Goal: Task Accomplishment & Management: Manage account settings

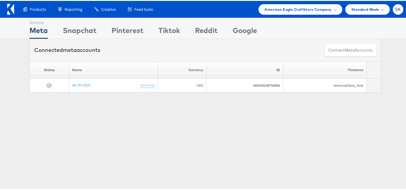
click at [373, 132] on div "Showing Meta Showing Snapchat Showing Pinterest Showing Tiktok Showing Reddit S…" at bounding box center [205, 167] width 411 height 301
click at [301, 10] on span "American Eagle Outfitters Company" at bounding box center [298, 8] width 67 height 6
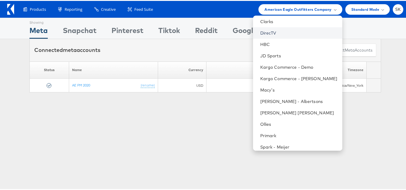
scroll to position [109, 0]
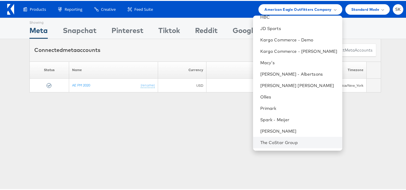
click at [283, 138] on li "The CoStar Group" at bounding box center [297, 141] width 89 height 11
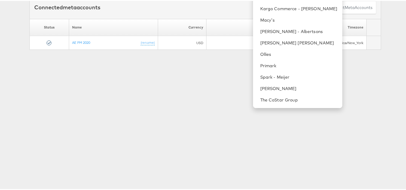
scroll to position [0, 0]
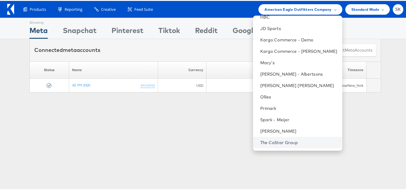
click at [260, 139] on link "The CoStar Group" at bounding box center [298, 142] width 77 height 6
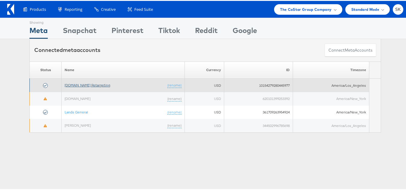
click at [95, 87] on link "[DOMAIN_NAME] Retargeting" at bounding box center [88, 84] width 46 height 5
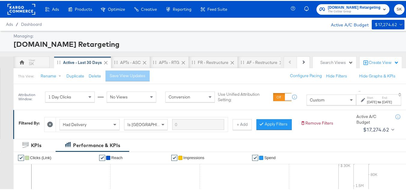
click at [308, 108] on div "Attribution Window: 1 Day Clicks No Views Conversion Use Unified Attribution Se…" at bounding box center [212, 96] width 397 height 26
click at [307, 103] on div "Custom" at bounding box center [331, 99] width 49 height 10
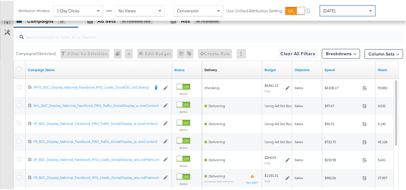
scroll to position [262, 0]
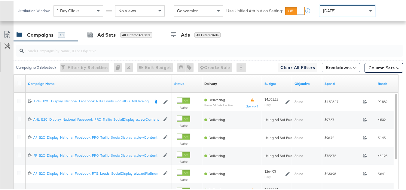
click at [77, 53] on input "search" at bounding box center [196, 48] width 345 height 12
paste input "APTS_B2C_Display_National_Facebook_RTG_Leads_SocialDisplay_Retargeting_Diamond_…"
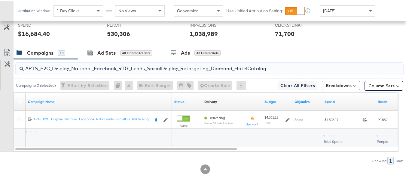
scroll to position [252, 0]
click at [88, 66] on input "APTS_B2C_Display_National_Facebook_RTG_Leads_SocialDisplay_Retargeting_Diamond_…" at bounding box center [196, 66] width 345 height 12
paste input "alwayson_Retargeting_DARE24_DiamondPlatinum"
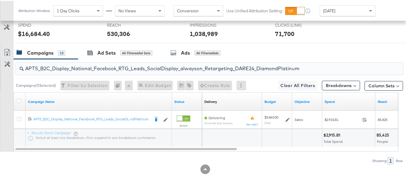
click at [61, 68] on input "APTS_B2C_Display_National_Facebook_RTG_Leads_SocialDisplay_alwayson_Retargeting…" at bounding box center [196, 66] width 345 height 12
paste input "FR_B2C_Display_National_Facebook_RTG_Leads_SocialDisplay_alwayson_Retargeting_FR"
click at [73, 72] on div "FR_B2C_Display_National_Facebook_RTG_Leads_SocialDisplay_alwayson_Retargeting_F…" at bounding box center [209, 68] width 387 height 12
paste input "AF_B2C_Display_National_Facebook_RTG_Leads_SocialDisplay_alwayson_Retargeting_AF"
click at [83, 67] on input "AF_B2C_Display_National_Facebook_RTG_Leads_SocialDisplay_alwayson_Retargeting_A…" at bounding box center [196, 66] width 345 height 12
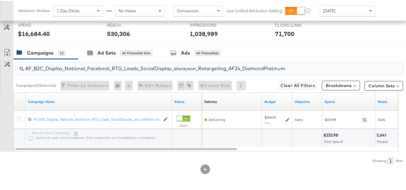
paste input "HL_B2C_Display_National_Facebook_RTG_Leads_SocialDisplay_alwayson_Retargeting_A…"
click at [83, 68] on input "AHL_B2C_Display_National_Facebook_RTG_Leads_SocialDisplay_alwayson_Retargeting_…" at bounding box center [196, 66] width 345 height 12
paste input "PTS_B2C_Display_National_Facebook_PRO_Traffic_SocialDisplay_alwayson_ASC_DARE24…"
type input "APTS_B2C_Display_National_Facebook_PRO_Traffic_SocialDisplay_alwayson_ASC_DARE2…"
click at [14, 97] on div at bounding box center [20, 101] width 12 height 18
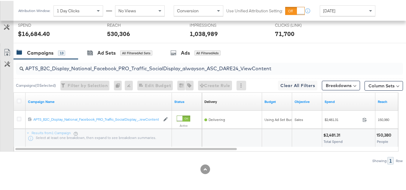
click at [16, 100] on div at bounding box center [19, 101] width 11 height 11
click at [20, 100] on icon at bounding box center [19, 100] width 5 height 5
click at [0, 0] on input "checkbox" at bounding box center [0, 0] width 0 height 0
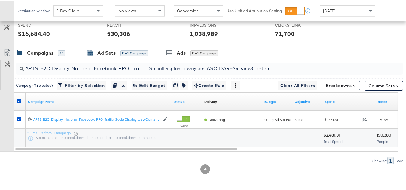
click at [98, 52] on div "Ad Sets" at bounding box center [106, 52] width 18 height 7
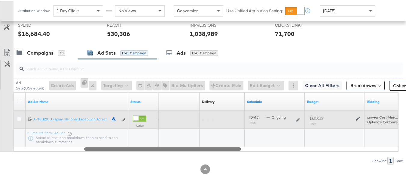
drag, startPoint x: 137, startPoint y: 148, endPoint x: 40, endPoint y: 115, distance: 102.2
click at [43, 127] on div "Ad Set Name Status Campaign Name Delivery Sorting Unavailable Schedule Budget B…" at bounding box center [206, 121] width 385 height 59
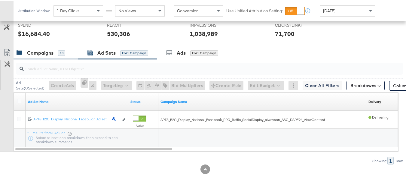
click at [43, 52] on div "Campaigns" at bounding box center [40, 52] width 26 height 7
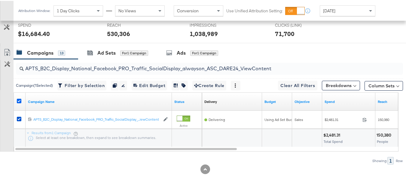
click at [21, 100] on icon at bounding box center [19, 100] width 5 height 5
click at [0, 0] on input "checkbox" at bounding box center [0, 0] width 0 height 0
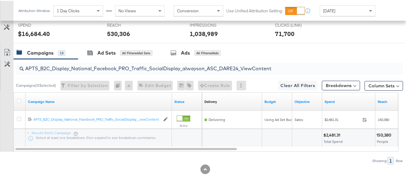
click at [68, 69] on input "APTS_B2C_Display_National_Facebook_PRO_Traffic_SocialDisplay_alwayson_ASC_DARE2…" at bounding box center [196, 66] width 345 height 12
paste input "Leads_SocialDisplay_alwayson_ASC_DARE24_Purchase"
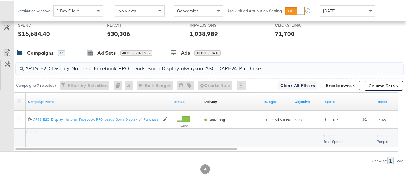
type input "APTS_B2C_Display_National_Facebook_PRO_Leads_SocialDisplay_alwayson_ASC_DARE24_…"
click at [20, 100] on icon at bounding box center [19, 100] width 5 height 5
click at [0, 0] on input "checkbox" at bounding box center [0, 0] width 0 height 0
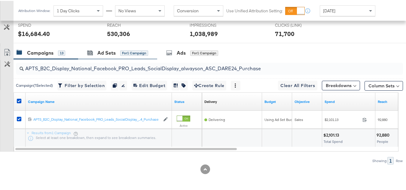
click at [111, 56] on div "Ad Sets for 1 Campaign" at bounding box center [117, 52] width 79 height 13
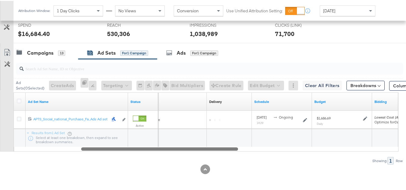
drag, startPoint x: 116, startPoint y: 148, endPoint x: 17, endPoint y: 132, distance: 100.0
click at [18, 137] on div "Ad Set Name Status Campaign Name Delivery Sorting Unavailable Schedule Budget B…" at bounding box center [206, 121] width 385 height 59
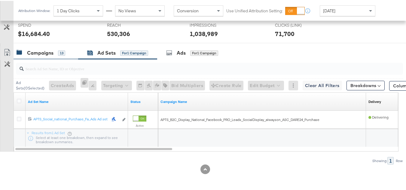
click at [34, 55] on div "Campaigns" at bounding box center [40, 52] width 26 height 7
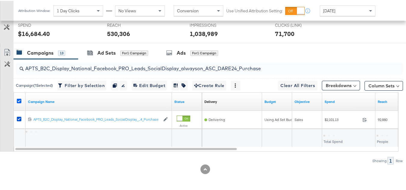
click at [19, 98] on icon at bounding box center [19, 100] width 5 height 5
click at [0, 0] on input "checkbox" at bounding box center [0, 0] width 0 height 0
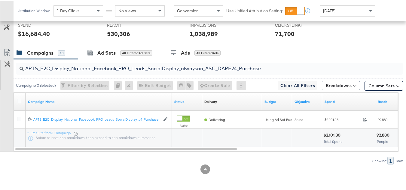
click at [70, 69] on input "APTS_B2C_Display_National_Facebook_PRO_Leads_SocialDisplay_alwayson_ASC_DARE24_…" at bounding box center [196, 66] width 345 height 12
paste input "F_B2C_Display_National_Facebook_PRO_Traffic_SocialDisplay_alwayson_ASC_AF24_Vie…"
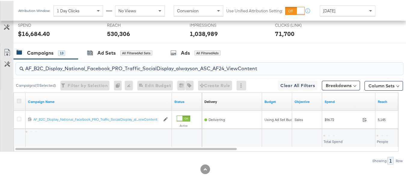
type input "AF_B2C_Display_National_Facebook_PRO_Traffic_SocialDisplay_alwayson_ASC_AF24_Vi…"
click at [20, 102] on icon at bounding box center [19, 100] width 5 height 5
click at [0, 0] on input "checkbox" at bounding box center [0, 0] width 0 height 0
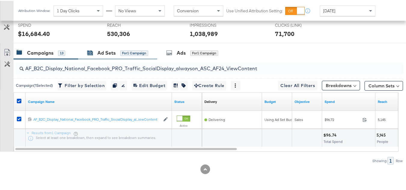
click at [107, 51] on div "Ad Sets" at bounding box center [106, 52] width 18 height 7
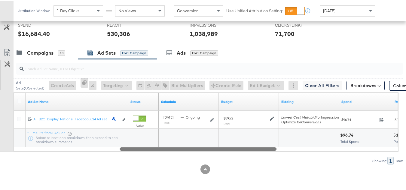
drag, startPoint x: 145, startPoint y: 147, endPoint x: 37, endPoint y: 61, distance: 138.1
click at [30, 136] on div "Ad Set Name Status Delivery Sorting Unavailable Schedule Budget Bidding Spend R…" at bounding box center [206, 121] width 385 height 59
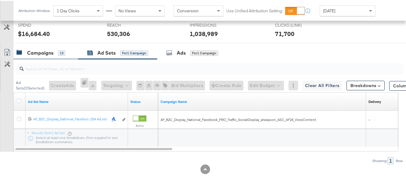
click at [34, 52] on div "Campaigns" at bounding box center [40, 52] width 26 height 7
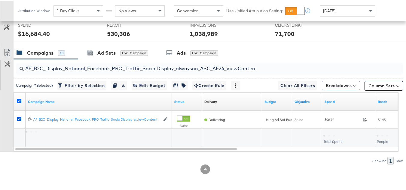
click at [20, 100] on icon at bounding box center [19, 100] width 5 height 5
click at [0, 0] on input "checkbox" at bounding box center [0, 0] width 0 height 0
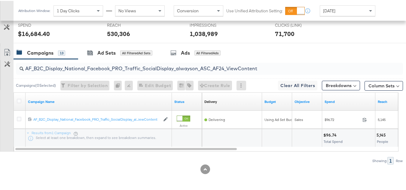
click at [66, 68] on input "AF_B2C_Display_National_Facebook_PRO_Traffic_SocialDisplay_alwayson_ASC_AF24_Vi…" at bounding box center [196, 66] width 345 height 12
paste input "FR_B2C_Display_National_Facebook_PRO_Traffic_SocialDisplay_alwayson_ASC_FR"
type input "FR_B2C_Display_National_Facebook_PRO_Traffic_SocialDisplay_alwayson_ASC_FR24_Vi…"
click at [18, 99] on icon at bounding box center [19, 100] width 5 height 5
click at [0, 0] on input "checkbox" at bounding box center [0, 0] width 0 height 0
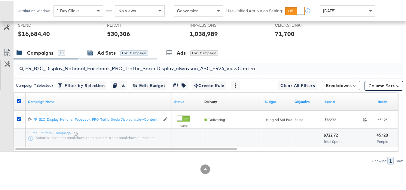
click at [93, 53] on icon at bounding box center [90, 53] width 5 height 4
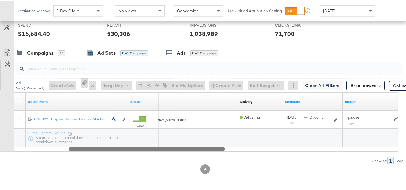
drag, startPoint x: 152, startPoint y: 149, endPoint x: 41, endPoint y: 62, distance: 140.3
click at [23, 136] on div "Ad Set Name Status Campaign Name Delivery Sorting Unavailable Schedule Budget 1…" at bounding box center [206, 121] width 385 height 59
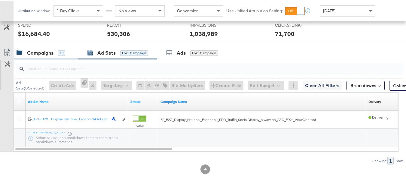
click at [39, 54] on div "Campaigns" at bounding box center [40, 52] width 26 height 7
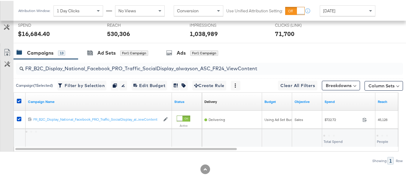
click at [19, 103] on div at bounding box center [20, 101] width 6 height 6
click at [20, 98] on icon at bounding box center [19, 100] width 5 height 5
click at [0, 0] on input "checkbox" at bounding box center [0, 0] width 0 height 0
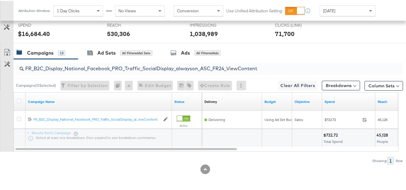
click at [57, 67] on input "FR_B2C_Display_National_Facebook_PRO_Traffic_SocialDisplay_alwayson_ASC_FR24_Vi…" at bounding box center [196, 66] width 345 height 12
paste input "AHL_B2C_Display_National_Facebook_PRO_Traffic_SocialDisplay_alwayson_ASC_AHL"
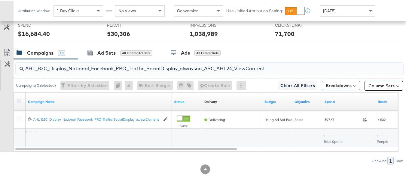
type input "AHL_B2C_Display_National_Facebook_PRO_Traffic_SocialDisplay_alwayson_ASC_AHL24_…"
click at [19, 99] on icon at bounding box center [19, 100] width 5 height 5
click at [0, 0] on input "checkbox" at bounding box center [0, 0] width 0 height 0
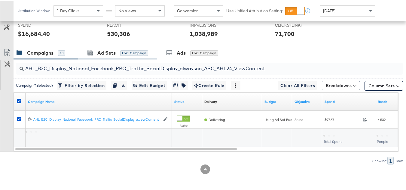
click at [95, 46] on div "Ad Sets for 1 Campaign" at bounding box center [117, 52] width 79 height 13
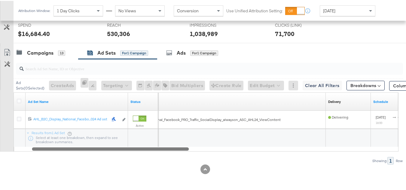
drag, startPoint x: 163, startPoint y: 148, endPoint x: 59, endPoint y: 144, distance: 104.2
click at [60, 145] on div "Ad Set Name Status Campaign Name Delivery Sorting Unavailable Schedule 12021342…" at bounding box center [206, 121] width 385 height 59
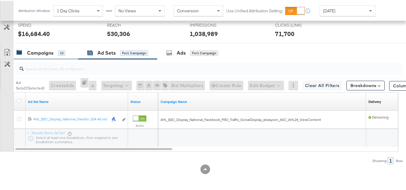
click at [45, 56] on div "Campaigns" at bounding box center [40, 52] width 26 height 7
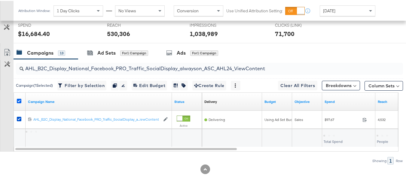
click at [21, 99] on icon at bounding box center [19, 100] width 5 height 5
click at [0, 0] on input "checkbox" at bounding box center [0, 0] width 0 height 0
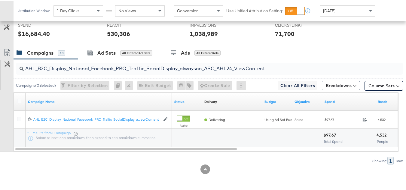
scroll to position [0, 0]
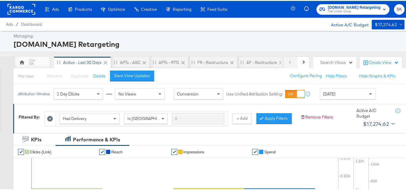
click at [344, 5] on span "Apartments.com Retargeting" at bounding box center [354, 7] width 53 height 6
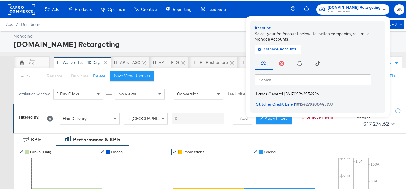
click at [272, 94] on span "Lands General" at bounding box center [269, 93] width 27 height 5
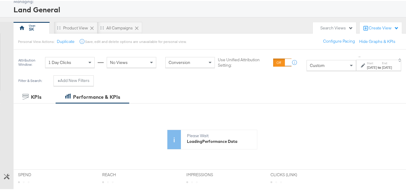
scroll to position [60, 0]
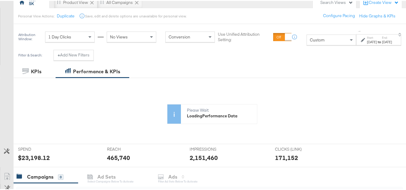
click at [310, 40] on span "Custom" at bounding box center [317, 38] width 15 height 5
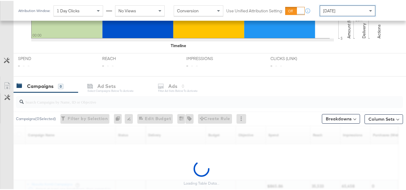
scroll to position [248, 0]
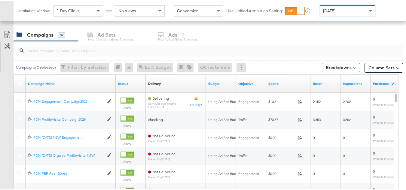
click at [55, 51] on input "search" at bounding box center [196, 48] width 345 height 12
paste input "B2C_LAND_KC_RT_Sig_24"
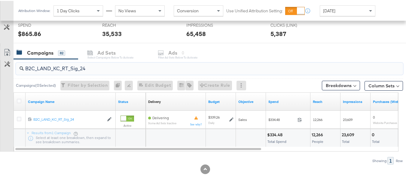
click at [76, 72] on div "B2C_LAND_KC_RT_Sig_24" at bounding box center [209, 68] width 387 height 12
click at [81, 69] on input "B2C_LAND_KC_RT_Sig_24" at bounding box center [196, 66] width 345 height 12
paste input "B_Ecommerce_KC_Retargeting_LW&LOA_Traffic"
click at [61, 64] on input "B2B_Ecommerce_KC_Retargeting_LW&LOA_Traffic" at bounding box center [196, 66] width 345 height 12
paste input "KC_Retargeting_Prospects & Clients_Conversions"
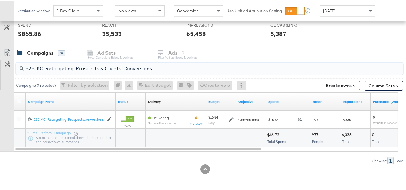
click at [69, 69] on input "B2B_KC_Retargeting_Prospects & Clients_Conversions" at bounding box center [196, 66] width 345 height 12
paste input "C_LAND_KC_Pros_Sig"
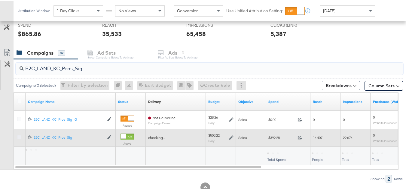
type input "B2C_LAND_KC_Pros_Sig"
click at [19, 138] on icon at bounding box center [19, 136] width 5 height 5
click at [0, 0] on input "checkbox" at bounding box center [0, 0] width 0 height 0
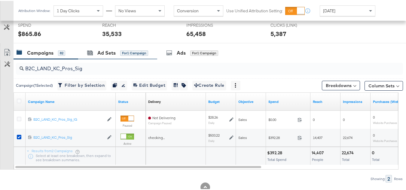
click at [107, 47] on div "Ad Sets for 1 Campaign" at bounding box center [117, 52] width 79 height 13
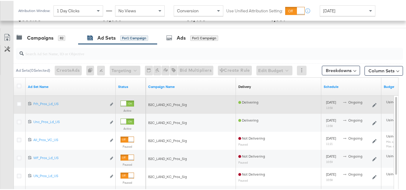
scroll to position [260, 0]
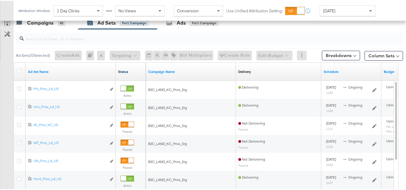
click at [127, 70] on link "Status" at bounding box center [130, 71] width 25 height 5
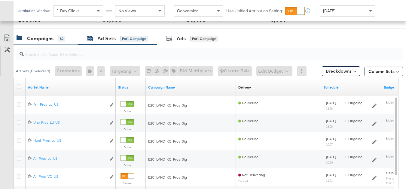
scroll to position [230, 0]
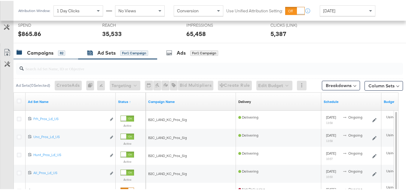
click at [43, 55] on div "Campaigns" at bounding box center [40, 52] width 26 height 7
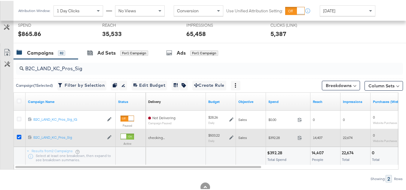
click at [20, 136] on icon at bounding box center [19, 136] width 5 height 5
click at [0, 0] on input "checkbox" at bounding box center [0, 0] width 0 height 0
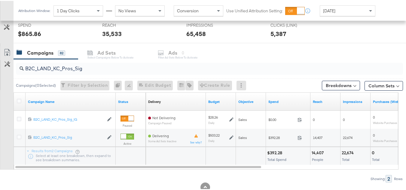
scroll to position [0, 0]
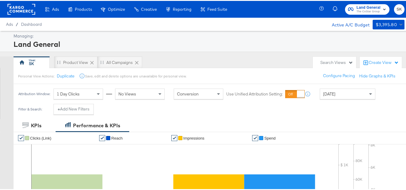
click at [19, 12] on rect at bounding box center [22, 8] width 28 height 11
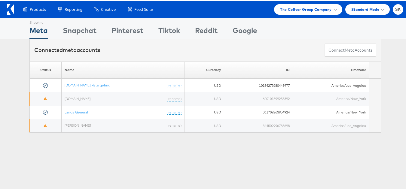
click at [309, 16] on div "Products Product Catalogs Enhance Your Product Catalog, Map Them to Publishers,…" at bounding box center [205, 8] width 411 height 17
click at [306, 11] on span "The CoStar Group Company" at bounding box center [305, 8] width 51 height 6
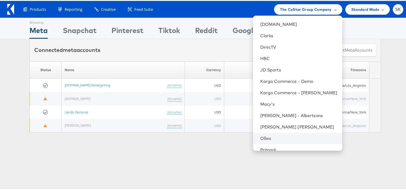
scroll to position [49, 0]
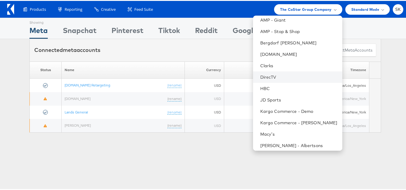
click at [264, 80] on li "DirecTV" at bounding box center [297, 76] width 89 height 11
click at [264, 76] on link "DirecTV" at bounding box center [298, 76] width 77 height 6
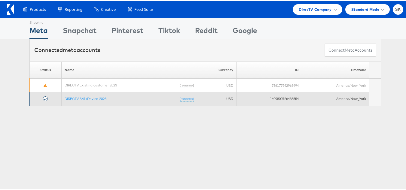
click at [96, 101] on td "DIRECTV SAT+Device 2023 (rename)" at bounding box center [130, 98] width 136 height 14
click at [98, 98] on link "DIRECTV SAT+Device 2023" at bounding box center [86, 98] width 42 height 5
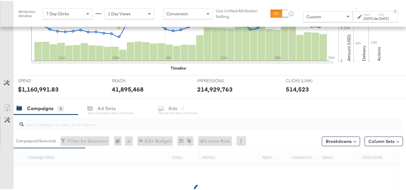
scroll to position [232, 0]
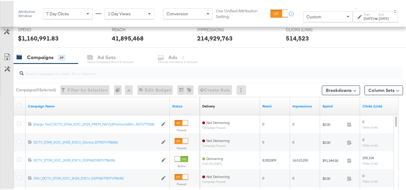
click at [382, 20] on div "[DATE]" at bounding box center [384, 17] width 10 height 5
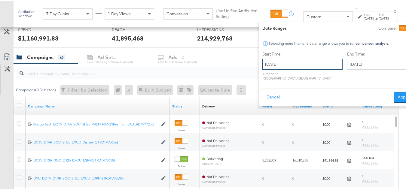
click at [295, 64] on input "[DATE]" at bounding box center [303, 63] width 80 height 11
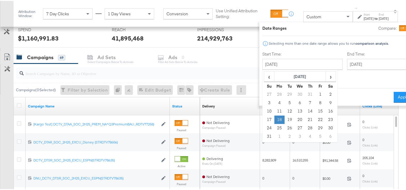
click at [275, 119] on td "18" at bounding box center [280, 119] width 10 height 8
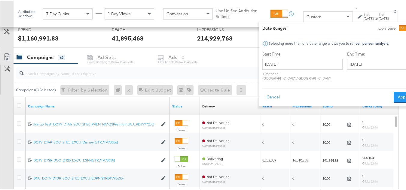
click at [378, 62] on div "[DATE] ‹ [DATE] › Su Mo Tu We Th Fr Sa 31 1 2 3 4 5 6 7 8 9 10 11 12 13 14 15 1…" at bounding box center [380, 63] width 66 height 11
click at [365, 62] on input "[DATE]" at bounding box center [378, 63] width 63 height 11
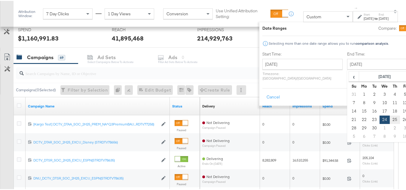
click at [390, 120] on td "25" at bounding box center [395, 119] width 10 height 8
type input "[DATE]"
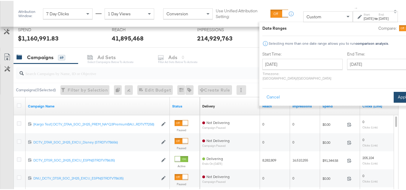
click at [394, 93] on button "Apply" at bounding box center [403, 96] width 19 height 11
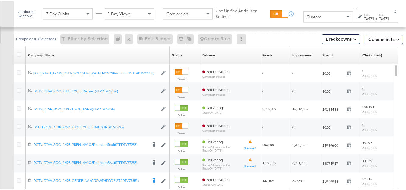
scroll to position [180, 0]
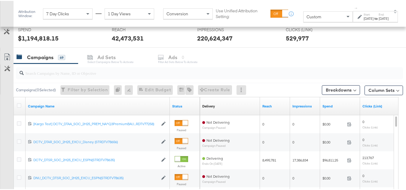
click at [74, 70] on input "search" at bounding box center [196, 70] width 345 height 12
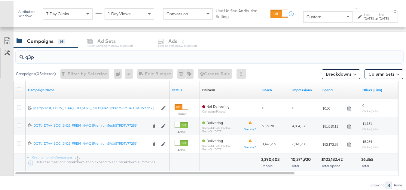
scroll to position [262, 0]
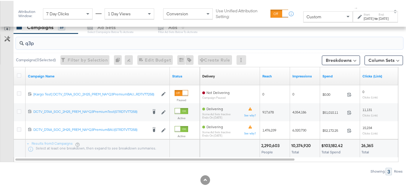
type input "q3p"
click at [15, 74] on div at bounding box center [19, 75] width 11 height 11
click at [17, 75] on icon at bounding box center [19, 74] width 5 height 5
click at [0, 0] on input "checkbox" at bounding box center [0, 0] width 0 height 0
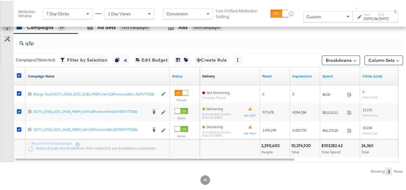
click at [57, 76] on link "Campaign Name" at bounding box center [98, 75] width 140 height 5
click at [55, 75] on link "Campaign Name ↓" at bounding box center [98, 75] width 140 height 5
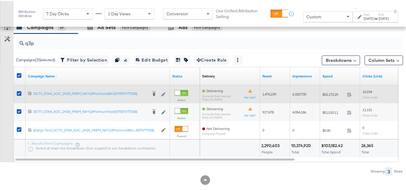
click at [330, 95] on span "$52,172.25" at bounding box center [334, 93] width 22 height 5
copy div "$52,172.25"
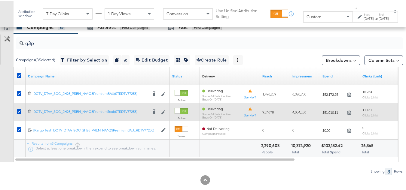
click at [325, 115] on div "$51,010.11 51010.11" at bounding box center [340, 111] width 40 height 9
copy span "51,010.11"
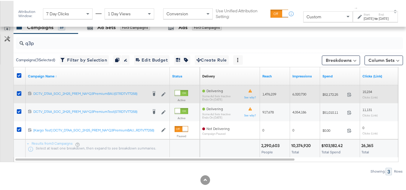
click at [271, 95] on span "1,476,239" at bounding box center [270, 93] width 14 height 5
click at [273, 94] on span "1,476,239" at bounding box center [270, 93] width 14 height 5
click at [269, 96] on span "1,476,239" at bounding box center [270, 93] width 14 height 5
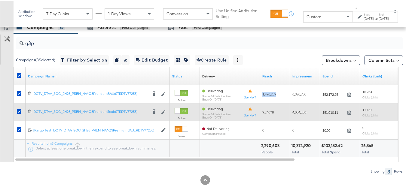
copy span "1,476,239"
click at [269, 111] on span "917,678" at bounding box center [268, 111] width 11 height 5
copy span "917,678"
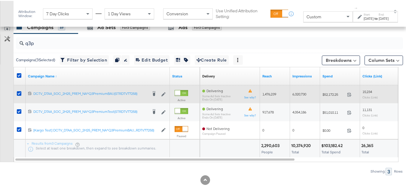
click at [303, 96] on span "6,320,730" at bounding box center [300, 93] width 14 height 5
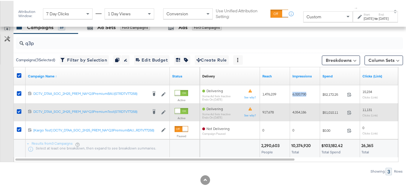
copy span "6,320,730"
click at [294, 109] on span "4,054,186" at bounding box center [300, 111] width 14 height 5
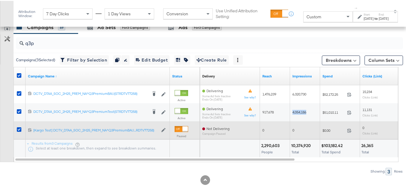
copy span "4,054,186"
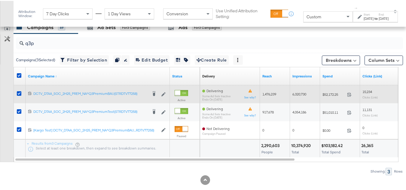
click at [366, 92] on span "15,234" at bounding box center [368, 91] width 10 height 5
copy span "15,234"
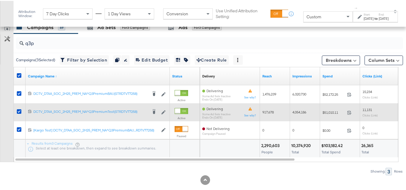
click at [367, 110] on span "11,131" at bounding box center [368, 109] width 10 height 5
copy span "11,131"
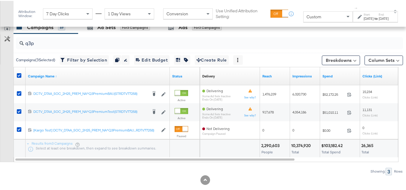
click at [234, 154] on div at bounding box center [230, 148] width 60 height 18
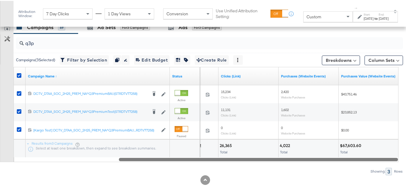
drag, startPoint x: 235, startPoint y: 159, endPoint x: 375, endPoint y: 154, distance: 140.6
click at [378, 159] on div at bounding box center [258, 158] width 279 height 5
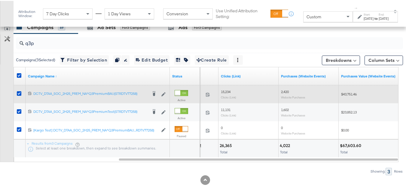
click at [283, 88] on div "2,420 Website Purchases" at bounding box center [309, 93] width 60 height 14
copy span "2,420"
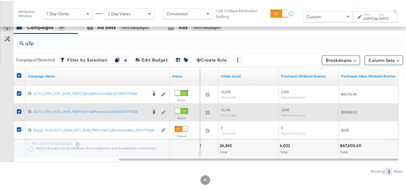
click at [285, 111] on span "1,602" at bounding box center [285, 109] width 8 height 5
copy span "1,602"
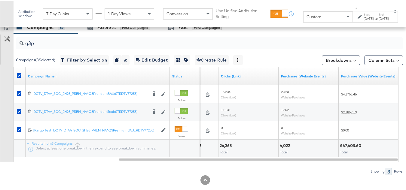
click at [311, 149] on div "4,022 Total" at bounding box center [309, 148] width 60 height 18
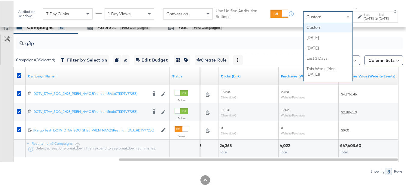
click at [313, 20] on div "Custom" at bounding box center [328, 16] width 49 height 10
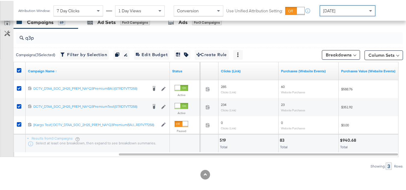
scroll to position [266, 0]
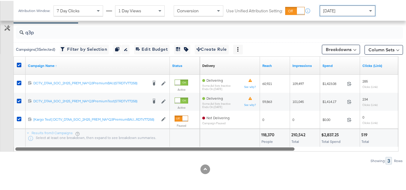
drag, startPoint x: 323, startPoint y: 153, endPoint x: 231, endPoint y: 152, distance: 92.4
click at [231, 152] on div "q3p Campaigns ( 3 Selected) Filter by Selection Filter 3 campaigns Duplicate 3 …" at bounding box center [201, 93] width 403 height 142
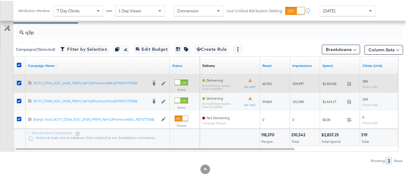
click at [326, 83] on span "$1,423.08" at bounding box center [334, 83] width 22 height 5
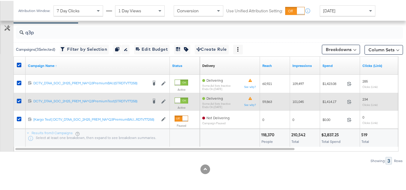
click at [332, 101] on span "$1,414.17" at bounding box center [334, 101] width 22 height 5
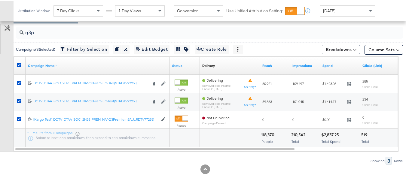
click at [326, 136] on div "$2,837.25" at bounding box center [332, 134] width 20 height 6
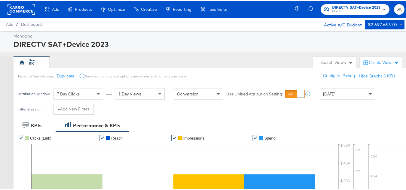
click at [23, 10] on rect at bounding box center [22, 8] width 28 height 11
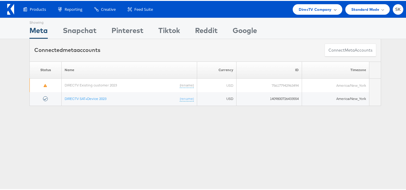
drag, startPoint x: 318, startPoint y: 11, endPoint x: 312, endPoint y: 11, distance: 5.8
click at [318, 11] on span "DirecTV Company" at bounding box center [315, 8] width 33 height 6
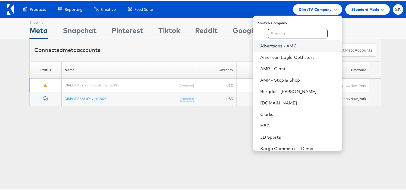
click at [279, 43] on link "Albertsons - AMC" at bounding box center [298, 45] width 77 height 6
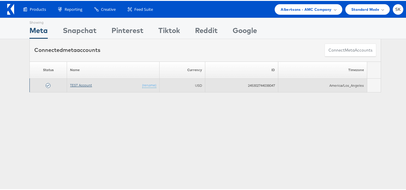
click at [80, 84] on link "TEST Account" at bounding box center [81, 84] width 22 height 5
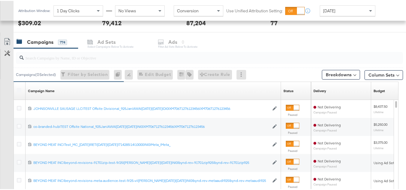
click at [51, 59] on input "search" at bounding box center [196, 55] width 345 height 12
paste input "co-branded-hub|Multi-brand|GMHBC P9_Digital Circular_Multi-Brand_FY25|[PERSON_N…"
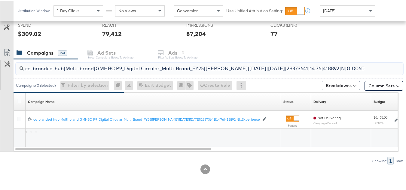
scroll to position [0, 173]
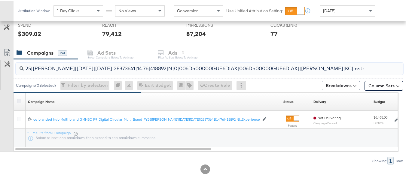
type input "co-branded-hub|Multi-brand|GMHBC P9_Digital Circular_Multi-Brand_FY25|[PERSON_N…"
click at [18, 101] on icon at bounding box center [19, 100] width 5 height 5
click at [0, 0] on input "checkbox" at bounding box center [0, 0] width 0 height 0
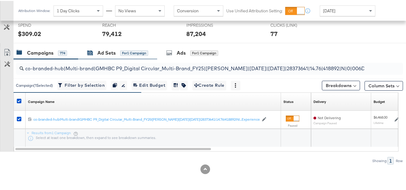
click at [104, 51] on div "Ad Sets" at bounding box center [106, 52] width 18 height 7
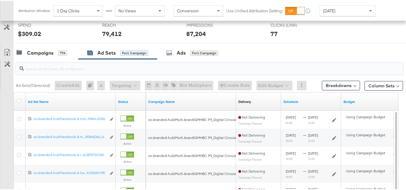
click at [116, 68] on input "search" at bounding box center [196, 66] width 345 height 12
paste input "co-branded-hub|Facebook & Instagram|Social Media|FBIG - Video IX - Custom Shopp…"
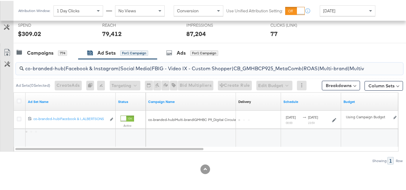
scroll to position [0, 238]
type input "co-branded-hub|Facebook & Instagram|Social Media|FBIG - Video IX - Custom Shopp…"
click at [17, 101] on div at bounding box center [19, 101] width 11 height 11
click at [19, 101] on icon at bounding box center [19, 100] width 5 height 5
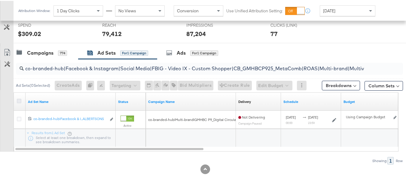
click at [0, 0] on input "checkbox" at bounding box center [0, 0] width 0 height 0
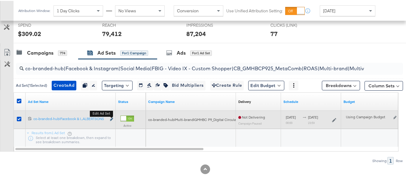
click at [113, 118] on icon "link" at bounding box center [111, 118] width 3 height 3
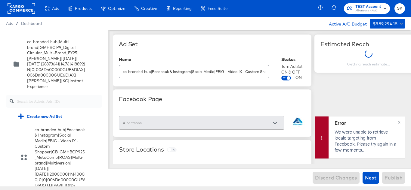
scroll to position [244, 0]
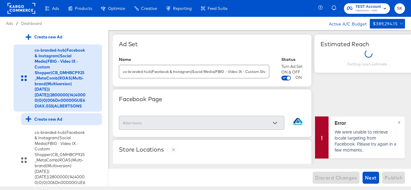
click at [50, 122] on div "Create new Ad" at bounding box center [44, 119] width 37 height 6
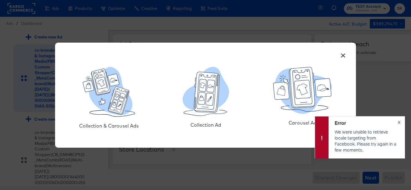
click at [399, 125] on span "×" at bounding box center [399, 122] width 3 height 7
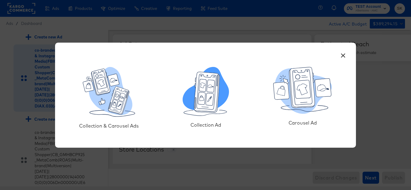
click at [202, 95] on icon at bounding box center [202, 98] width 8 height 12
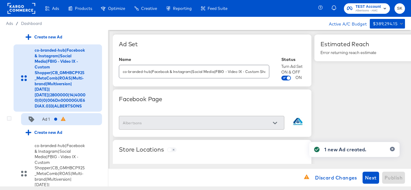
click at [47, 125] on div "Ad 1" at bounding box center [61, 119] width 81 height 12
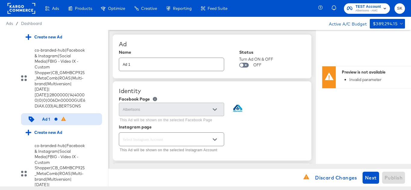
click at [158, 66] on input "Ad 1" at bounding box center [171, 62] width 105 height 13
paste input "co-branded-hub|Facebook & Instagram|Social Media|FBIG - Video IX - Custom Shopp…"
type input "co-branded-hub|Facebook & Instagram|Social Media|FBIG - Video IX - Custom Shopp…"
type textarea "x"
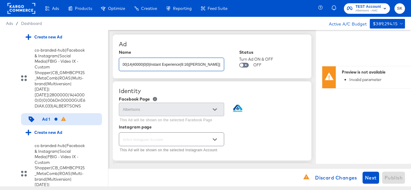
type textarea "x"
click at [177, 46] on div "Ad" at bounding box center [212, 44] width 187 height 7
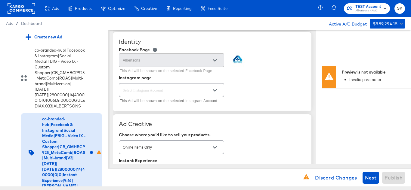
scroll to position [60, 0]
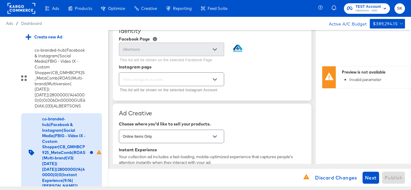
click at [216, 80] on icon "Open" at bounding box center [215, 80] width 4 height 4
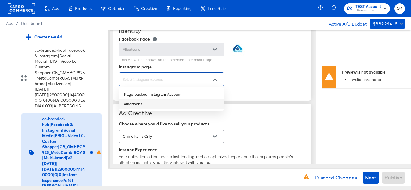
click at [143, 104] on li "albertsons" at bounding box center [171, 105] width 105 height 10
type textarea "x"
type input "albertsons"
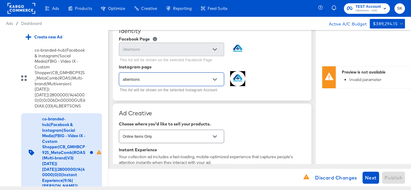
click at [293, 72] on div "albertsons This Ad will be shown on the selected Instagram Account" at bounding box center [212, 82] width 187 height 23
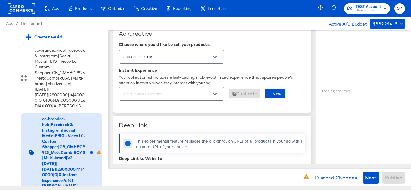
scroll to position [150, 0]
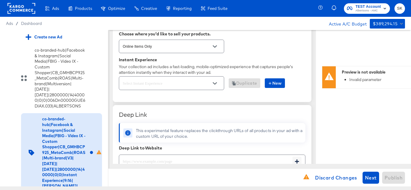
click at [213, 84] on icon "Open" at bounding box center [215, 83] width 4 height 2
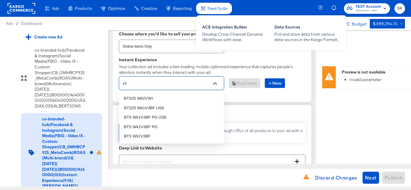
type input "v3"
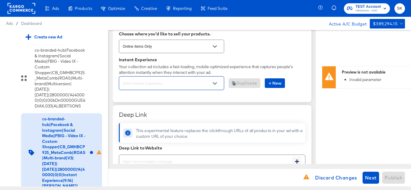
click at [208, 82] on div at bounding box center [214, 83] width 13 height 9
click at [211, 82] on button "Open" at bounding box center [214, 83] width 9 height 9
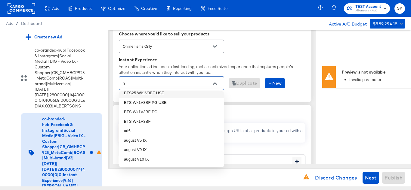
scroll to position [0, 0]
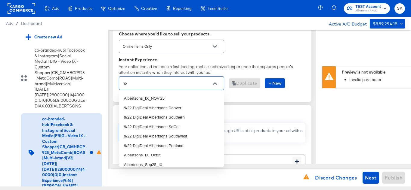
type input "n"
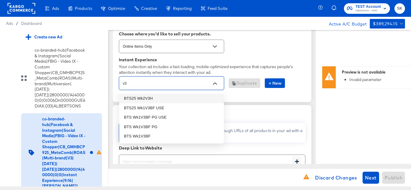
type input "v3"
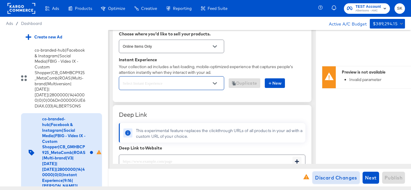
click at [327, 180] on span "Discard Changes" at bounding box center [336, 178] width 42 height 8
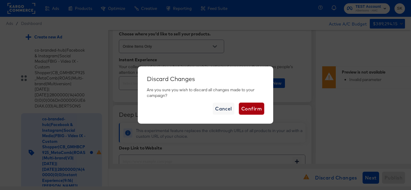
click at [259, 107] on span "Confirm" at bounding box center [251, 109] width 20 height 8
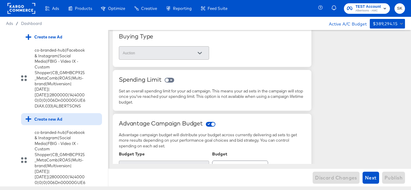
click at [55, 122] on div "Create new Ad" at bounding box center [44, 119] width 37 height 6
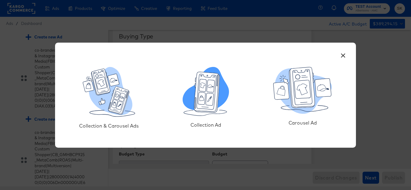
click at [220, 101] on icon at bounding box center [206, 89] width 46 height 44
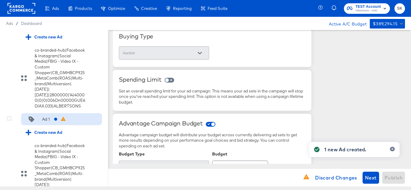
click at [48, 122] on div "Ad 1" at bounding box center [46, 120] width 8 height 6
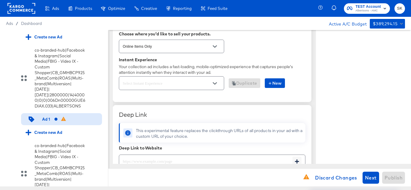
type textarea "x"
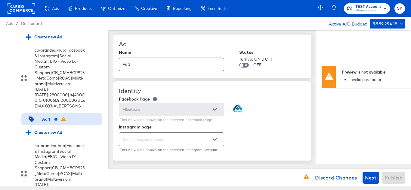
click at [183, 63] on input "Ad 1" at bounding box center [171, 62] width 105 height 13
paste input "co-branded-hub|Facebook & Instagram|Social Media|FBIG - Video IX - Custom Shopp…"
type input "co-branded-hub|Facebook & Instagram|Social Media|FBIG - Video IX - Custom Shopp…"
type textarea "x"
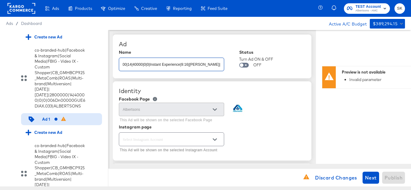
type textarea "x"
click at [199, 45] on div "Ad" at bounding box center [212, 44] width 187 height 7
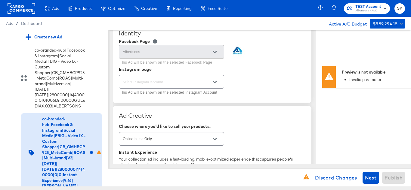
scroll to position [60, 0]
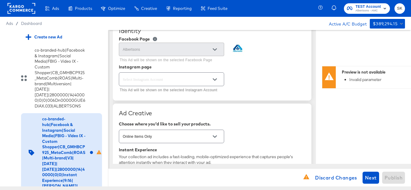
click at [225, 82] on div "This Ad will be shown on the selected Instagram Account" at bounding box center [212, 82] width 187 height 23
click at [217, 79] on button "Open" at bounding box center [214, 79] width 9 height 9
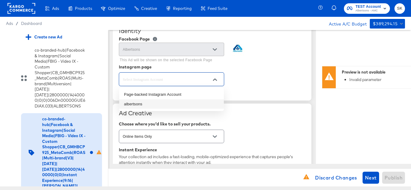
click at [139, 103] on li "albertsons" at bounding box center [171, 105] width 105 height 10
type input "albertsons"
type textarea "x"
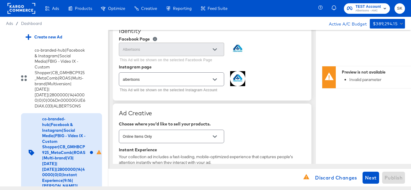
click at [275, 84] on div "albertsons This Ad will be shown on the selected Instagram Account" at bounding box center [212, 82] width 187 height 23
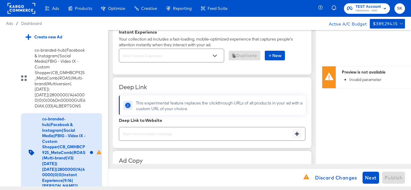
scroll to position [180, 0]
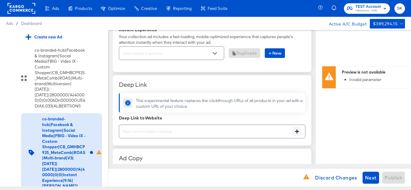
click at [216, 57] on button "Open" at bounding box center [214, 53] width 9 height 9
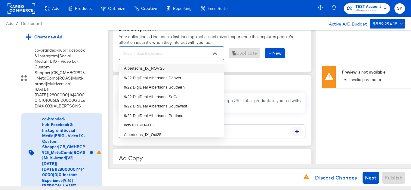
click at [177, 67] on li "Albertsons_IX_NOV'25" at bounding box center [171, 69] width 105 height 10
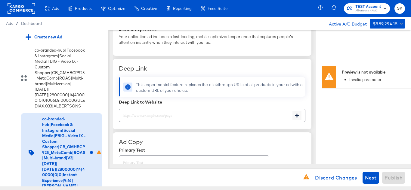
type textarea "x"
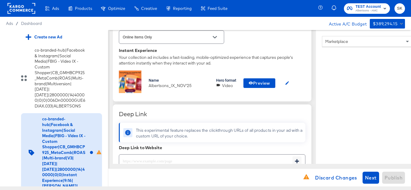
scroll to position [149, 0]
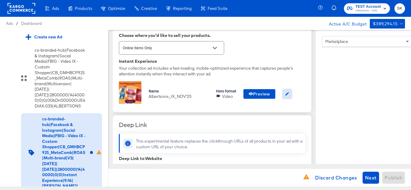
click at [287, 94] on icon "button" at bounding box center [287, 94] width 5 height 5
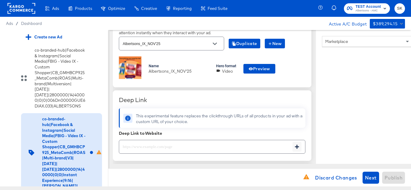
scroll to position [165, 0]
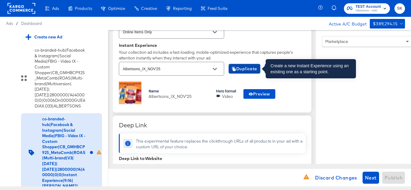
click at [252, 69] on span "Duplicate" at bounding box center [245, 69] width 26 height 8
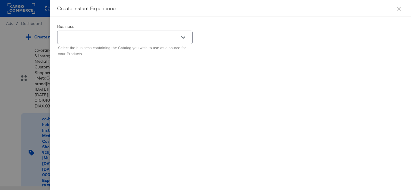
click at [175, 35] on input "text" at bounding box center [120, 37] width 121 height 7
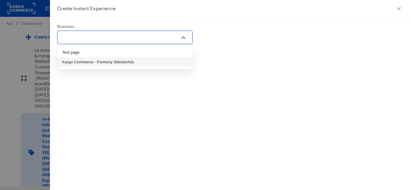
click at [105, 61] on li "Kargo Commerce - Formerly StitcherAds" at bounding box center [124, 62] width 135 height 10
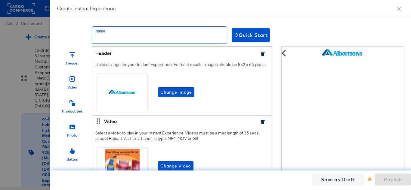
click at [176, 40] on input "text" at bounding box center [159, 35] width 135 height 17
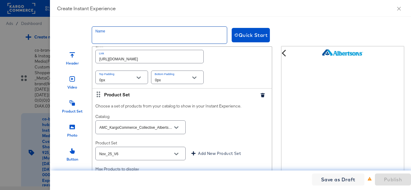
scroll to position [692, 0]
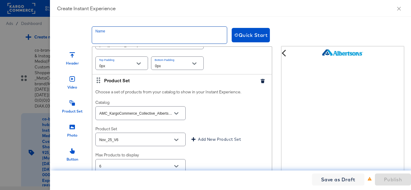
click at [260, 83] on icon "button" at bounding box center [262, 81] width 4 height 4
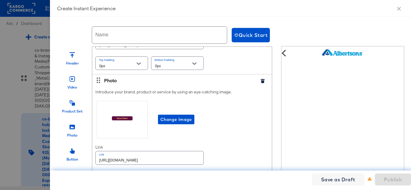
click at [260, 83] on icon "button" at bounding box center [262, 81] width 4 height 4
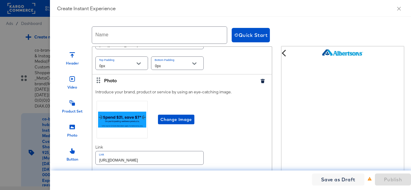
click at [260, 83] on icon "button" at bounding box center [262, 81] width 4 height 4
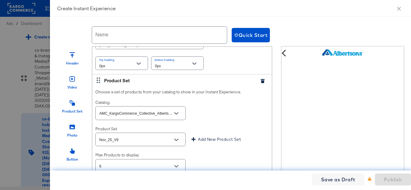
click at [260, 83] on icon "button" at bounding box center [262, 81] width 4 height 4
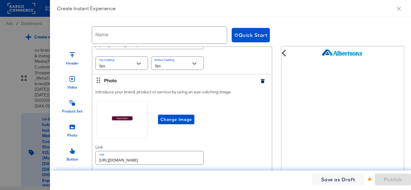
click at [260, 83] on icon "button" at bounding box center [262, 81] width 4 height 4
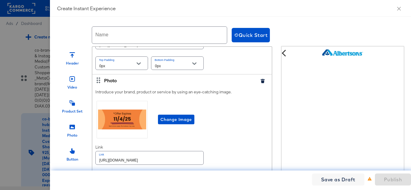
click at [260, 83] on icon "button" at bounding box center [262, 81] width 4 height 4
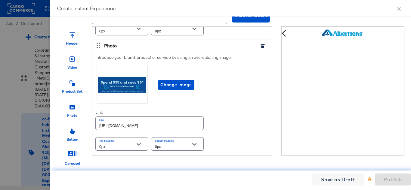
scroll to position [24, 0]
click at [396, 10] on button "Close" at bounding box center [398, 8] width 17 height 17
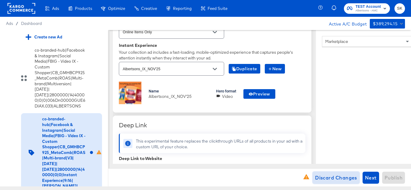
click at [326, 182] on span "Discard Changes" at bounding box center [336, 178] width 42 height 8
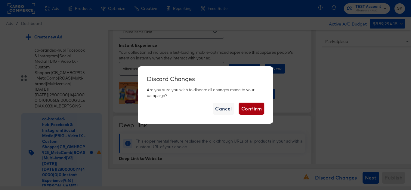
click at [248, 109] on span "Confirm" at bounding box center [251, 109] width 20 height 8
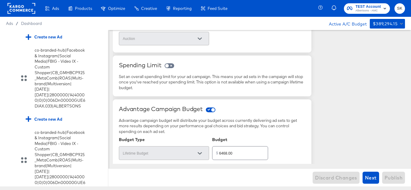
click at [21, 11] on rect at bounding box center [22, 8] width 28 height 11
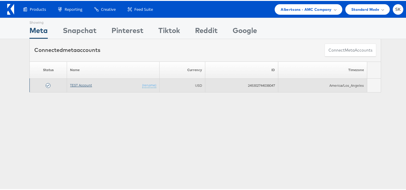
click at [76, 83] on link "TEST Account" at bounding box center [81, 84] width 22 height 5
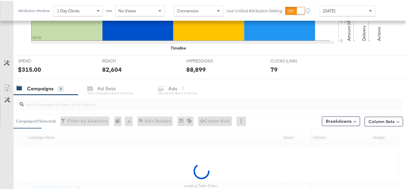
scroll to position [248, 0]
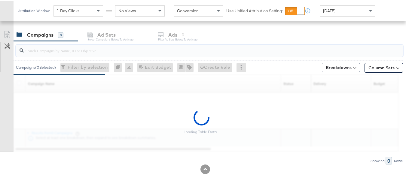
click at [66, 50] on input "search" at bounding box center [196, 48] width 345 height 12
paste input "co-branded-hub|Multi-brand|GMHBC P9_Digital Circular_Multi-Brand_FY25|[PERSON_N…"
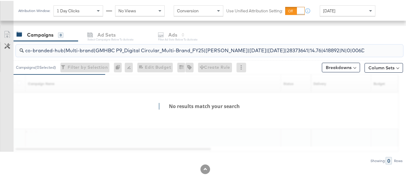
scroll to position [0, 128]
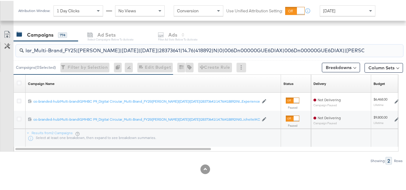
type input "co-branded-hub|Multi-brand|GMHBC P9_Digital Circular_Multi-Brand_FY25|[PERSON_N…"
click at [18, 84] on icon at bounding box center [19, 82] width 5 height 5
click at [0, 0] on input "checkbox" at bounding box center [0, 0] width 0 height 0
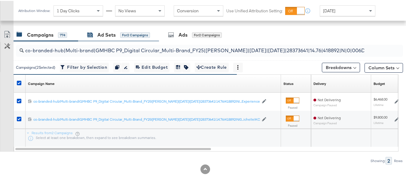
click at [116, 31] on div "Ad Sets for 2 Campaigns" at bounding box center [118, 34] width 63 height 7
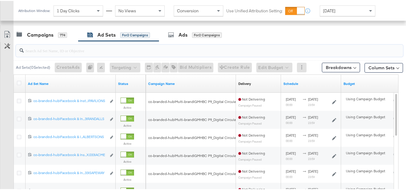
click at [89, 50] on input "search" at bounding box center [196, 48] width 345 height 12
paste input "co-branded-hub|Facebook & Instagram|Social Media|FBIG - Premium Carousel & Prod…"
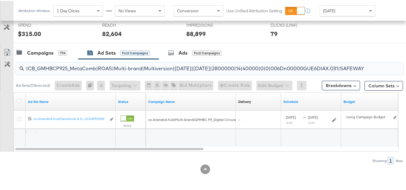
scroll to position [230, 0]
type input "co-branded-hub|Facebook & Instagram|Social Media|FBIG - Premium Carousel & Prod…"
click at [18, 99] on icon at bounding box center [19, 100] width 5 height 5
click at [0, 0] on input "checkbox" at bounding box center [0, 0] width 0 height 0
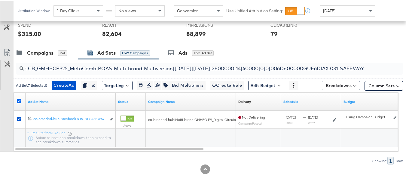
scroll to position [0, 0]
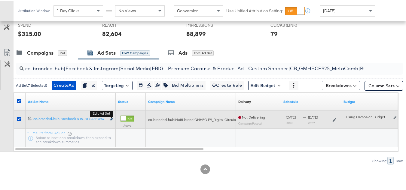
click at [112, 118] on icon "link" at bounding box center [111, 118] width 3 height 3
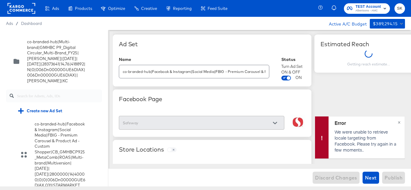
scroll to position [1190, 0]
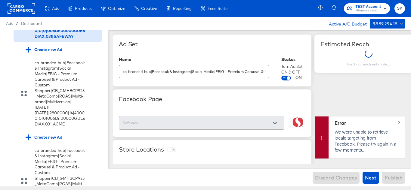
click at [400, 122] on span "×" at bounding box center [399, 122] width 3 height 7
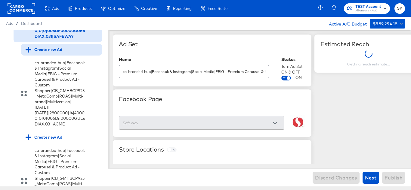
click at [50, 53] on div "Create new Ad" at bounding box center [44, 50] width 37 height 6
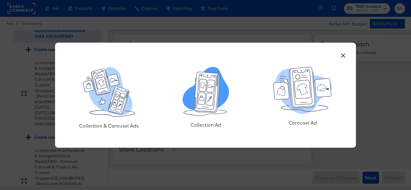
click at [209, 103] on icon at bounding box center [210, 99] width 8 height 12
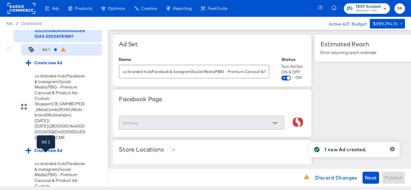
click at [42, 53] on div "Ad 1" at bounding box center [38, 50] width 24 height 6
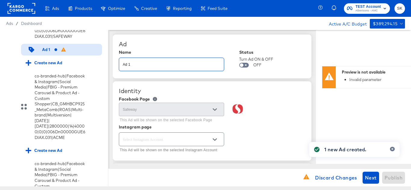
click at [158, 66] on input "Ad 1" at bounding box center [171, 62] width 105 height 13
paste input "co-branded-hub|Facebook & Instagram|Social Media|FBIG - Video - Custom Shopper|…"
type input "co-branded-hub|Facebook & Instagram|Social Media|FBIG - Video - Custom Shopper|…"
type textarea "x"
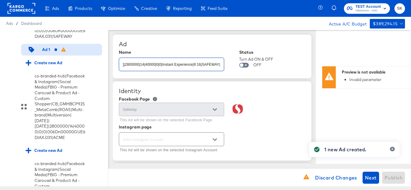
type textarea "x"
click at [172, 40] on div "Ad Name co-branded-hub|Facebook & Instagram|Social Media|FBIG - Video - Custom …" at bounding box center [212, 57] width 199 height 44
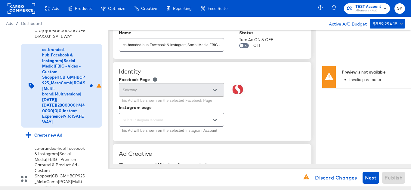
scroll to position [30, 0]
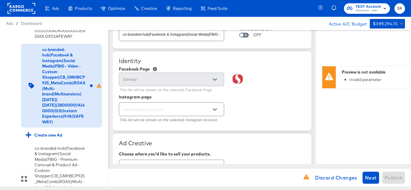
click at [212, 115] on div at bounding box center [171, 110] width 105 height 14
click at [213, 109] on icon "Open" at bounding box center [215, 110] width 4 height 4
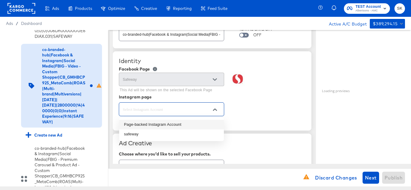
click at [143, 135] on li "safeway" at bounding box center [171, 135] width 105 height 10
type textarea "x"
type input "safeway"
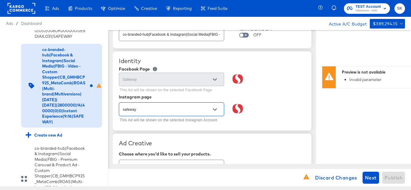
click at [263, 112] on div "safeway This Ad will be shown on the selected Instagram Account" at bounding box center [212, 112] width 187 height 23
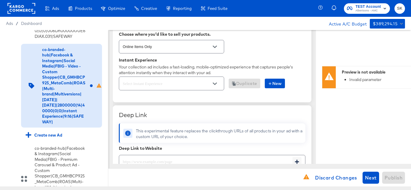
scroll to position [150, 0]
click at [217, 83] on button "Open" at bounding box center [214, 83] width 9 height 9
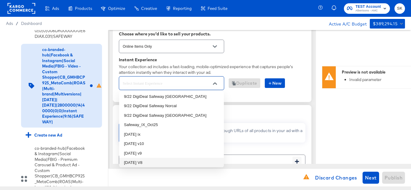
scroll to position [0, 0]
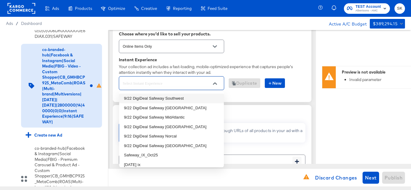
click at [268, 60] on div "Instant Experience" at bounding box center [212, 59] width 187 height 5
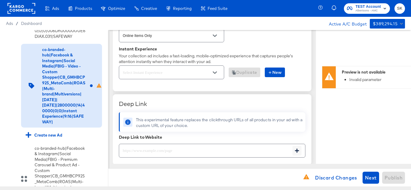
scroll to position [180, 0]
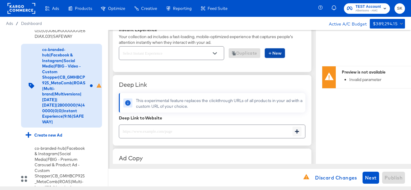
click at [282, 52] on span "New" at bounding box center [275, 54] width 14 height 8
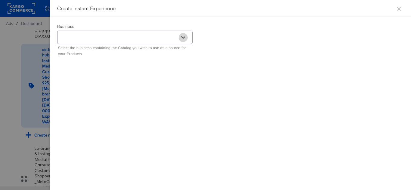
click at [183, 36] on icon "Open" at bounding box center [183, 37] width 4 height 4
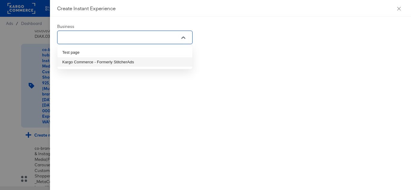
click at [76, 61] on li "Kargo Commerce - Formerly StitcherAds" at bounding box center [124, 62] width 135 height 10
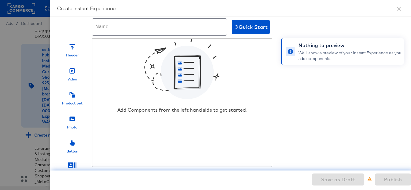
scroll to position [0, 0]
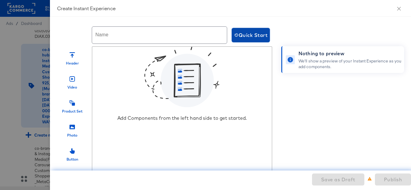
click at [251, 39] on span "Quick Start" at bounding box center [250, 35] width 33 height 8
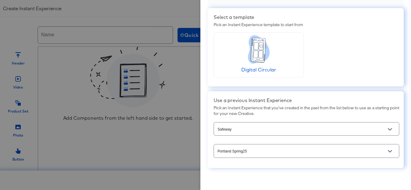
scroll to position [23, 0]
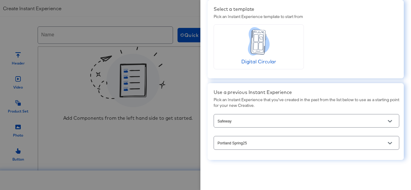
click at [388, 142] on icon "Open" at bounding box center [390, 143] width 4 height 4
click at [364, 161] on div "Quick Start Select a template Pick an Instant Experience template to start from…" at bounding box center [305, 95] width 211 height 190
click at [388, 120] on button "Open" at bounding box center [389, 121] width 9 height 9
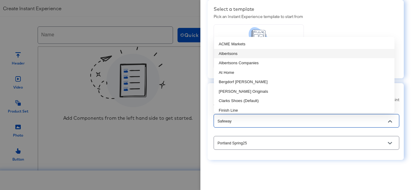
click at [243, 56] on li "Albertsons" at bounding box center [304, 54] width 180 height 10
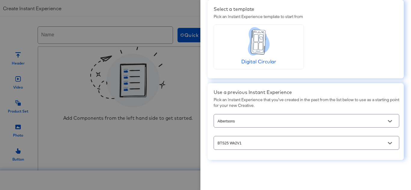
click at [391, 144] on div at bounding box center [390, 143] width 13 height 9
click at [388, 143] on icon "Open" at bounding box center [390, 143] width 4 height 2
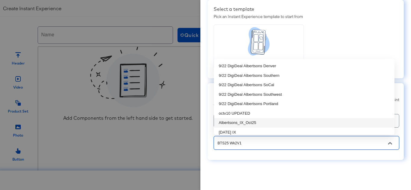
click at [270, 123] on li "Albertsons_IX_Oct25" at bounding box center [304, 123] width 180 height 10
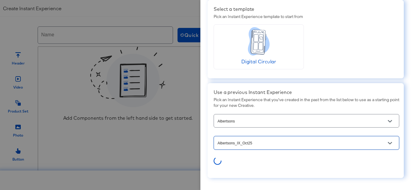
click at [388, 142] on icon "Open" at bounding box center [390, 143] width 4 height 4
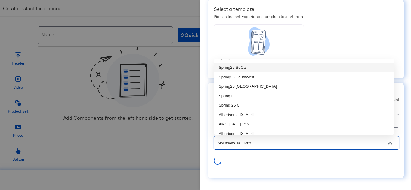
scroll to position [572, 0]
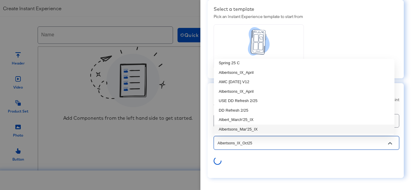
click at [242, 143] on input "Albertsons_IX_Oct25" at bounding box center [301, 143] width 171 height 7
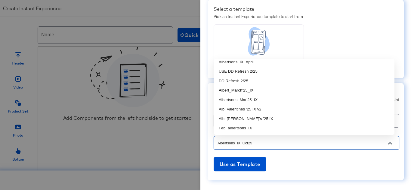
scroll to position [602, 0]
drag, startPoint x: 240, startPoint y: 144, endPoint x: 266, endPoint y: 141, distance: 25.7
click at [266, 141] on input "Albertsons_IX_Oct25" at bounding box center [301, 143] width 171 height 7
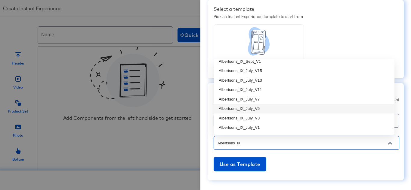
scroll to position [0, 0]
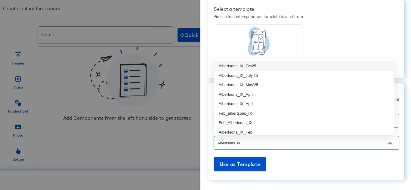
type input "Albertsons_IX_Oct25"
click at [375, 43] on div "Digital Circular" at bounding box center [307, 46] width 186 height 45
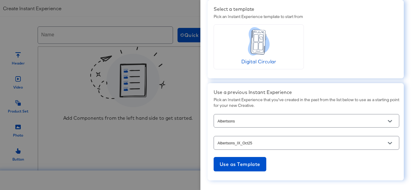
click at [180, 159] on div at bounding box center [205, 95] width 411 height 190
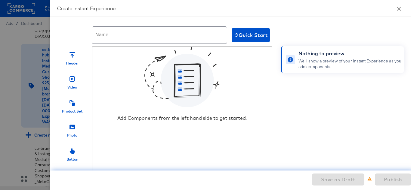
click at [400, 10] on icon "close" at bounding box center [398, 8] width 5 height 5
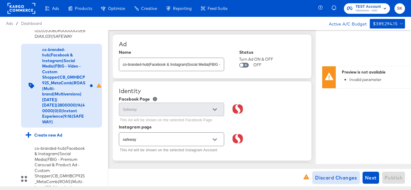
click at [315, 179] on button "Discard Changes" at bounding box center [336, 178] width 47 height 12
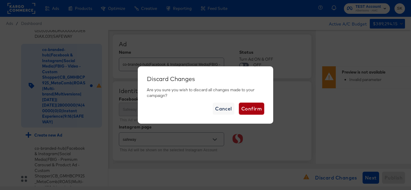
click at [256, 111] on span "Confirm" at bounding box center [251, 109] width 20 height 8
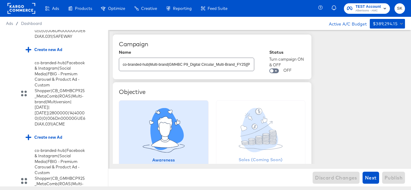
click at [22, 10] on rect at bounding box center [22, 8] width 28 height 11
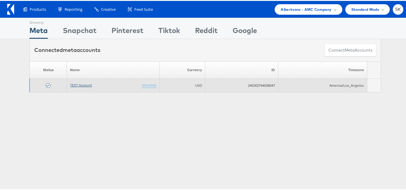
click at [75, 84] on link "TEST Account" at bounding box center [81, 84] width 22 height 5
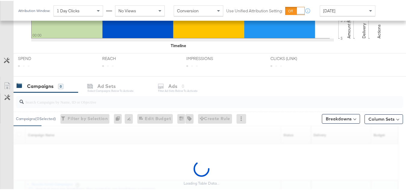
scroll to position [248, 0]
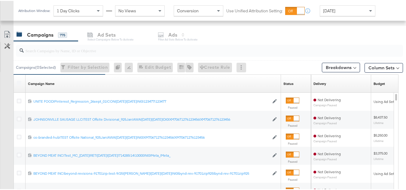
click at [101, 53] on input "search" at bounding box center [196, 48] width 345 height 12
paste input "co-branded-hub|Multi-brand|GMHBC P9_Digital Circular_Multi-Brand_FY25|[PERSON_N…"
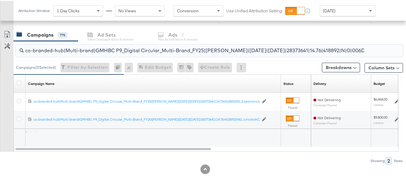
scroll to position [0, 128]
type input "co-branded-hub|Multi-brand|GMHBC P9_Digital Circular_Multi-Brand_FY25|[PERSON_N…"
click at [18, 84] on icon at bounding box center [19, 82] width 5 height 5
click at [0, 0] on input "checkbox" at bounding box center [0, 0] width 0 height 0
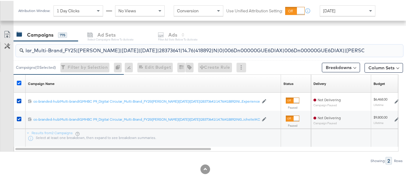
scroll to position [0, 0]
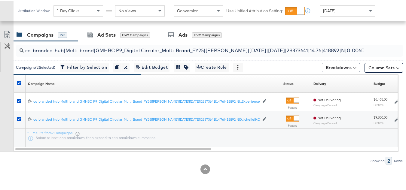
click at [121, 41] on div "co-branded-hub|Multi-brand|GMHBC P9_Digital Circular_Multi-Brand_FY25|[PERSON_N…" at bounding box center [209, 49] width 390 height 19
click at [120, 32] on div "for 2 Campaigns" at bounding box center [135, 34] width 30 height 5
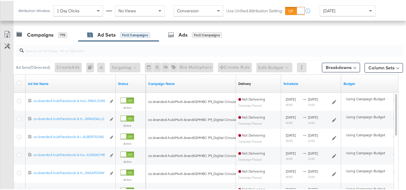
click at [117, 51] on input "search" at bounding box center [196, 48] width 345 height 12
paste input "co-branded-hub|Facebook & Instagram|Social Media|FBIG - Premium Carousel & Prod…"
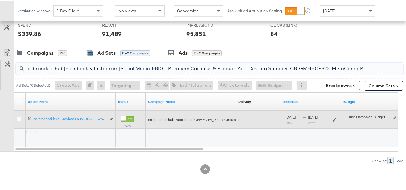
scroll to position [0, 285]
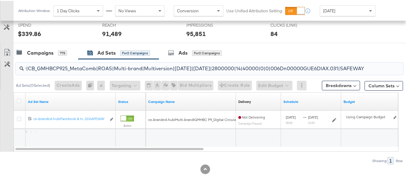
type input "co-branded-hub|Facebook & Instagram|Social Media|FBIG - Premium Carousel & Prod…"
click at [16, 99] on div at bounding box center [19, 101] width 11 height 11
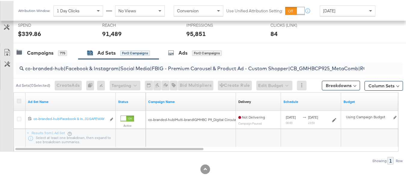
click at [18, 100] on icon at bounding box center [19, 100] width 5 height 5
click at [0, 0] on input "checkbox" at bounding box center [0, 0] width 0 height 0
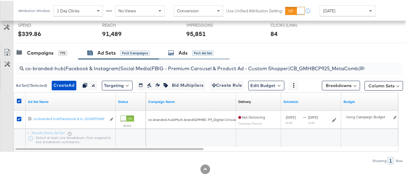
click at [193, 53] on div "for 1 Ad Set" at bounding box center [203, 52] width 22 height 5
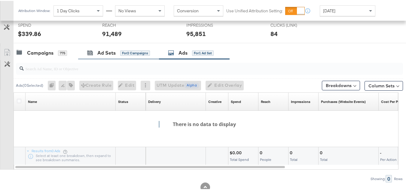
click at [130, 48] on div "Ad Sets for 2 Campaigns" at bounding box center [118, 52] width 81 height 13
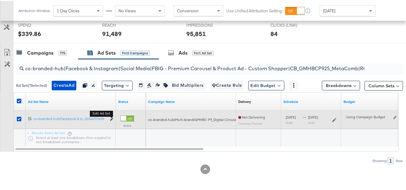
click at [110, 120] on button "Edit ad set" at bounding box center [112, 119] width 4 height 6
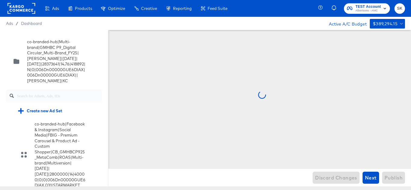
scroll to position [1190, 0]
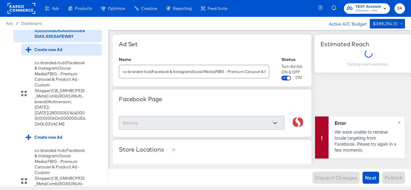
click at [47, 53] on div "Create new Ad" at bounding box center [44, 50] width 37 height 6
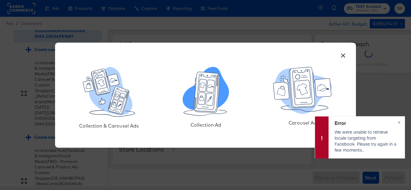
click at [198, 109] on icon at bounding box center [207, 92] width 26 height 41
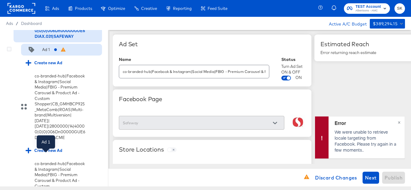
click at [45, 53] on div "Ad 1" at bounding box center [46, 50] width 8 height 6
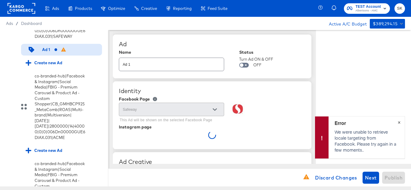
click at [399, 122] on span "×" at bounding box center [399, 122] width 3 height 7
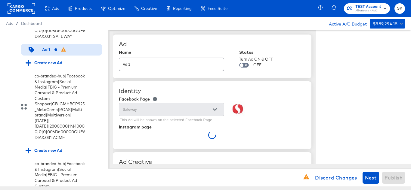
click at [176, 69] on div "Ad 1" at bounding box center [171, 65] width 105 height 14
paste input "co-branded-hub|Facebook & Instagram|Social Media|FBIG - Video - Custom Shopper|…"
type input "co-branded-hub|Facebook & Instagram|Social Media|FBIG - Video - Custom Shopper|…"
type textarea "x"
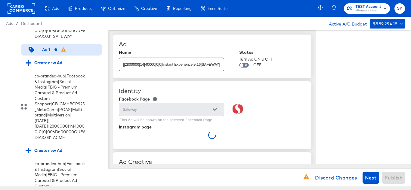
type textarea "x"
click at [197, 42] on div "Ad" at bounding box center [212, 44] width 187 height 7
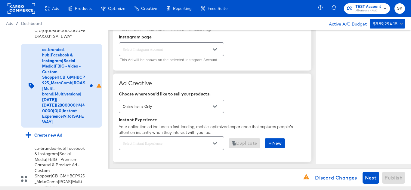
scroll to position [60, 0]
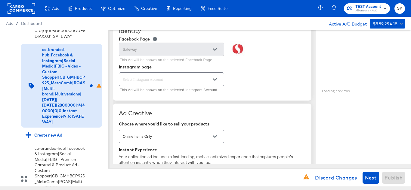
click at [220, 78] on div at bounding box center [214, 79] width 13 height 9
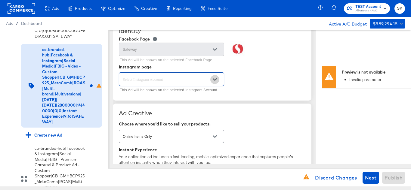
click at [214, 81] on icon "Open" at bounding box center [215, 80] width 4 height 4
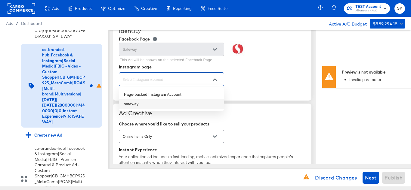
click at [133, 104] on li "safeway" at bounding box center [171, 105] width 105 height 10
type textarea "x"
type input "safeway"
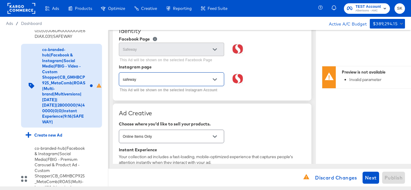
click at [262, 105] on div "Ad Creative Choose where you'd like to sell your products. Online Items Only In…" at bounding box center [212, 148] width 199 height 89
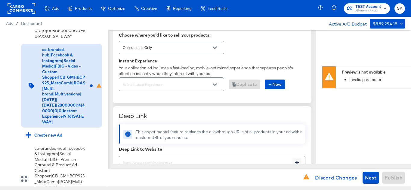
scroll to position [180, 0]
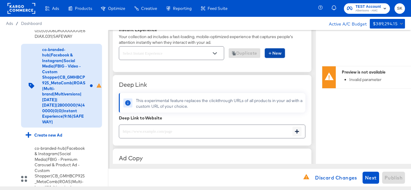
click at [278, 51] on span "New" at bounding box center [275, 54] width 14 height 8
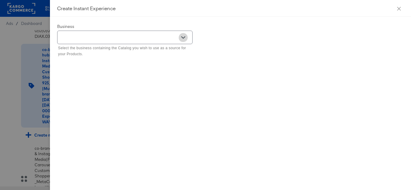
click at [183, 35] on button "Open" at bounding box center [183, 37] width 9 height 9
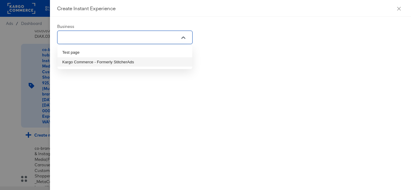
click at [113, 57] on li "Kargo Commerce - Formerly StitcherAds" at bounding box center [124, 62] width 135 height 10
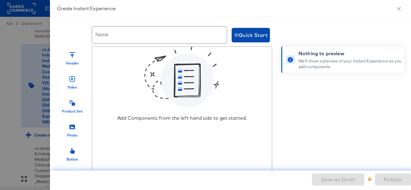
click at [247, 33] on span "Quick Start" at bounding box center [250, 35] width 33 height 8
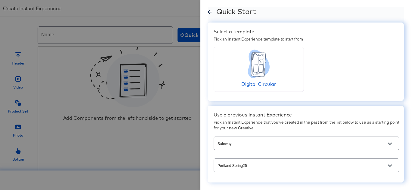
scroll to position [23, 0]
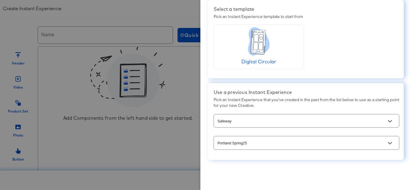
click at [388, 121] on icon "Open" at bounding box center [390, 121] width 4 height 4
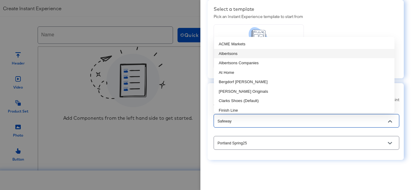
click at [243, 52] on li "Albertsons" at bounding box center [304, 54] width 180 height 10
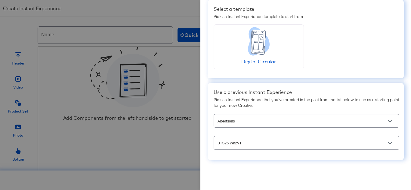
click at [388, 144] on button "Open" at bounding box center [389, 143] width 9 height 9
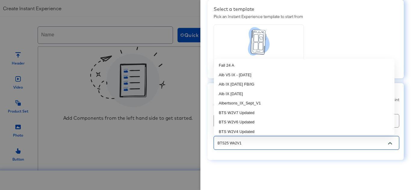
scroll to position [933, 0]
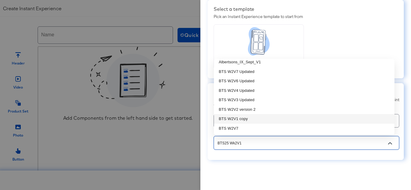
click at [251, 146] on input "BTS25 Wk2V1" at bounding box center [301, 143] width 171 height 7
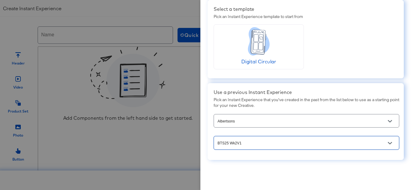
click at [244, 142] on input "BTS25 Wk2V1" at bounding box center [301, 143] width 171 height 7
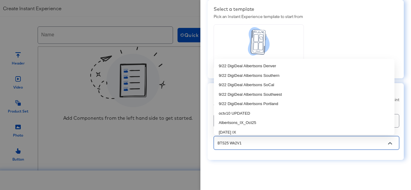
click at [255, 122] on li "Albertsons_IX_Oct25" at bounding box center [304, 123] width 180 height 10
type input "Albertsons_IX_Oct25"
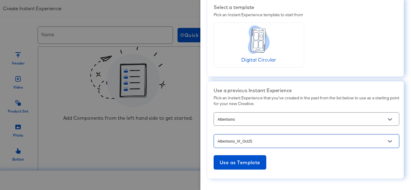
scroll to position [43, 0]
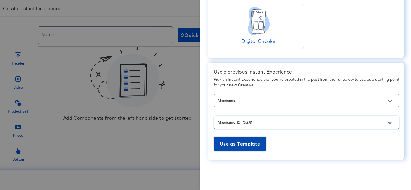
click at [248, 149] on button "Use as Template" at bounding box center [240, 144] width 53 height 14
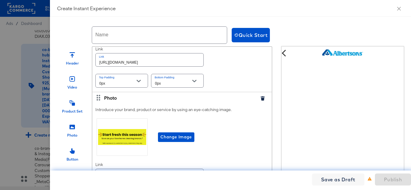
scroll to position [0, 0]
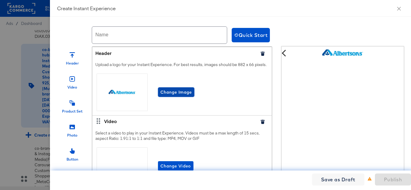
click at [182, 96] on span "Change Image" at bounding box center [176, 93] width 32 height 8
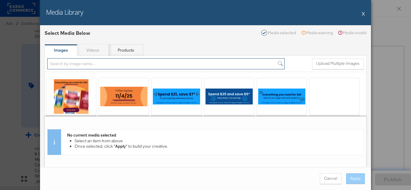
click at [90, 63] on input "search" at bounding box center [165, 63] width 237 height 11
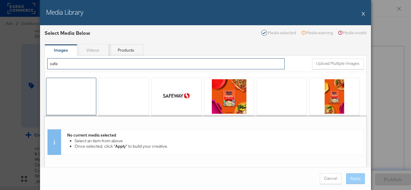
type input "safe"
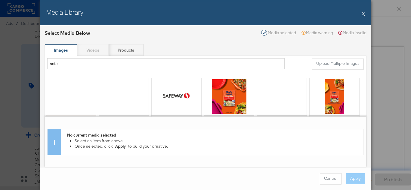
click at [70, 97] on div at bounding box center [71, 96] width 50 height 37
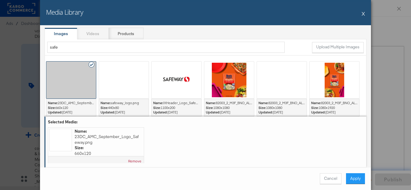
scroll to position [30, 0]
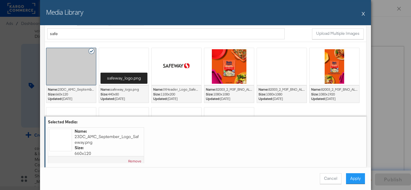
click at [131, 91] on span "safeway_logo.png" at bounding box center [124, 89] width 29 height 5
click at [126, 71] on div at bounding box center [124, 66] width 50 height 37
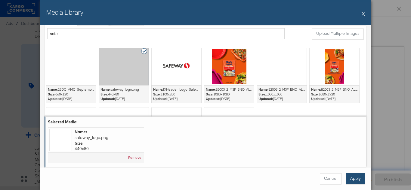
click at [359, 182] on button "Apply" at bounding box center [355, 179] width 19 height 11
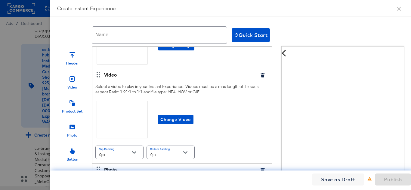
scroll to position [60, 0]
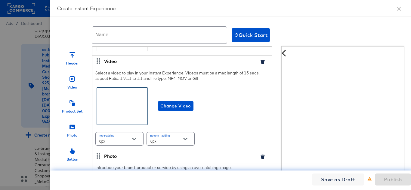
click at [123, 116] on div at bounding box center [122, 106] width 51 height 37
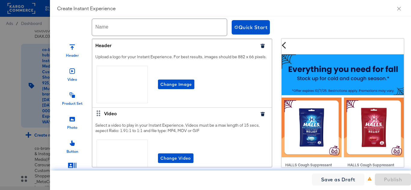
scroll to position [0, 0]
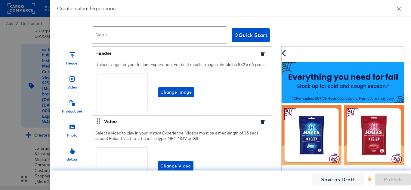
click at [396, 9] on button "Close" at bounding box center [398, 8] width 17 height 17
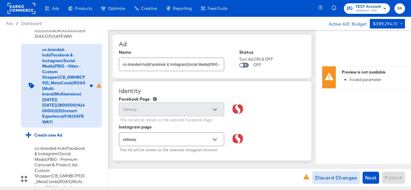
click at [319, 178] on span "Discard Changes" at bounding box center [336, 178] width 42 height 8
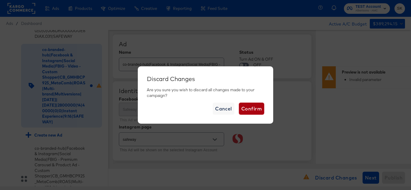
click at [259, 108] on span "Confirm" at bounding box center [251, 109] width 20 height 8
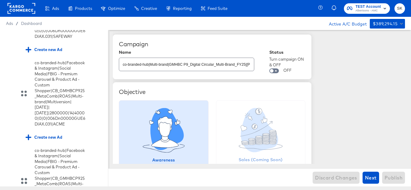
click at [14, 4] on rect at bounding box center [22, 8] width 28 height 11
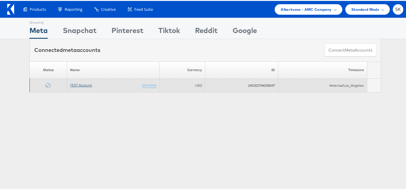
click at [84, 83] on link "TEST Account" at bounding box center [81, 84] width 22 height 5
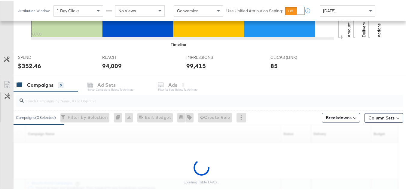
scroll to position [241, 0]
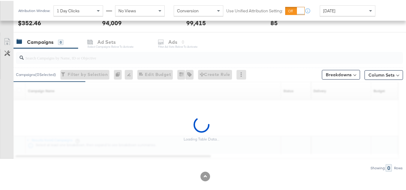
click at [89, 59] on input "search" at bounding box center [196, 55] width 345 height 12
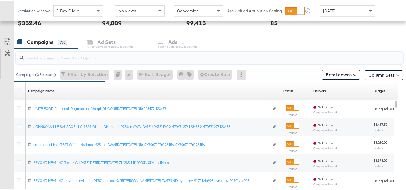
paste input "co-branded-hub|Multi-brand|GMHBC P9_Digital Circular_Multi-Brand_FY25|[PERSON_N…"
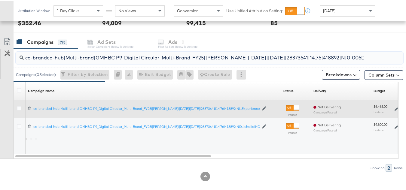
scroll to position [0, 128]
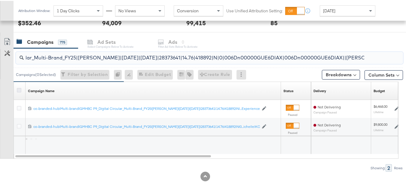
type input "co-branded-hub|Multi-brand|GMHBC P9_Digital Circular_Multi-Brand_FY25|[PERSON_N…"
click at [18, 90] on icon at bounding box center [19, 89] width 5 height 5
click at [0, 0] on input "checkbox" at bounding box center [0, 0] width 0 height 0
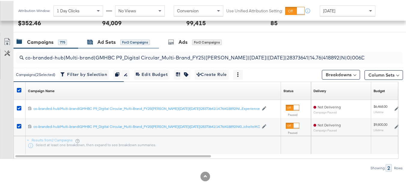
click at [113, 40] on div "Ad Sets" at bounding box center [106, 41] width 18 height 7
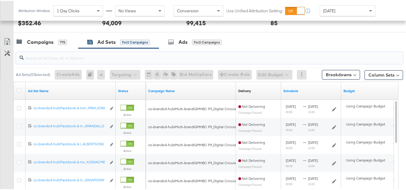
click at [116, 57] on input "search" at bounding box center [196, 55] width 345 height 12
paste input "co-branded-hub|Facebook & Instagram|Social Media|FBIG - Premium Carousel & Prod…"
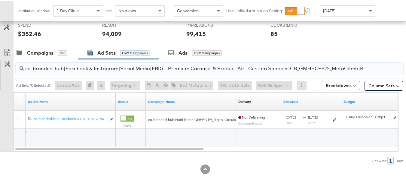
scroll to position [230, 0]
type input "co-branded-hub|Facebook & Instagram|Social Media|FBIG - Premium Carousel & Prod…"
click at [20, 102] on icon at bounding box center [19, 100] width 5 height 5
click at [0, 0] on input "checkbox" at bounding box center [0, 0] width 0 height 0
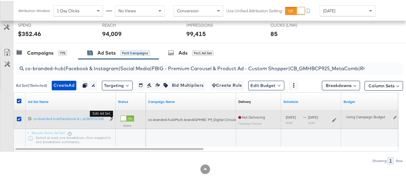
click at [113, 116] on b "Edit ad set" at bounding box center [101, 113] width 23 height 6
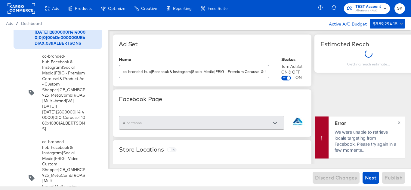
scroll to position [604, 0]
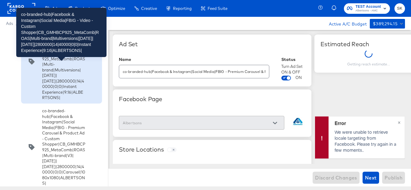
click at [53, 101] on div "co-branded-hub|Facebook & Instagram|Social Media|FBIG - Video - Custom Shopper|…" at bounding box center [63, 62] width 43 height 78
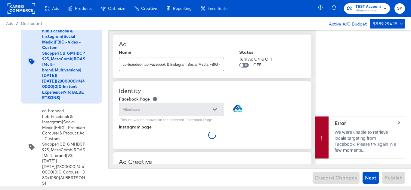
click at [399, 122] on span "×" at bounding box center [399, 122] width 3 height 7
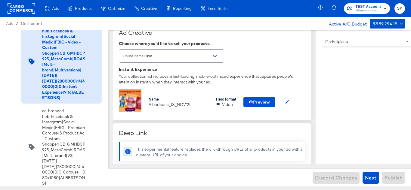
scroll to position [150, 0]
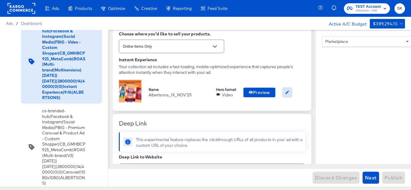
click at [289, 93] on icon "button" at bounding box center [287, 92] width 5 height 5
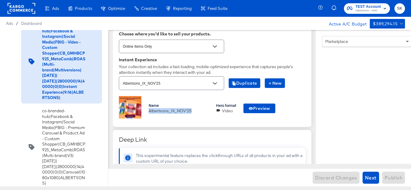
drag, startPoint x: 147, startPoint y: 111, endPoint x: 190, endPoint y: 113, distance: 43.0
click at [190, 113] on div "Name Albertsons_IX_NOV'25 Hero format Video Preview" at bounding box center [212, 108] width 187 height 25
copy div "Albertsons_IX_NOV'25"
click at [198, 114] on div "Name Albertsons_IX_NOV'25 Hero format Video Preview" at bounding box center [212, 108] width 187 height 25
click at [307, 106] on div "Ad Creative Choose where you'd like to sell your products. Online Items Only In…" at bounding box center [212, 71] width 199 height 114
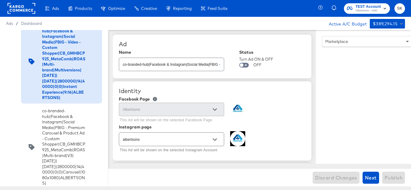
scroll to position [180, 0]
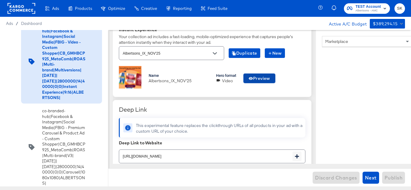
click at [262, 78] on span "Preview" at bounding box center [259, 79] width 22 height 8
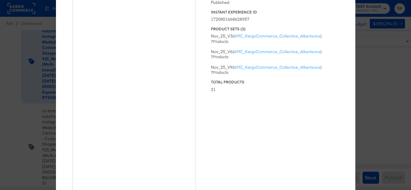
click at [390, 71] on div "× Previewing ' Albertsons_IX_NOV'25 ' Status Published Instant Experience ID 17…" at bounding box center [205, 95] width 411 height 190
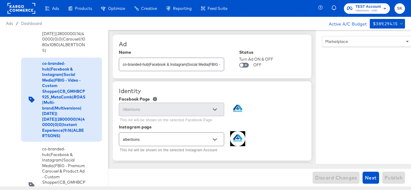
scroll to position [544, 0]
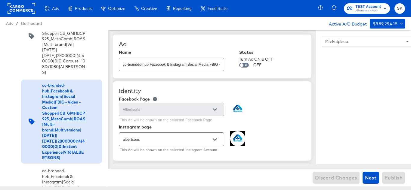
click at [17, 10] on rect at bounding box center [22, 8] width 28 height 11
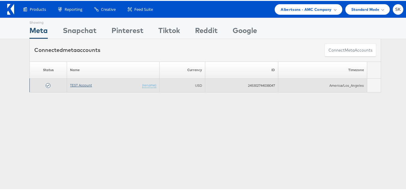
click at [85, 85] on link "TEST Account" at bounding box center [81, 84] width 22 height 5
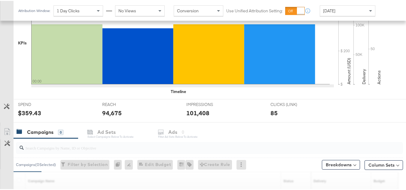
scroll to position [248, 0]
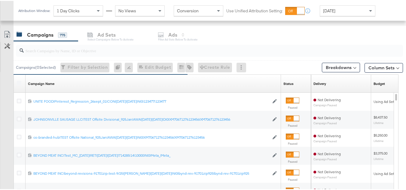
click at [79, 57] on div at bounding box center [209, 50] width 387 height 14
click at [85, 49] on input "search" at bounding box center [196, 48] width 345 height 12
paste input "co-branded-hub|Multi-brand|GMHBC P9_Digital Circular_Multi-Brand_FY25|[PERSON_N…"
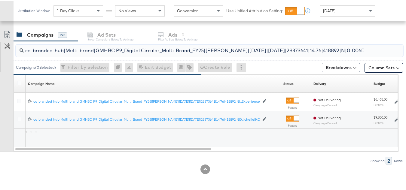
scroll to position [0, 128]
type input "co-branded-hub|Multi-brand|GMHBC P9_Digital Circular_Multi-Brand_FY25|[PERSON_N…"
click at [17, 82] on icon at bounding box center [19, 82] width 5 height 5
click at [0, 0] on input "checkbox" at bounding box center [0, 0] width 0 height 0
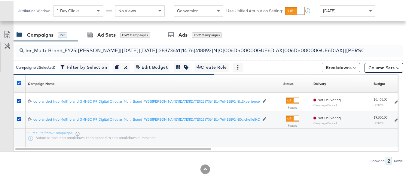
scroll to position [0, 0]
click at [107, 44] on input "co-branded-hub|Multi-brand|GMHBC P9_Digital Circular_Multi-Brand_FY25|[PERSON_N…" at bounding box center [196, 48] width 345 height 12
click at [105, 35] on div "Ad Sets" at bounding box center [106, 34] width 18 height 7
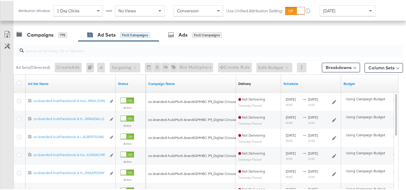
click at [107, 48] on input "search" at bounding box center [196, 48] width 345 height 12
paste input "co-branded-hub|Facebook & Instagram|Social Media|FBIG - Premium Carousel & Prod…"
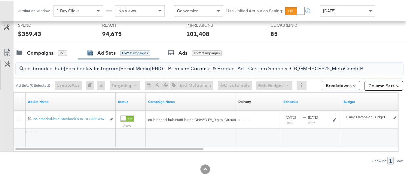
scroll to position [230, 0]
type input "co-branded-hub|Facebook & Instagram|Social Media|FBIG - Premium Carousel & Prod…"
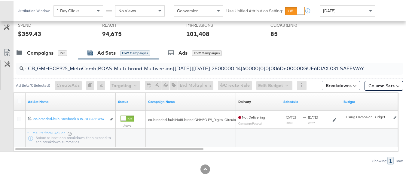
click at [16, 97] on div at bounding box center [19, 101] width 11 height 11
click at [17, 100] on icon at bounding box center [19, 100] width 5 height 5
click at [0, 0] on input "checkbox" at bounding box center [0, 0] width 0 height 0
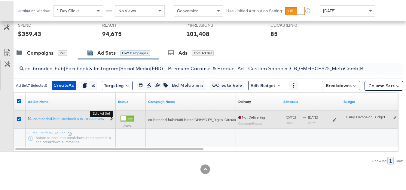
click at [110, 116] on b "Edit ad set" at bounding box center [101, 113] width 23 height 6
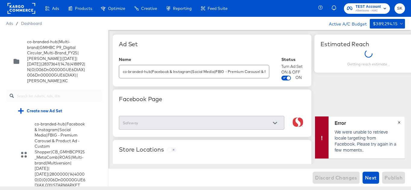
click at [398, 122] on span "×" at bounding box center [399, 122] width 3 height 7
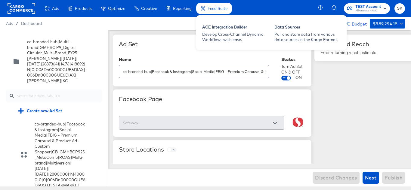
scroll to position [1190, 0]
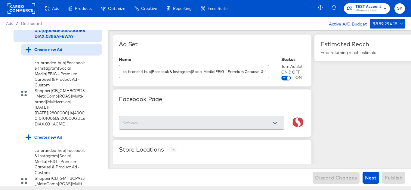
click at [51, 53] on div "Create new Ad" at bounding box center [44, 50] width 37 height 6
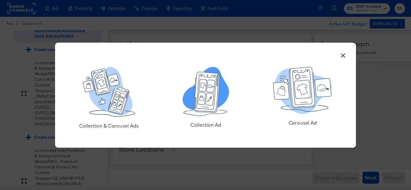
click at [214, 93] on icon at bounding box center [207, 92] width 26 height 41
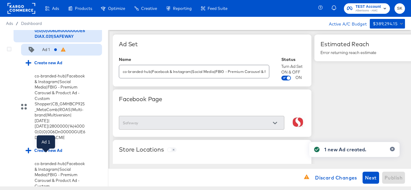
click at [45, 53] on div "Ad 1" at bounding box center [46, 50] width 8 height 6
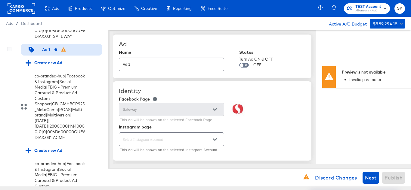
click at [47, 53] on div "Ad 1" at bounding box center [46, 50] width 8 height 6
click at [152, 68] on input "Ad 1" at bounding box center [171, 62] width 105 height 13
paste input "co-branded-hub|Facebook & Instagram|Social Media|FBIG - Video - Custom Shopper|…"
type input "co-branded-hub|Facebook & Instagram|Social Media|FBIG - Video - Custom Shopper|…"
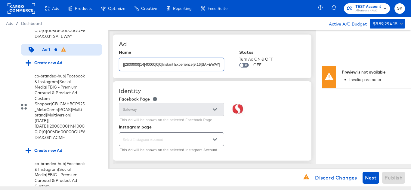
type textarea "x"
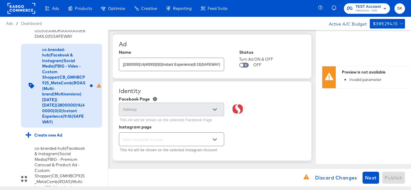
click at [203, 41] on div "Ad" at bounding box center [212, 44] width 187 height 7
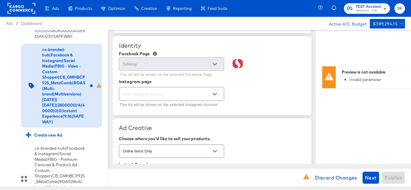
scroll to position [60, 0]
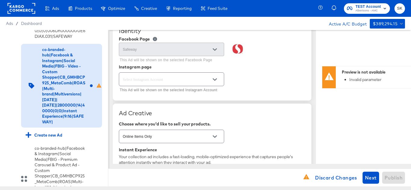
click at [219, 80] on div at bounding box center [214, 79] width 13 height 9
click at [215, 79] on icon "Open" at bounding box center [215, 80] width 4 height 4
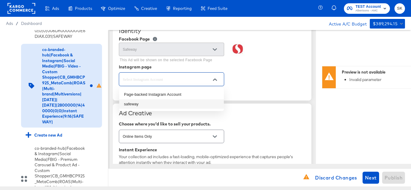
click at [134, 104] on li "safeway" at bounding box center [171, 105] width 105 height 10
type textarea "x"
type input "safeway"
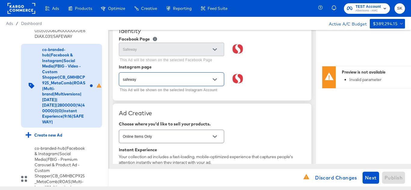
click at [245, 95] on div "Identity Facebook Page Safeway This Ad will be shown on the selected Facebook P…" at bounding box center [212, 60] width 199 height 79
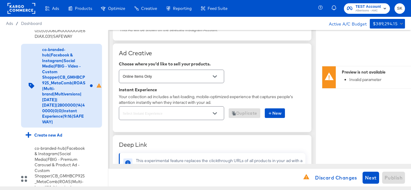
scroll to position [180, 0]
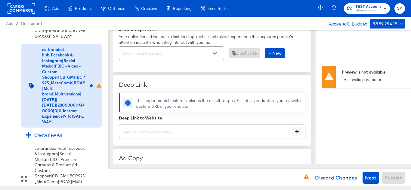
click at [251, 54] on div "Duplicate" at bounding box center [245, 53] width 32 height 10
click at [215, 55] on icon "Open" at bounding box center [215, 53] width 4 height 4
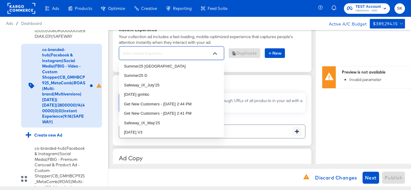
scroll to position [391, 0]
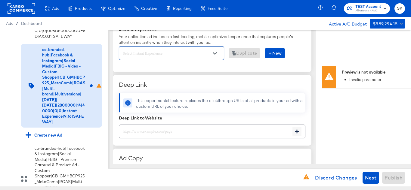
click at [162, 49] on div at bounding box center [171, 53] width 105 height 14
paste input "Albertsons_IX_NOV'25"
type input "Albertsons_IX_NOV'25"
click at [255, 66] on div "Ad Creative Choose where you'd like to sell your products. Online Items Only In…" at bounding box center [212, 27] width 199 height 89
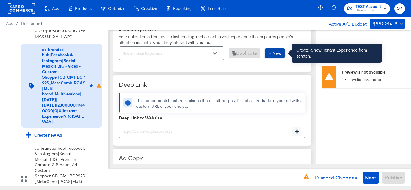
click at [268, 53] on button "New" at bounding box center [275, 53] width 20 height 10
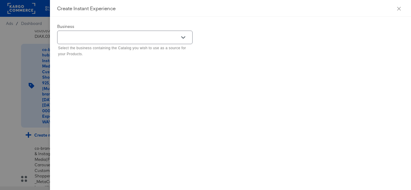
click at [92, 44] on div "Select the business containing the Catalog you wish to use as a source for your…" at bounding box center [124, 44] width 135 height 27
click at [178, 37] on div at bounding box center [183, 37] width 13 height 9
click at [185, 37] on button "Open" at bounding box center [183, 37] width 9 height 9
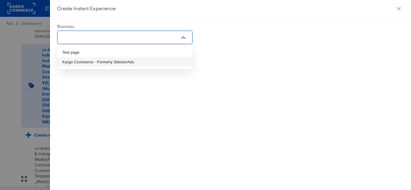
click at [84, 60] on li "Kargo Commerce - Formerly StitcherAds" at bounding box center [124, 62] width 135 height 10
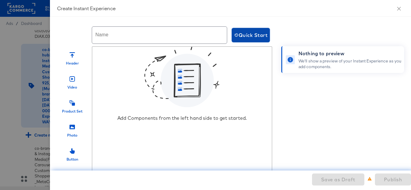
click at [245, 36] on span "Quick Start" at bounding box center [250, 35] width 33 height 8
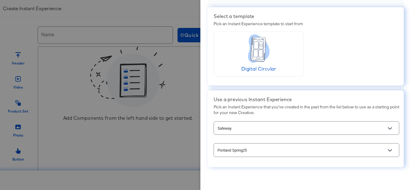
scroll to position [23, 0]
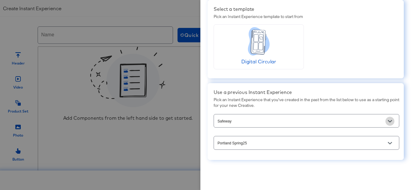
click at [388, 120] on icon "Open" at bounding box center [390, 121] width 4 height 4
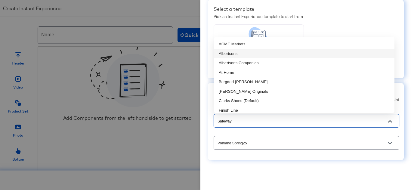
click at [243, 54] on li "Albertsons" at bounding box center [304, 54] width 180 height 10
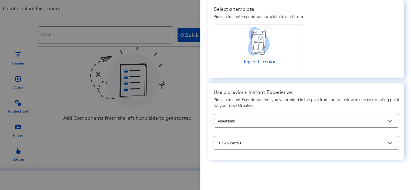
click at [265, 141] on input "BTS25 Wk2V1" at bounding box center [301, 143] width 171 height 7
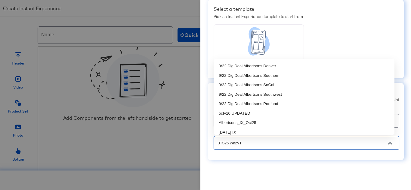
paste input "Albertsons_IX_NOV'25"
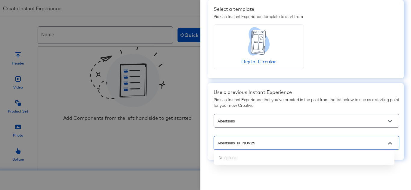
drag, startPoint x: 242, startPoint y: 143, endPoint x: 276, endPoint y: 141, distance: 33.8
click at [276, 141] on input "Albertsons_IX_NOV'25" at bounding box center [301, 143] width 171 height 7
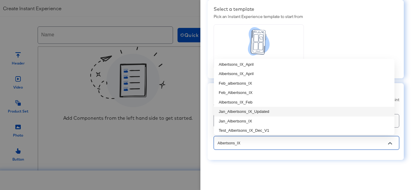
scroll to position [109, 0]
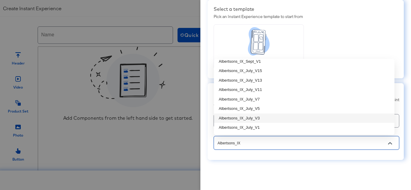
click at [236, 144] on input "Albertsons_IX" at bounding box center [301, 143] width 171 height 7
click at [248, 145] on input "Albertsons_IX" at bounding box center [301, 143] width 171 height 7
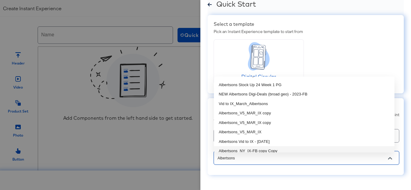
scroll to position [0, 0]
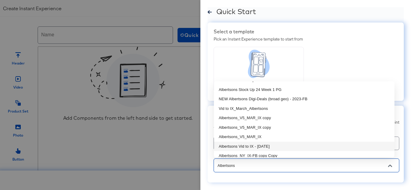
type input "BTS25 Wk2V1"
click at [283, 178] on div "Use a previous Instant Experience Pick an Instant Experience that you've create…" at bounding box center [306, 144] width 196 height 77
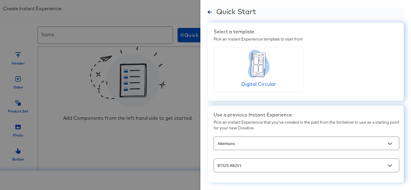
scroll to position [23, 0]
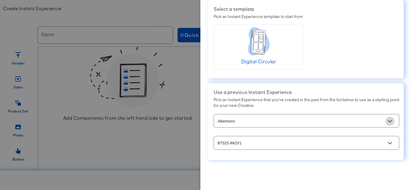
click at [388, 122] on icon "Open" at bounding box center [390, 121] width 4 height 4
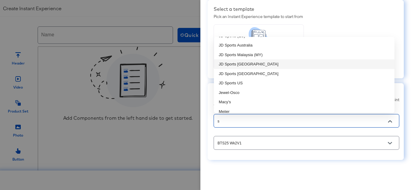
scroll to position [0, 0]
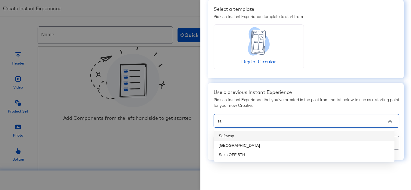
click at [233, 135] on li "Safeway" at bounding box center [304, 136] width 180 height 10
type input "Safeway"
type input "Portland Spring25"
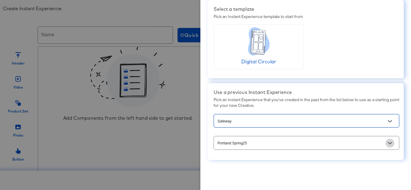
click at [385, 144] on button "Open" at bounding box center [389, 143] width 9 height 9
type input "Safeway"
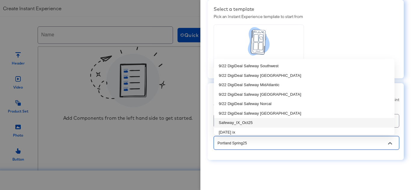
click at [258, 124] on li "Safeway_IX_Oct25" at bounding box center [304, 123] width 180 height 10
type input "Safeway_IX_Oct25"
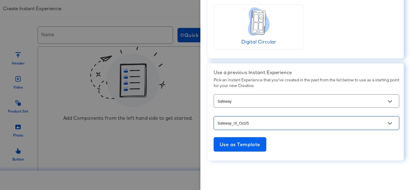
scroll to position [43, 0]
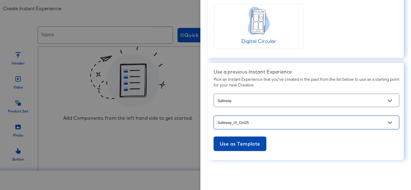
click at [250, 144] on span "Use as Template" at bounding box center [240, 144] width 41 height 8
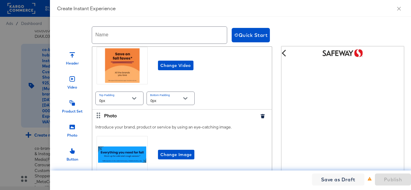
scroll to position [90, 0]
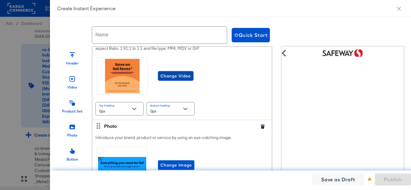
click at [164, 80] on span "Change Video" at bounding box center [175, 76] width 31 height 8
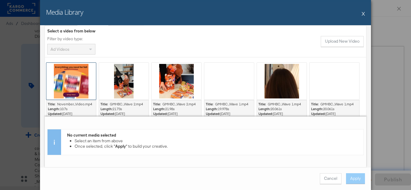
scroll to position [0, 0]
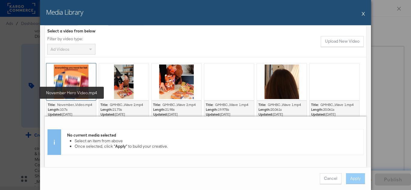
click at [79, 105] on div "November Hero Video.mp4 November...Video.mp4" at bounding box center [75, 105] width 37 height 5
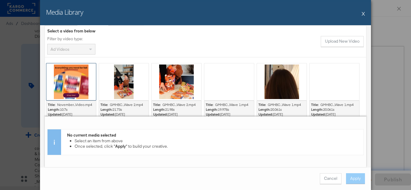
click at [70, 79] on div at bounding box center [71, 81] width 50 height 37
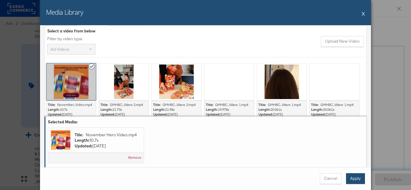
click at [351, 179] on button "Apply" at bounding box center [355, 179] width 19 height 11
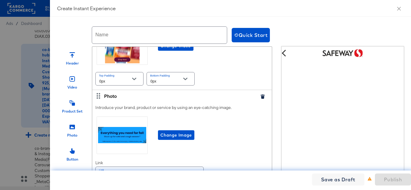
scroll to position [150, 0]
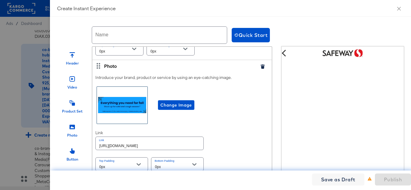
click at [132, 112] on div at bounding box center [122, 105] width 51 height 37
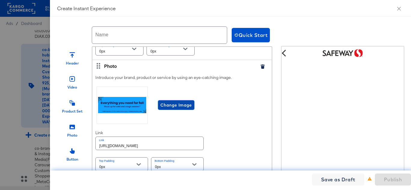
click at [177, 109] on span "Change Image" at bounding box center [176, 106] width 32 height 8
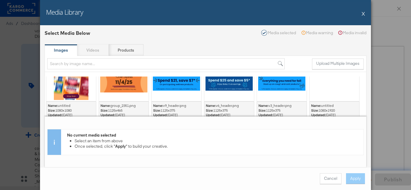
scroll to position [0, 0]
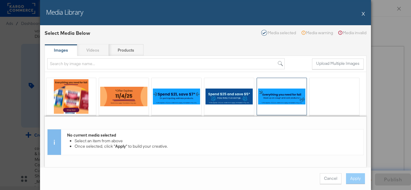
click at [285, 99] on div at bounding box center [282, 96] width 50 height 37
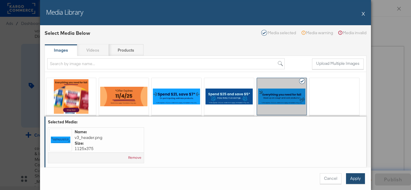
click at [350, 180] on button "Apply" at bounding box center [355, 179] width 19 height 11
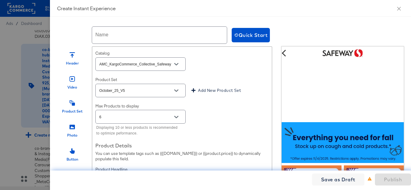
scroll to position [331, 0]
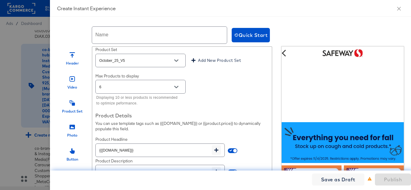
click at [174, 63] on icon "Open" at bounding box center [176, 61] width 4 height 4
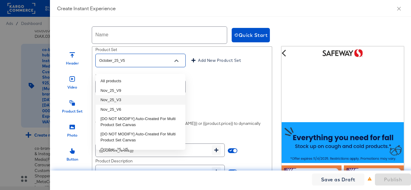
click at [120, 100] on li "Nov_25_V3" at bounding box center [141, 100] width 90 height 10
type input "Nov_25_V3"
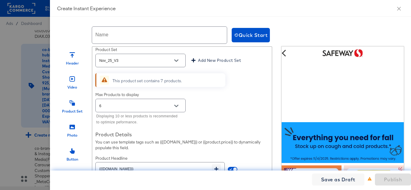
click at [238, 96] on div "Choose a set of products from your catalog to show in your Instant Experience. …" at bounding box center [181, 115] width 179 height 216
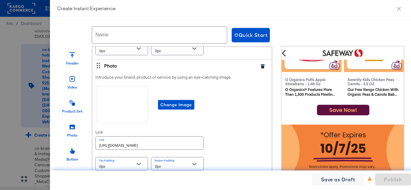
scroll to position [24, 0]
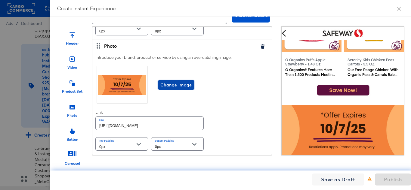
click at [169, 82] on span "Change Image" at bounding box center [176, 86] width 32 height 8
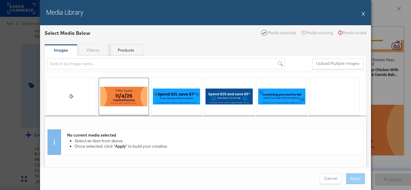
click at [109, 96] on div at bounding box center [124, 96] width 50 height 37
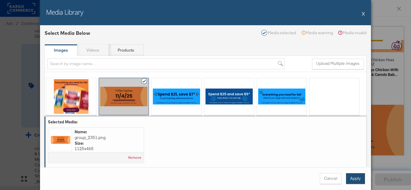
click at [357, 179] on button "Apply" at bounding box center [355, 179] width 19 height 11
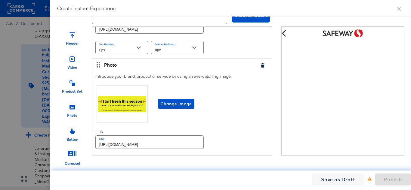
scroll to position [602, 0]
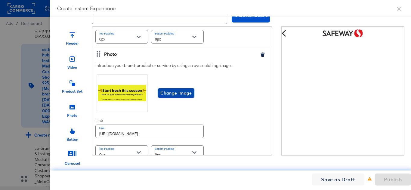
click at [179, 94] on span "Change Image" at bounding box center [176, 94] width 32 height 8
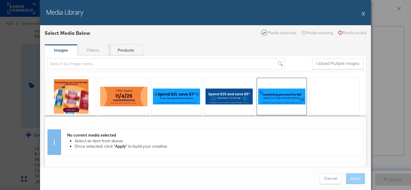
click at [282, 92] on div at bounding box center [282, 96] width 50 height 37
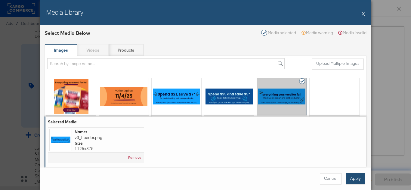
click at [353, 179] on button "Apply" at bounding box center [355, 179] width 19 height 11
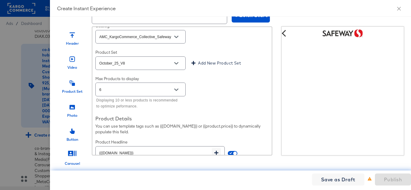
scroll to position [782, 0]
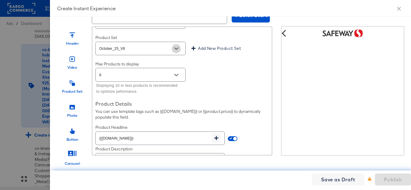
click at [178, 48] on icon "Open" at bounding box center [176, 49] width 4 height 4
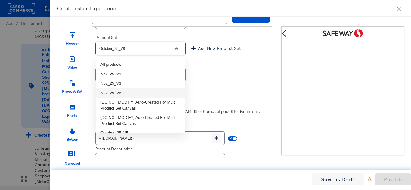
click at [117, 92] on li "Nov_25_V6" at bounding box center [141, 93] width 90 height 10
type input "Nov_25_V6"
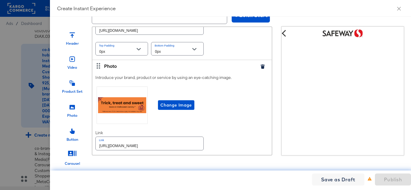
scroll to position [1083, 0]
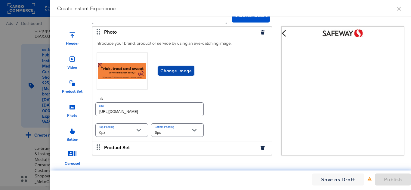
click at [176, 74] on span "Change Image" at bounding box center [176, 71] width 32 height 8
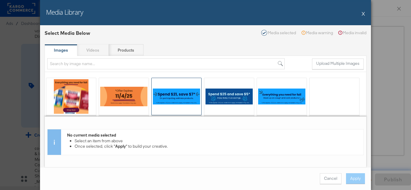
click at [175, 89] on div at bounding box center [177, 96] width 50 height 37
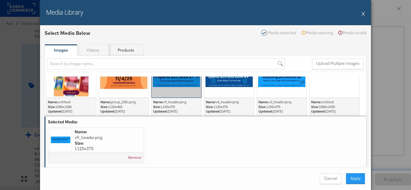
scroll to position [0, 0]
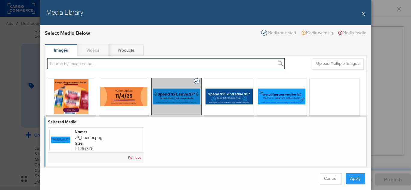
click at [125, 63] on input "search" at bounding box center [165, 63] width 237 height 11
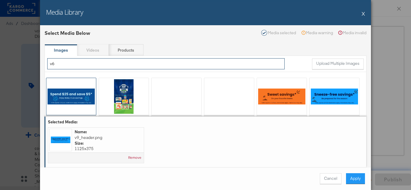
type input "v6"
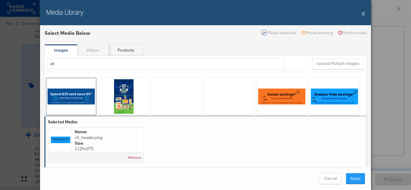
click at [62, 88] on div at bounding box center [71, 96] width 50 height 37
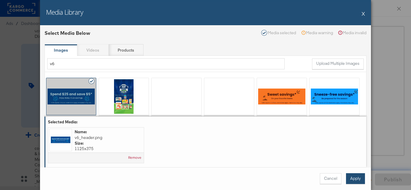
click at [353, 176] on button "Apply" at bounding box center [355, 179] width 19 height 11
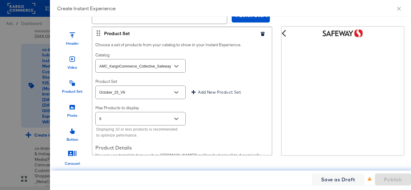
scroll to position [1203, 0]
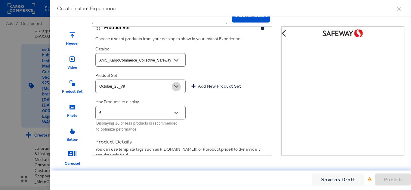
click at [179, 87] on button "Open" at bounding box center [176, 86] width 9 height 9
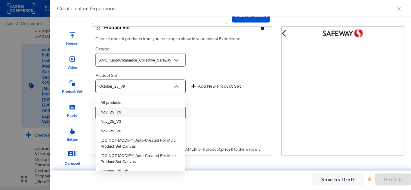
click at [119, 113] on li "Nov_25_V9" at bounding box center [141, 113] width 90 height 10
type input "Nov_25_V9"
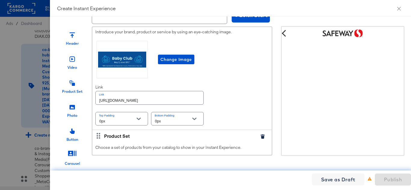
scroll to position [1564, 0]
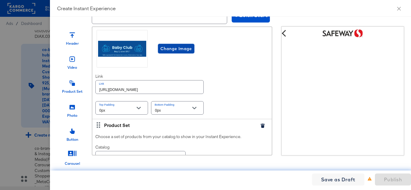
click at [178, 52] on span "Change Image" at bounding box center [176, 49] width 32 height 8
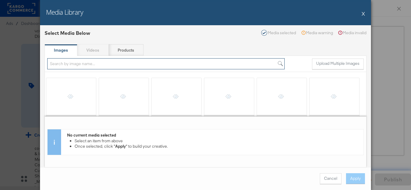
click at [113, 61] on input "search" at bounding box center [165, 63] width 237 height 11
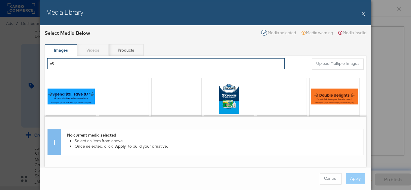
type input "v9"
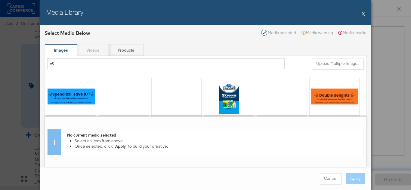
click at [80, 92] on div at bounding box center [71, 96] width 50 height 37
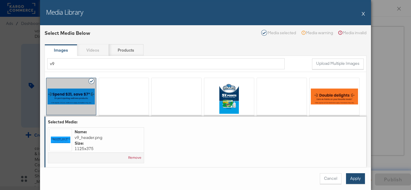
click at [357, 178] on button "Apply" at bounding box center [355, 179] width 19 height 11
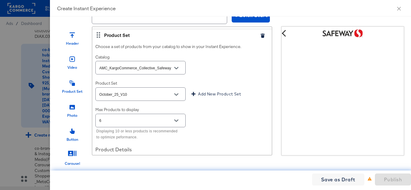
scroll to position [1624, 0]
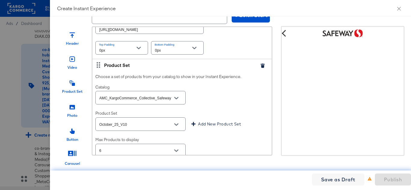
click at [260, 65] on icon "button" at bounding box center [262, 66] width 4 height 4
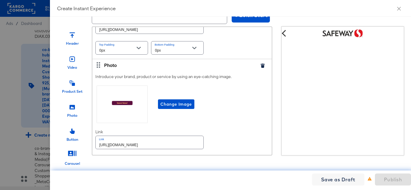
click at [260, 68] on icon "button" at bounding box center [262, 66] width 4 height 4
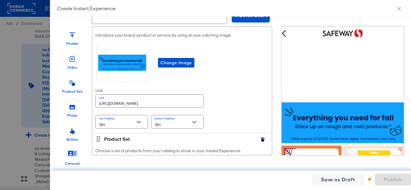
scroll to position [180, 0]
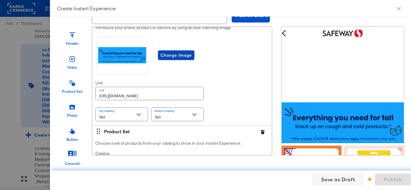
click at [177, 55] on span "Change Image" at bounding box center [176, 56] width 32 height 8
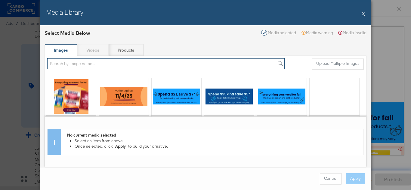
click at [122, 65] on input "search" at bounding box center [165, 63] width 237 height 11
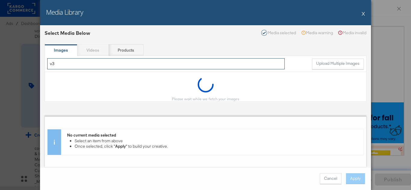
type input "v3"
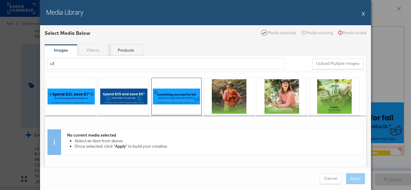
click at [170, 87] on div at bounding box center [177, 96] width 50 height 37
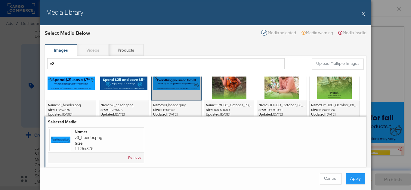
scroll to position [0, 0]
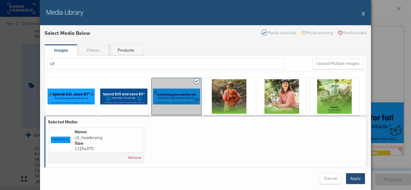
click at [354, 176] on button "Apply" at bounding box center [355, 179] width 19 height 11
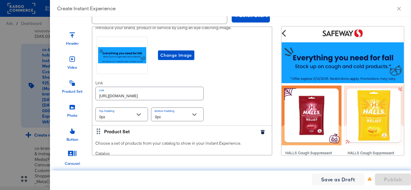
scroll to position [150, 0]
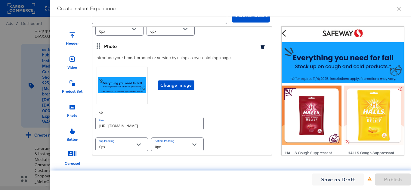
click at [260, 49] on icon "button" at bounding box center [262, 47] width 4 height 4
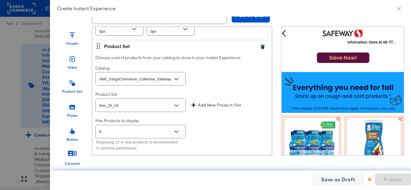
scroll to position [0, 0]
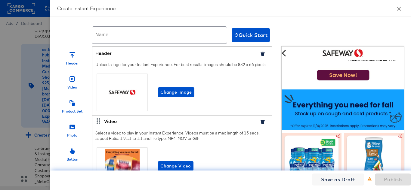
click at [400, 10] on icon "close" at bounding box center [399, 9] width 4 height 4
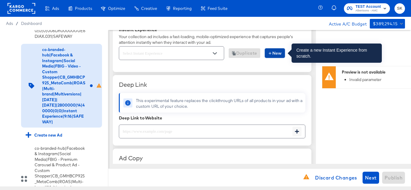
click at [279, 51] on span "New" at bounding box center [275, 54] width 14 height 8
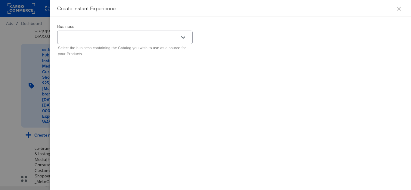
click at [186, 39] on button "Open" at bounding box center [183, 37] width 9 height 9
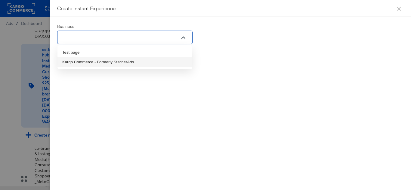
click at [118, 62] on li "Kargo Commerce - Formerly StitcherAds" at bounding box center [124, 62] width 135 height 10
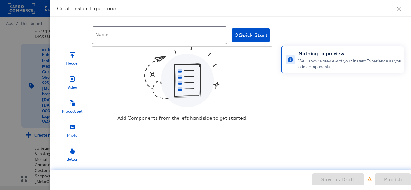
click at [319, 63] on div "We'll show a preview of your Instant Experience as you add components." at bounding box center [349, 63] width 103 height 11
click at [256, 42] on div "Name Quick Start" at bounding box center [297, 35] width 481 height 23
click at [256, 40] on button "Quick Start" at bounding box center [251, 35] width 38 height 14
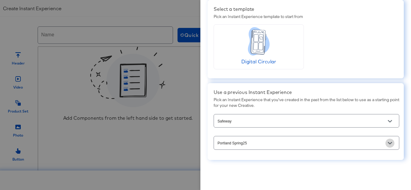
click at [388, 142] on icon "Open" at bounding box center [390, 143] width 4 height 4
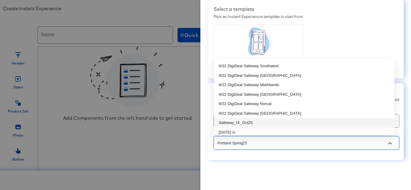
click at [243, 122] on li "Safeway_IX_Oct25" at bounding box center [304, 123] width 180 height 10
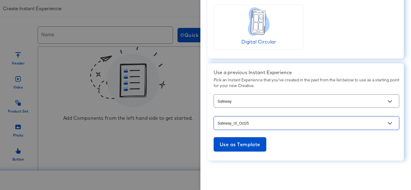
scroll to position [43, 0]
click at [388, 122] on icon "Open" at bounding box center [390, 123] width 4 height 4
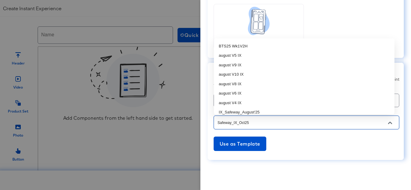
scroll to position [301, 0]
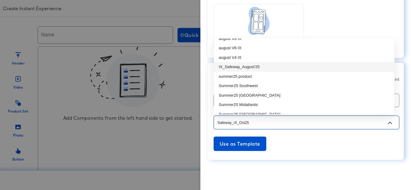
click at [259, 68] on li "IX_Safeway_August'25" at bounding box center [304, 67] width 180 height 10
type input "IX_Safeway_August'25"
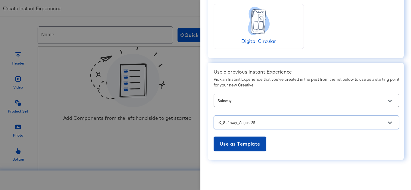
click at [248, 145] on span "Use as Template" at bounding box center [240, 144] width 41 height 8
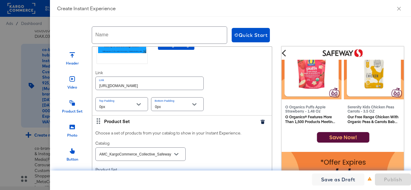
scroll to position [1419, 0]
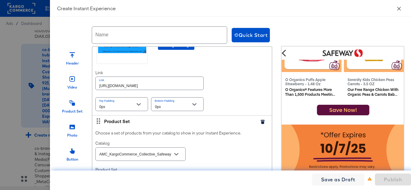
click at [397, 10] on icon "close" at bounding box center [398, 8] width 5 height 5
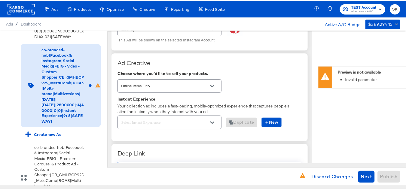
scroll to position [0, 0]
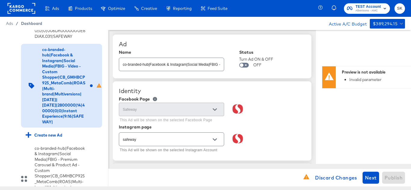
click at [22, 22] on span "Dashboard" at bounding box center [31, 23] width 21 height 5
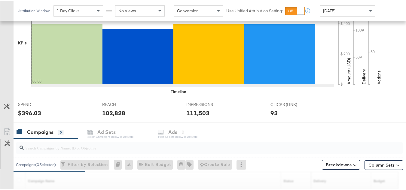
scroll to position [248, 0]
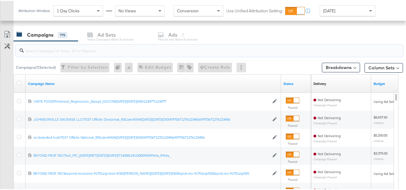
click at [68, 52] on input "search" at bounding box center [196, 48] width 345 height 12
paste input "co-branded-hub|Multi-brand|GMHBC P9_Digital Circular_Multi-Brand_FY25|SAL|10/08…"
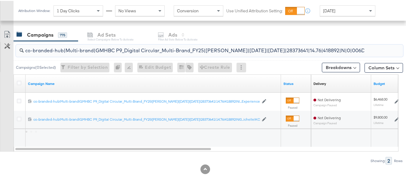
scroll to position [0, 128]
type input "co-branded-hub|Multi-brand|GMHBC P9_Digital Circular_Multi-Brand_FY25|SAL|10/08…"
click at [19, 81] on icon at bounding box center [19, 82] width 5 height 5
click at [0, 0] on input "checkbox" at bounding box center [0, 0] width 0 height 0
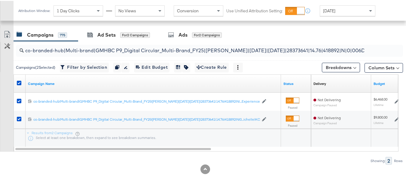
click at [126, 27] on div at bounding box center [205, 26] width 411 height 5
drag, startPoint x: 125, startPoint y: 32, endPoint x: 133, endPoint y: 28, distance: 9.4
click at [124, 33] on div "for 2 Campaigns" at bounding box center [135, 34] width 30 height 5
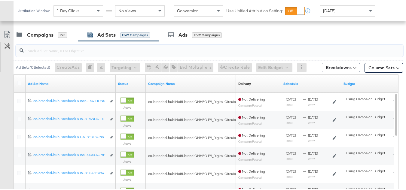
click at [116, 51] on input "search" at bounding box center [196, 48] width 345 height 12
paste input "co-branded-hub|Facebook & Instagram|Social Media|FBIG - Premium Carousel & Prod…"
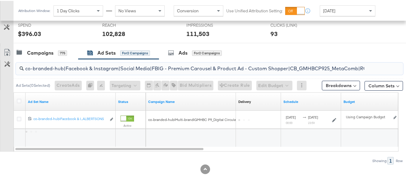
scroll to position [0, 294]
type input "co-branded-hub|Facebook & Instagram|Social Media|FBIG - Premium Carousel & Prod…"
click at [15, 102] on div at bounding box center [19, 101] width 11 height 11
click at [20, 102] on icon at bounding box center [19, 100] width 5 height 5
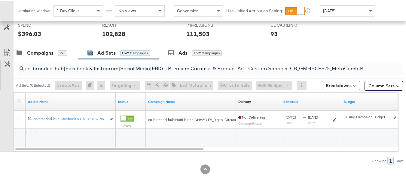
click at [0, 0] on input "checkbox" at bounding box center [0, 0] width 0 height 0
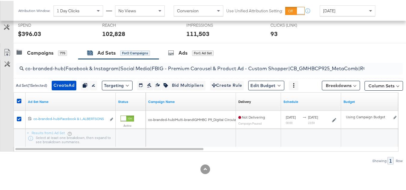
click at [112, 119] on icon "link" at bounding box center [111, 118] width 3 height 3
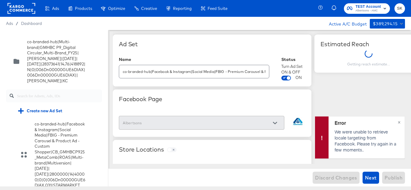
scroll to position [695, 0]
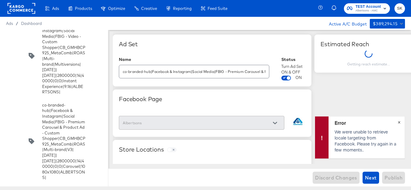
click at [397, 125] on button "×" at bounding box center [398, 122] width 11 height 11
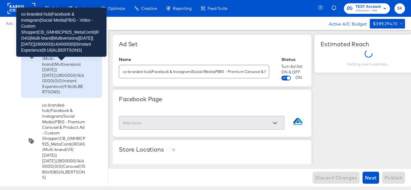
click at [56, 95] on div "co-branded-hub|Facebook & Instagram|Social Media|FBIG - Video - Custom Shopper|…" at bounding box center [63, 56] width 43 height 78
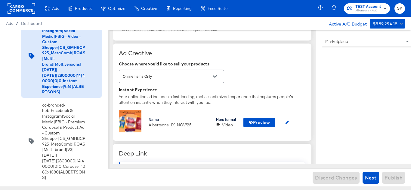
scroll to position [150, 0]
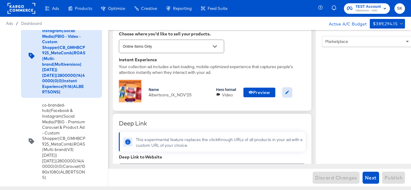
click at [289, 93] on icon "button" at bounding box center [287, 92] width 5 height 5
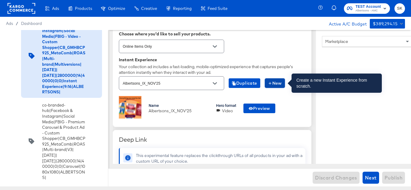
click at [276, 85] on span "New" at bounding box center [275, 84] width 14 height 8
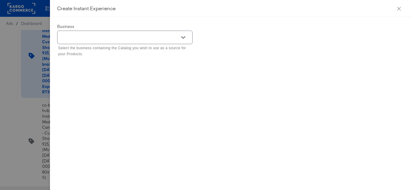
click at [188, 39] on div at bounding box center [183, 37] width 13 height 9
click at [184, 37] on icon "Open" at bounding box center [183, 37] width 4 height 2
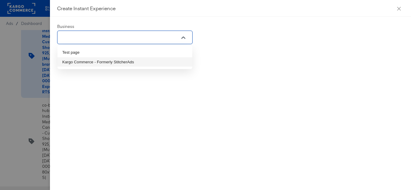
click at [87, 60] on li "Kargo Commerce - Formerly StitcherAds" at bounding box center [124, 62] width 135 height 10
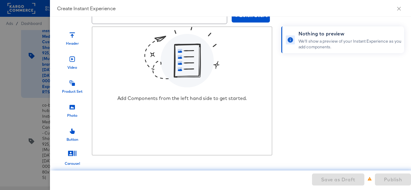
scroll to position [0, 0]
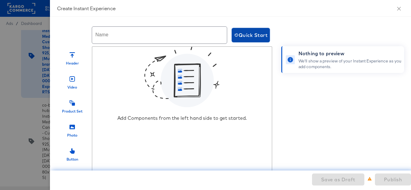
click at [252, 38] on span "Quick Start" at bounding box center [250, 35] width 33 height 8
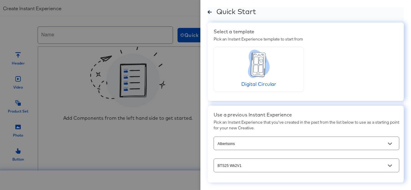
scroll to position [23, 0]
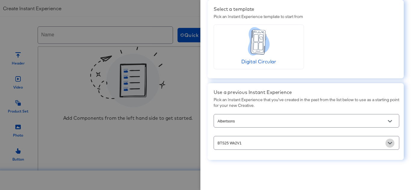
click at [388, 143] on icon "Open" at bounding box center [390, 143] width 4 height 4
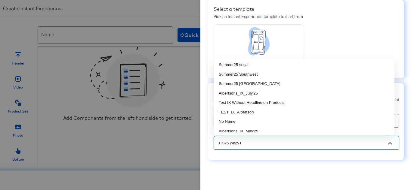
scroll to position [451, 0]
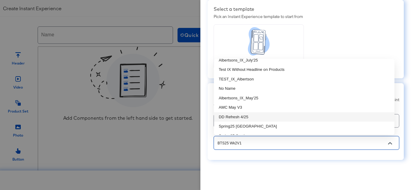
click at [242, 142] on input "BTS25 Wk2V1" at bounding box center [301, 143] width 171 height 7
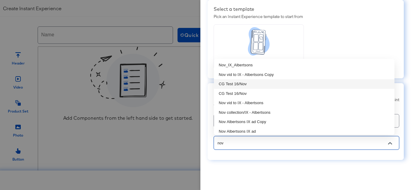
scroll to position [0, 0]
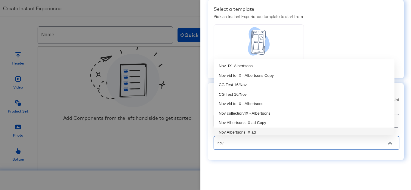
type input "BTS25 Wk2V1"
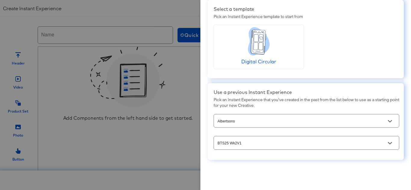
click at [353, 176] on div "Quick Start Select a template Pick an Instant Experience template to start from…" at bounding box center [305, 95] width 211 height 190
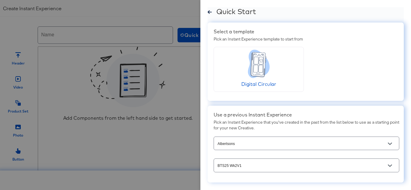
click at [211, 11] on icon at bounding box center [210, 12] width 4 height 5
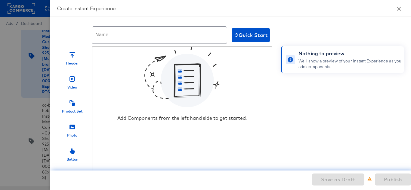
click at [396, 8] on button "Close" at bounding box center [398, 8] width 17 height 17
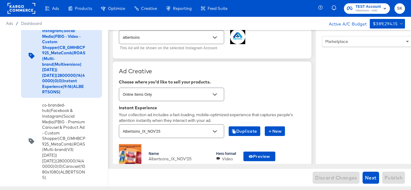
scroll to position [165, 0]
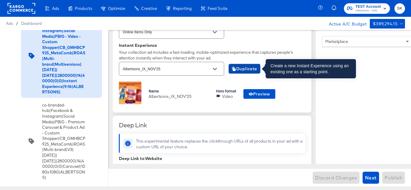
click at [246, 71] on span "Duplicate" at bounding box center [245, 69] width 26 height 8
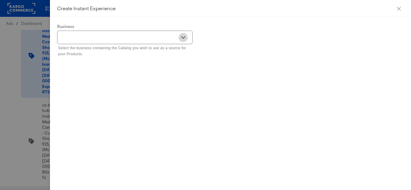
click at [187, 36] on button "Open" at bounding box center [183, 37] width 9 height 9
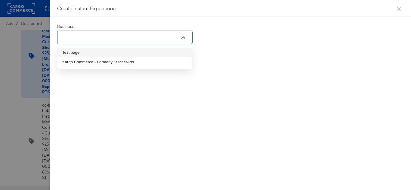
click at [77, 62] on li "Kargo Commerce - Formerly StitcherAds" at bounding box center [124, 62] width 135 height 10
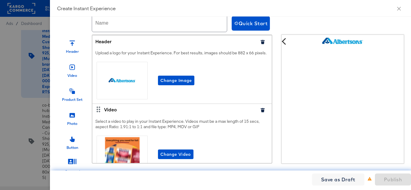
scroll to position [0, 0]
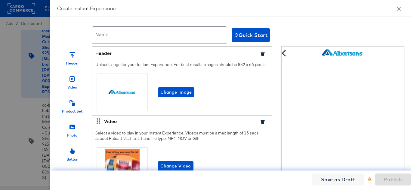
click at [397, 9] on icon "close" at bounding box center [398, 8] width 5 height 5
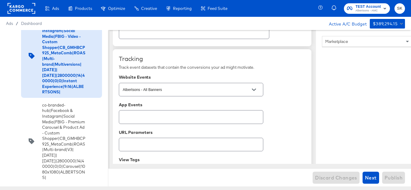
scroll to position [421, 0]
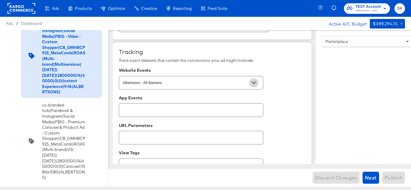
click at [253, 81] on icon "Open" at bounding box center [254, 83] width 4 height 4
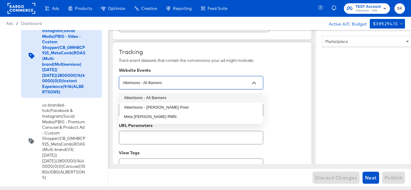
click at [288, 82] on div "Tracking Track event datasets that contain the conversions your ad might motiva…" at bounding box center [212, 123] width 187 height 150
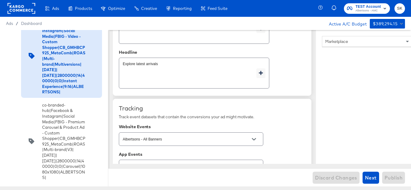
scroll to position [466, 0]
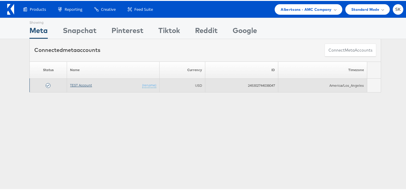
click at [79, 83] on link "TEST Account" at bounding box center [81, 84] width 22 height 5
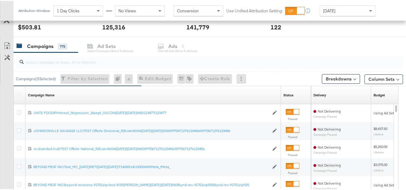
scroll to position [241, 0]
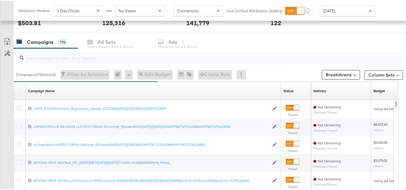
click at [82, 56] on input "search" at bounding box center [196, 55] width 345 height 12
paste input "co-branded-hub|Multi-brand|GMHBC P9_Digital Circular_Multi-Brand_FY25|[PERSON_N…"
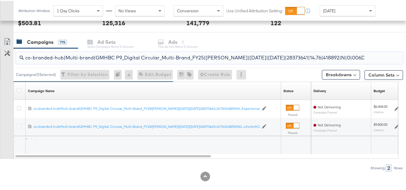
scroll to position [0, 128]
type input "co-branded-hub|Multi-brand|GMHBC P9_Digital Circular_Multi-Brand_FY25|SAL|10/08…"
click at [20, 92] on div at bounding box center [20, 90] width 6 height 6
click at [20, 90] on icon at bounding box center [19, 89] width 5 height 5
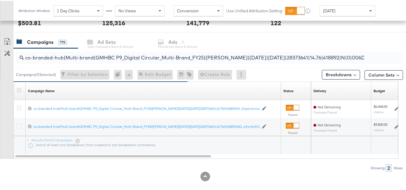
click at [0, 0] on input "checkbox" at bounding box center [0, 0] width 0 height 0
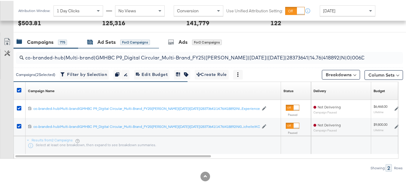
click at [113, 41] on div "Ad Sets" at bounding box center [106, 41] width 18 height 7
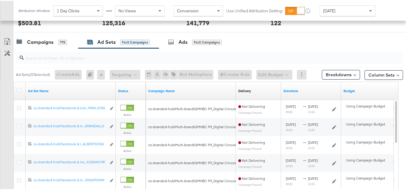
click at [71, 57] on input "search" at bounding box center [196, 55] width 345 height 12
paste input "co-branded-hub|Facebook & Instagram|Social Media|FBIG - Premium Carousel & Prod…"
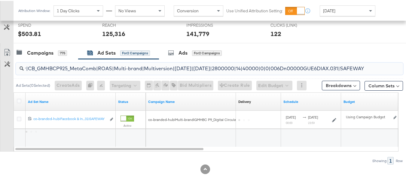
scroll to position [230, 0]
type input "co-branded-hub|Facebook & Instagram|Social Media|FBIG - Premium Carousel & Prod…"
click at [20, 98] on icon at bounding box center [19, 100] width 5 height 5
click at [0, 0] on input "checkbox" at bounding box center [0, 0] width 0 height 0
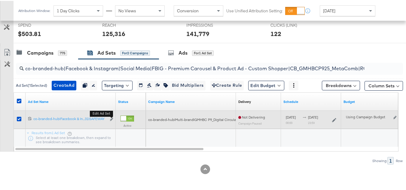
click at [113, 120] on button "Edit ad set" at bounding box center [112, 119] width 4 height 6
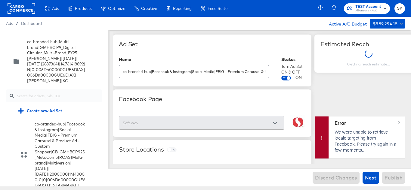
scroll to position [1282, 0]
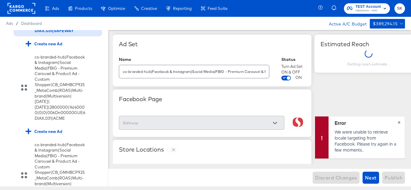
click at [399, 125] on span "×" at bounding box center [399, 122] width 3 height 7
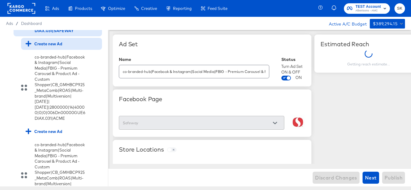
click at [48, 47] on div "Create new Ad" at bounding box center [44, 44] width 37 height 6
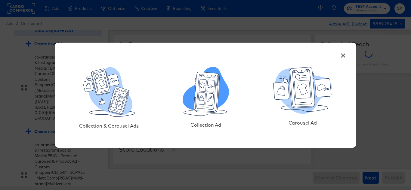
click at [211, 100] on icon at bounding box center [210, 99] width 8 height 12
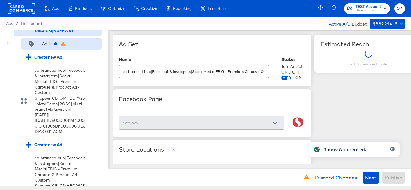
click at [51, 47] on div "Ad 1" at bounding box center [44, 44] width 36 height 6
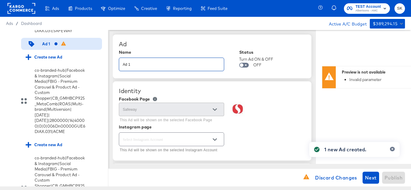
click at [148, 61] on input "Ad 1" at bounding box center [171, 62] width 105 height 13
paste input "co-branded-hub|Facebook & Instagram|Social Media|FBIG - Video - Custom Shopper|…"
type input "co-branded-hub|Facebook & Instagram|Social Media|FBIG - Video - Custom Shopper|…"
type textarea "x"
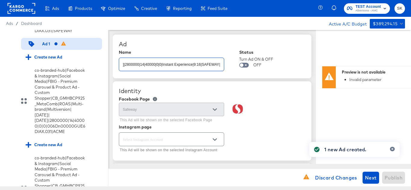
type textarea "x"
click at [190, 45] on div "Ad" at bounding box center [212, 44] width 187 height 7
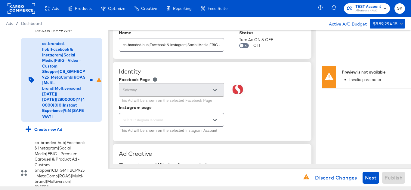
scroll to position [60, 0]
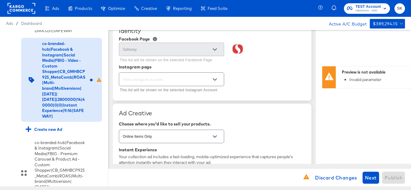
click at [216, 76] on button "Open" at bounding box center [214, 79] width 9 height 9
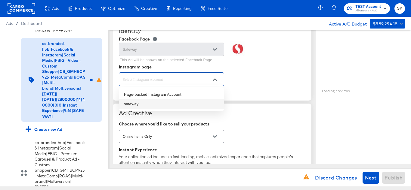
click at [146, 103] on li "safeway" at bounding box center [171, 105] width 105 height 10
type textarea "x"
type input "safeway"
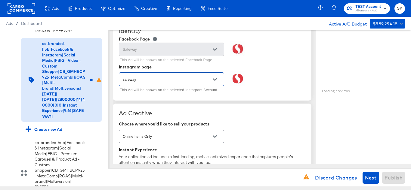
click at [290, 79] on div "safeway This Ad will be shown on the selected Instagram Account" at bounding box center [212, 82] width 187 height 23
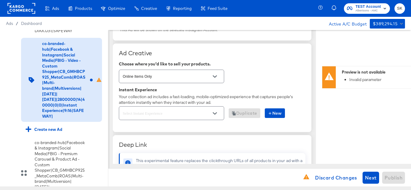
scroll to position [150, 0]
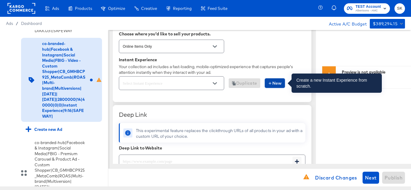
click at [275, 83] on span "New" at bounding box center [275, 84] width 14 height 8
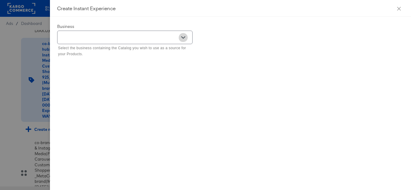
click at [187, 37] on button "Open" at bounding box center [183, 37] width 9 height 9
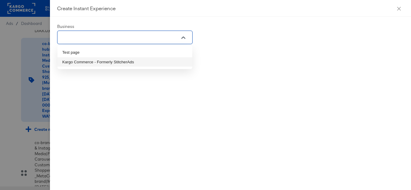
click at [79, 61] on li "Kargo Commerce - Formerly StitcherAds" at bounding box center [124, 62] width 135 height 10
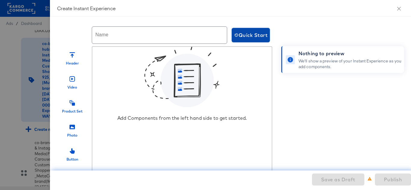
click at [256, 40] on button "Quick Start" at bounding box center [251, 35] width 38 height 14
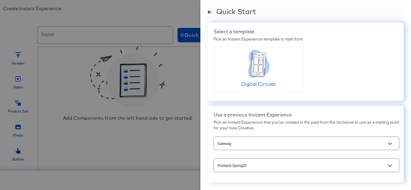
scroll to position [23, 0]
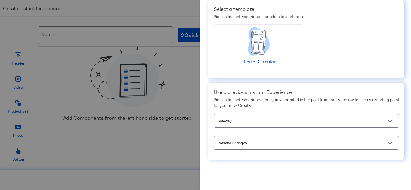
click at [388, 145] on icon "Open" at bounding box center [390, 143] width 4 height 4
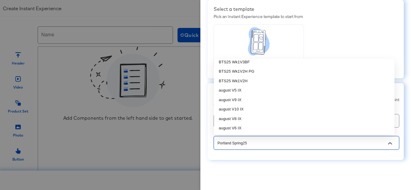
scroll to position [301, 0]
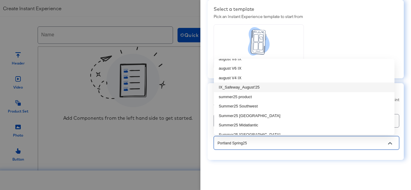
click at [270, 90] on li "IX_Safeway_August'25" at bounding box center [304, 88] width 180 height 10
type input "IX_Safeway_August'25"
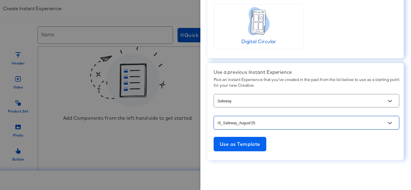
scroll to position [43, 0]
click at [254, 148] on button "Use as Template" at bounding box center [240, 144] width 53 height 14
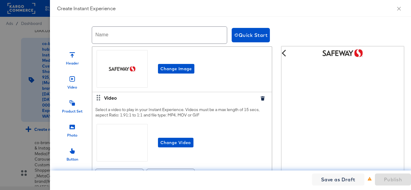
scroll to position [0, 0]
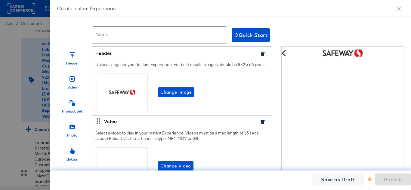
click at [136, 32] on input "text" at bounding box center [159, 35] width 135 height 17
click at [163, 42] on input "text" at bounding box center [159, 35] width 135 height 17
paste input "Albertsons_IX_NOV'25"
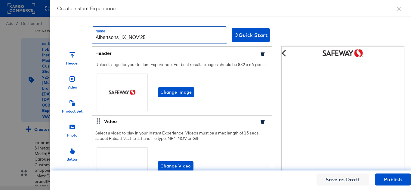
drag, startPoint x: 118, startPoint y: 37, endPoint x: 96, endPoint y: 37, distance: 21.4
click at [96, 37] on input "Albertsons_IX_NOV'25" at bounding box center [159, 35] width 135 height 17
drag, startPoint x: 146, startPoint y: 36, endPoint x: 81, endPoint y: 34, distance: 65.3
click at [81, 34] on div "Name Safeway_IX_NOV'25 Quick Start" at bounding box center [297, 35] width 481 height 23
type input "Safeway_IX_NOV'25"
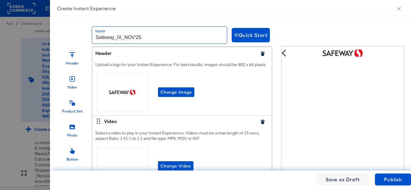
click at [173, 39] on input "Safeway_IX_NOV'25" at bounding box center [159, 35] width 135 height 17
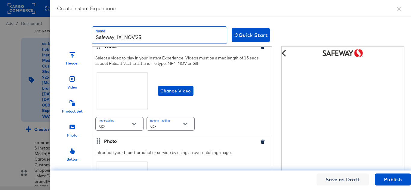
scroll to position [90, 0]
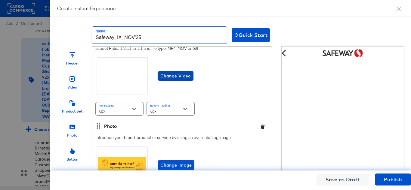
click at [180, 80] on span "Change Video" at bounding box center [175, 76] width 31 height 8
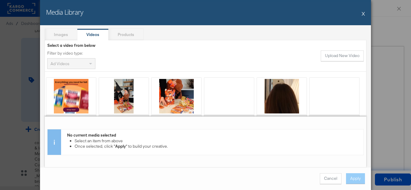
scroll to position [30, 0]
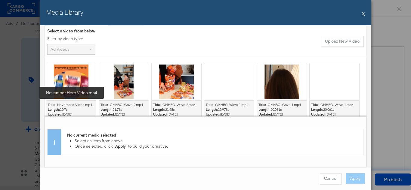
click at [80, 104] on div "November Hero Video.mp4 November...Video.mp4" at bounding box center [75, 105] width 37 height 5
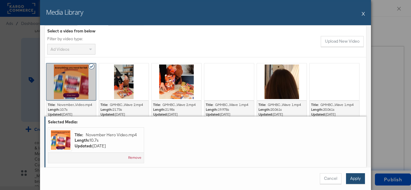
click at [360, 178] on button "Apply" at bounding box center [355, 179] width 19 height 11
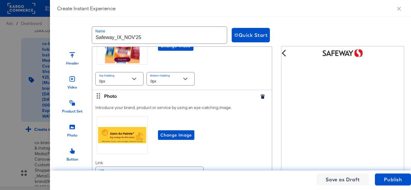
scroll to position [150, 0]
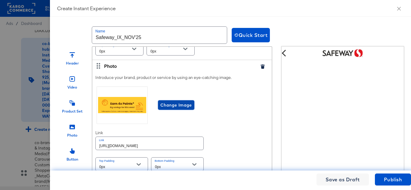
click at [171, 109] on span "Change Image" at bounding box center [176, 106] width 32 height 8
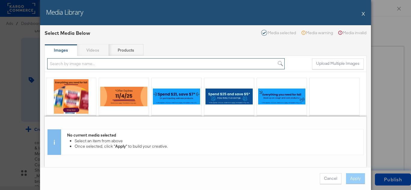
click at [101, 62] on input "search" at bounding box center [165, 63] width 237 height 11
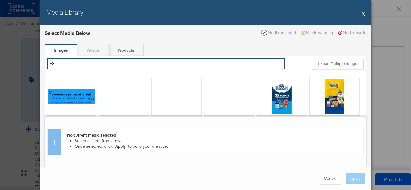
type input "v3"
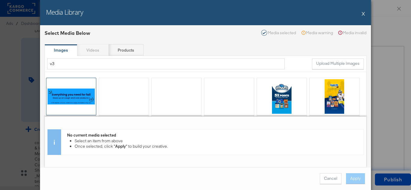
click at [69, 100] on div at bounding box center [71, 96] width 50 height 37
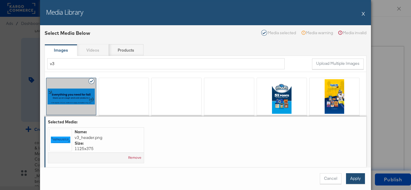
click at [358, 177] on button "Apply" at bounding box center [355, 179] width 19 height 11
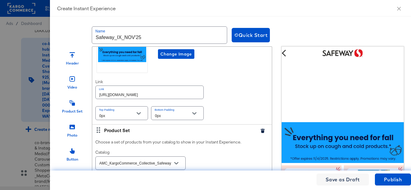
scroll to position [211, 0]
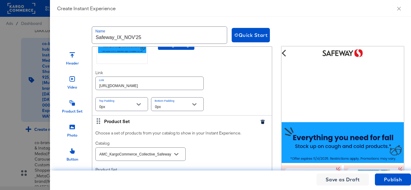
click at [181, 90] on input "https://www.safeway.com/sp/cobrand-gmhbc-24.html" at bounding box center [150, 83] width 108 height 13
paste input "order/personal-care-essentials"
type input "https://www.safeway.com/order/personal-care-essentials.html"
click at [221, 91] on div "Introduce your brand, product or service by using an eye-catching image. Change…" at bounding box center [181, 64] width 179 height 104
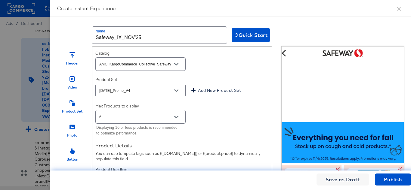
scroll to position [331, 0]
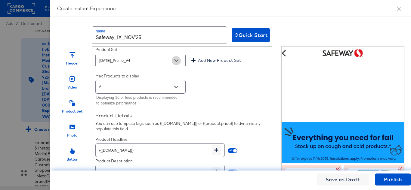
click at [174, 62] on icon "Open" at bounding box center [176, 61] width 4 height 2
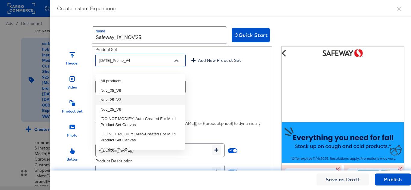
click at [124, 102] on li "Nov_25_V3" at bounding box center [141, 100] width 90 height 10
type input "Nov_25_V3"
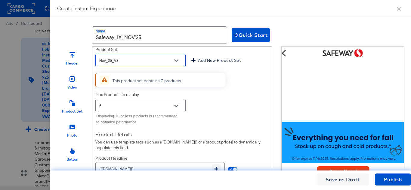
click at [221, 95] on div "Choose a set of products from your catalog to show in your Instant Experience. …" at bounding box center [181, 115] width 179 height 216
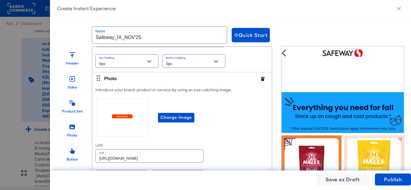
scroll to position [511, 0]
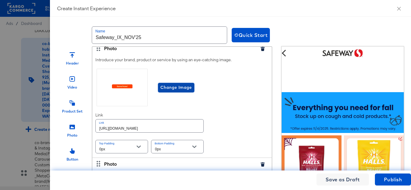
click at [173, 91] on span "Change Image" at bounding box center [176, 88] width 32 height 8
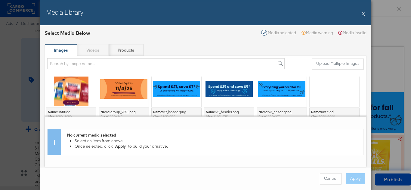
scroll to position [0, 0]
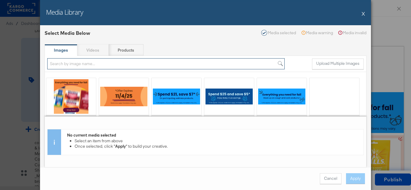
click at [113, 62] on input "search" at bounding box center [165, 63] width 237 height 11
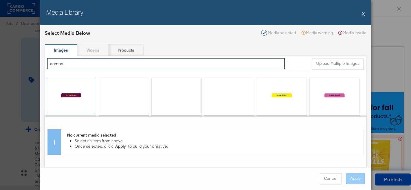
type input "compo"
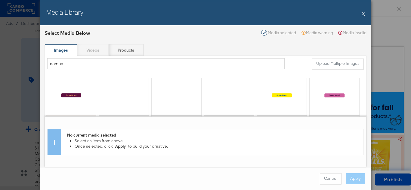
click at [73, 90] on div at bounding box center [71, 97] width 50 height 38
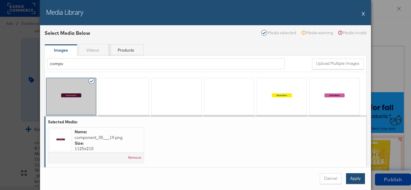
click at [353, 175] on button "Apply" at bounding box center [355, 179] width 19 height 11
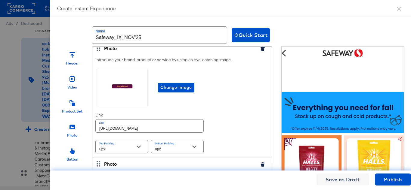
scroll to position [541, 0]
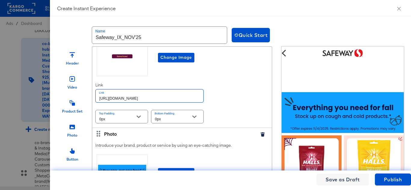
click at [189, 102] on input "https://www.safeway.com/sp/cobrand-gmhbc-24.html" at bounding box center [150, 96] width 108 height 13
paste input "order/personal-care-essentials"
type input "https://www.safeway.com/order/personal-care-essentials.html"
click at [225, 98] on div "Introduce your brand, product or service by using an eye-catching image. Change…" at bounding box center [181, 76] width 179 height 104
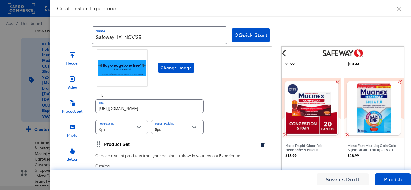
scroll to position [632, 0]
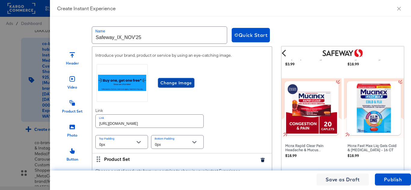
click at [175, 87] on span "Change Image" at bounding box center [176, 83] width 32 height 8
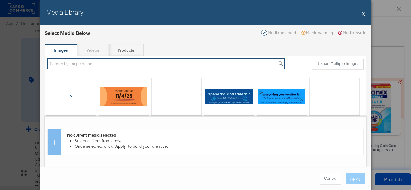
click at [86, 64] on input "search" at bounding box center [165, 63] width 237 height 11
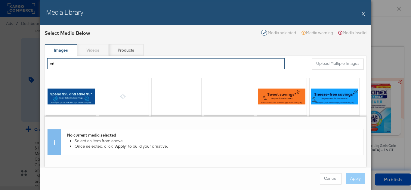
type input "v6"
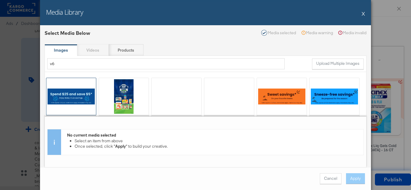
click at [64, 96] on div at bounding box center [71, 96] width 50 height 37
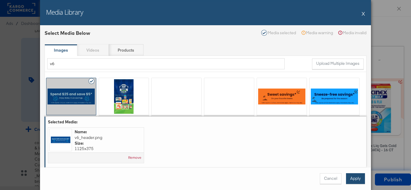
click at [353, 178] on button "Apply" at bounding box center [355, 179] width 19 height 11
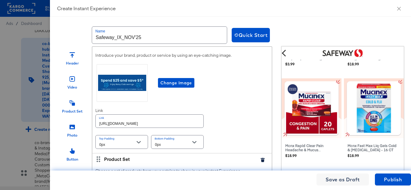
click at [146, 128] on input "https://www.safeway.com/sp/cobrand-gmhbc-24.html" at bounding box center [150, 121] width 108 height 13
paste input "order/personal-care-essentials"
type input "https://www.safeway.com/order/personal-care-essentials.html"
click at [245, 113] on div "Introduce your brand, product or service by using an eye-catching image. Change…" at bounding box center [181, 102] width 179 height 104
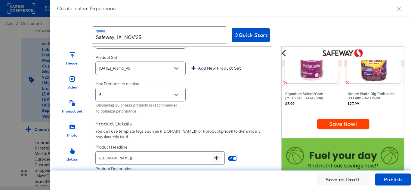
scroll to position [752, 0]
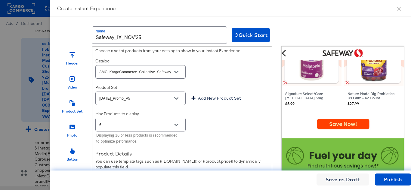
click at [177, 101] on icon "Open" at bounding box center [176, 99] width 4 height 4
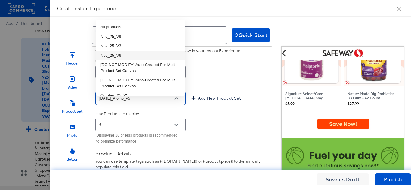
click at [123, 55] on li "Nov_25_V6" at bounding box center [141, 56] width 90 height 10
type input "Nov_25_V6"
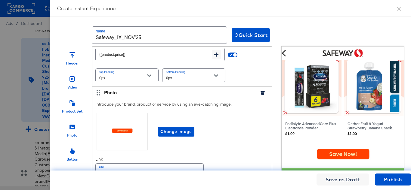
scroll to position [933, 0]
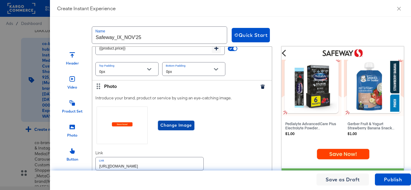
click at [188, 129] on span "Change Image" at bounding box center [176, 126] width 32 height 8
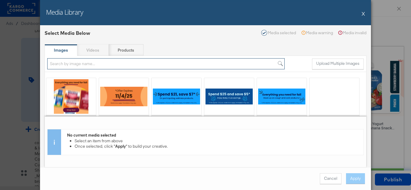
click at [90, 63] on input "search" at bounding box center [165, 63] width 237 height 11
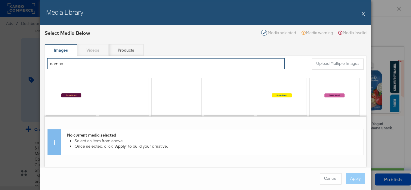
type input "compo"
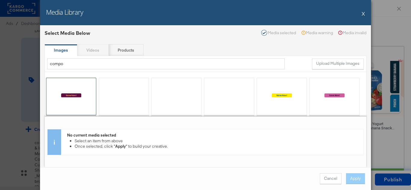
click at [68, 92] on div at bounding box center [71, 96] width 50 height 37
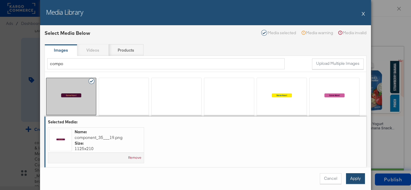
click at [356, 183] on button "Apply" at bounding box center [355, 179] width 19 height 11
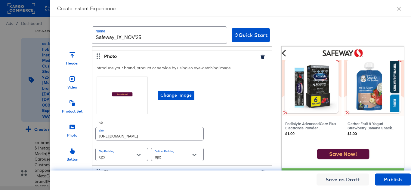
scroll to position [993, 0]
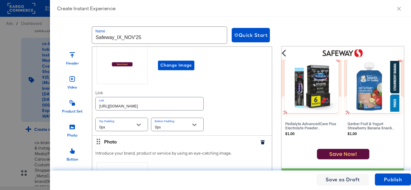
click at [180, 108] on input "https://www.safeway.com/sp/cobrand-gmhbc-24.html" at bounding box center [150, 103] width 108 height 13
paste input "order/personal-care-essentials"
type input "https://www.safeway.com/order/personal-care-essentials.html"
click at [224, 97] on div "Introduce your brand, product or service by using an eye-catching image. Change…" at bounding box center [181, 84] width 179 height 104
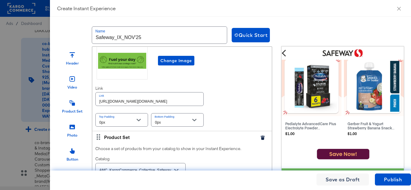
scroll to position [1083, 0]
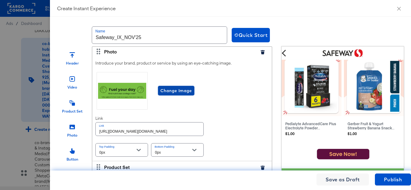
click at [174, 95] on span "Change Image" at bounding box center [176, 91] width 32 height 8
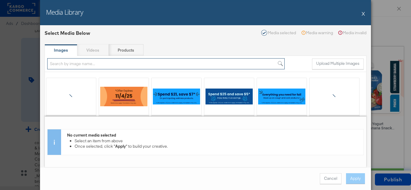
click at [89, 64] on input "search" at bounding box center [165, 63] width 237 height 11
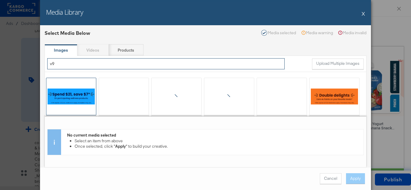
type input "v9"
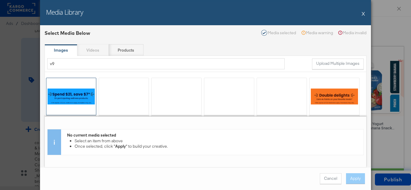
click at [71, 99] on div at bounding box center [71, 96] width 50 height 37
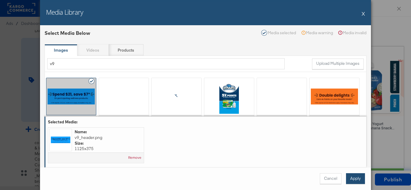
click at [355, 179] on button "Apply" at bounding box center [355, 179] width 19 height 11
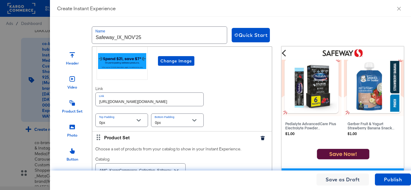
scroll to position [1113, 0]
click at [168, 104] on input "https://www.safeway.com/sp/cobrand-gmhbc-24.htmls" at bounding box center [150, 99] width 108 height 13
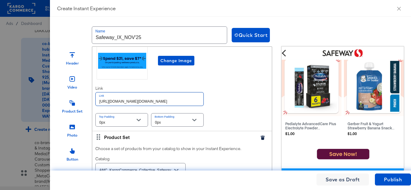
paste input "order/personal-care-essentials.html"
type input "https://www.safeway.com/order/personal-care-essentials.html"
click at [237, 94] on div "Introduce your brand, product or service by using an eye-catching image. Change…" at bounding box center [181, 79] width 179 height 104
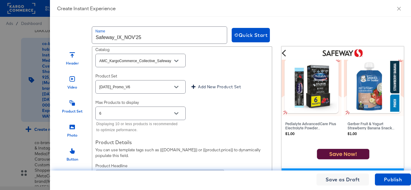
scroll to position [1233, 0]
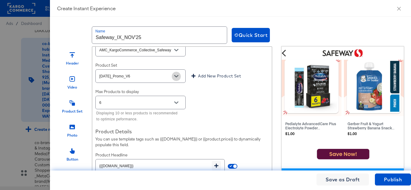
click at [174, 78] on icon "Open" at bounding box center [176, 76] width 4 height 2
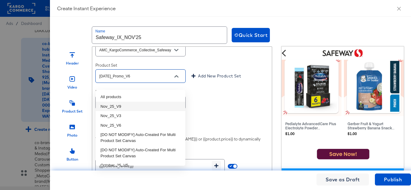
click at [128, 108] on li "Nov_25_V9" at bounding box center [141, 107] width 90 height 10
type input "Nov_25_V9"
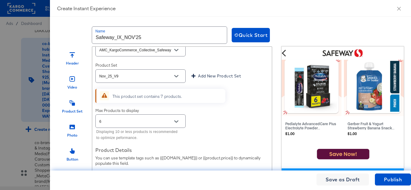
click at [230, 103] on div "Choose a set of products from your catalog to show in your Instant Experience. …" at bounding box center [181, 131] width 179 height 216
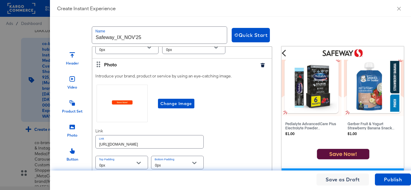
scroll to position [1444, 0]
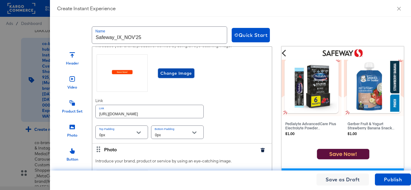
click at [175, 77] on span "Change Image" at bounding box center [176, 74] width 32 height 8
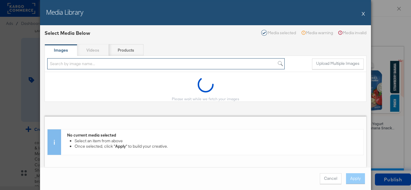
click at [81, 64] on input "search" at bounding box center [165, 63] width 237 height 11
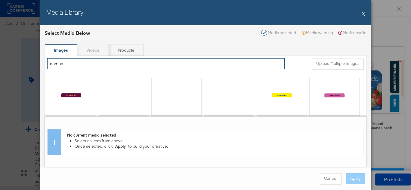
type input "compo"
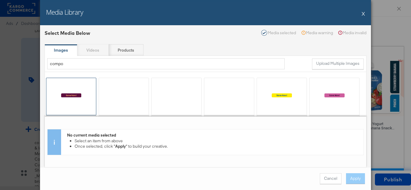
click at [72, 94] on div at bounding box center [71, 96] width 50 height 37
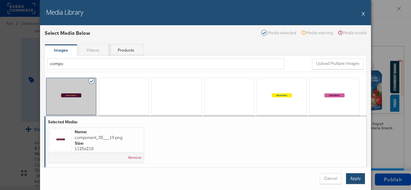
click at [355, 179] on button "Apply" at bounding box center [355, 179] width 19 height 11
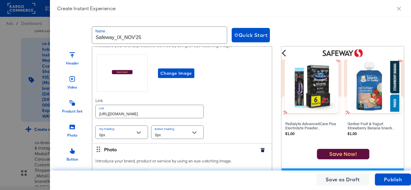
click at [169, 118] on input "https://www.safeway.com/sp/cobrand-gmhbc-24.html" at bounding box center [150, 111] width 108 height 13
paste input "order/personal-care-essentials"
type input "https://www.safeway.com/order/personal-care-essentials.html"
click at [228, 110] on div "Introduce your brand, product or service by using an eye-catching image. Change…" at bounding box center [181, 92] width 179 height 104
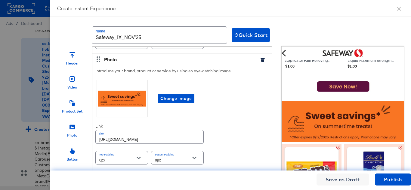
scroll to position [1113, 0]
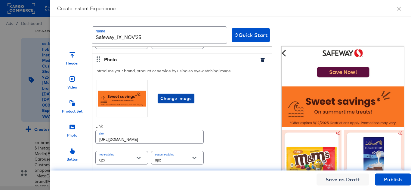
click at [177, 103] on span "Change Image" at bounding box center [176, 99] width 32 height 8
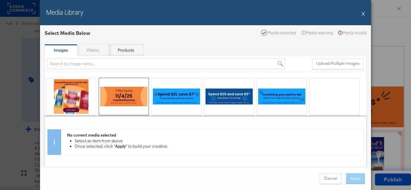
click at [119, 94] on div at bounding box center [124, 96] width 50 height 37
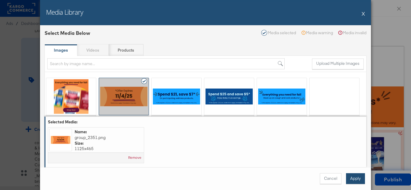
click at [355, 180] on button "Apply" at bounding box center [355, 179] width 19 height 11
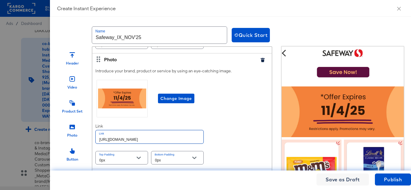
click at [152, 143] on input "https://www.safeway.com/sp/cobrand-gmhbc-24.html" at bounding box center [150, 137] width 108 height 13
paste input "order/personal-care-essentials"
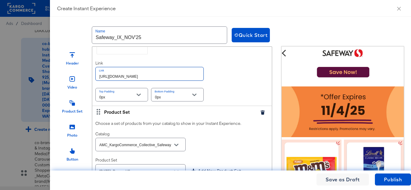
scroll to position [1624, 0]
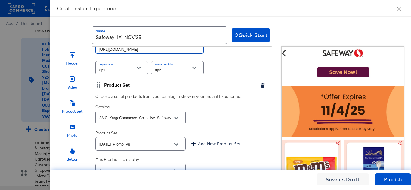
type input "https://www.safeway.com/order/personal-care-essentials.html"
click at [260, 88] on icon "button" at bounding box center [262, 86] width 4 height 4
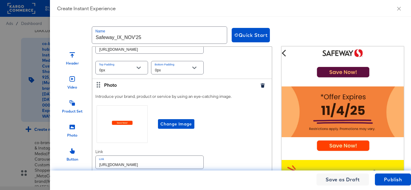
click at [260, 88] on icon "button" at bounding box center [262, 86] width 4 height 4
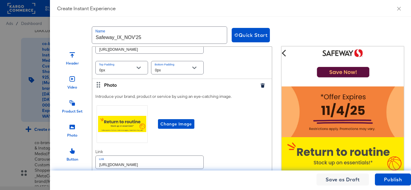
click at [260, 88] on icon "button" at bounding box center [262, 86] width 4 height 4
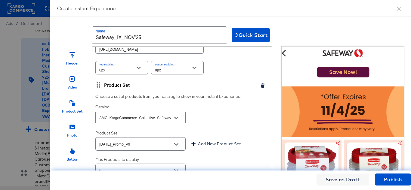
click at [260, 88] on icon "button" at bounding box center [262, 86] width 4 height 4
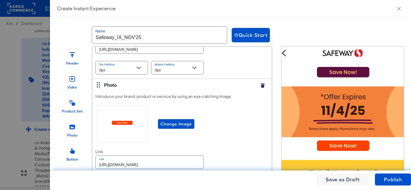
click at [260, 88] on icon "button" at bounding box center [262, 86] width 4 height 4
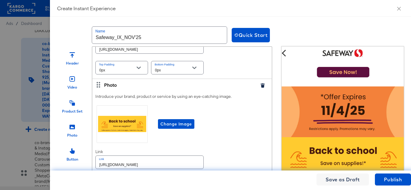
click at [260, 88] on icon "button" at bounding box center [262, 86] width 4 height 4
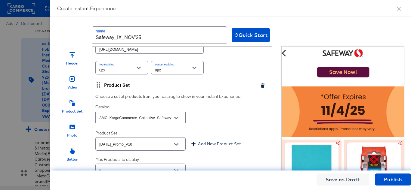
click at [260, 88] on icon "button" at bounding box center [262, 86] width 4 height 4
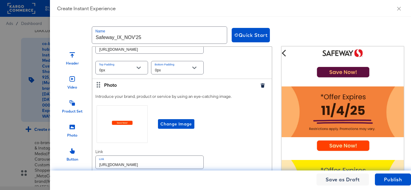
click at [260, 88] on icon "button" at bounding box center [262, 86] width 4 height 4
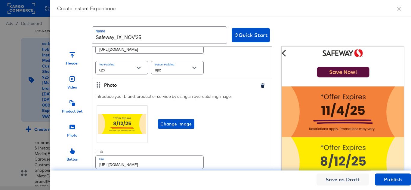
click at [260, 88] on icon "button" at bounding box center [262, 86] width 4 height 4
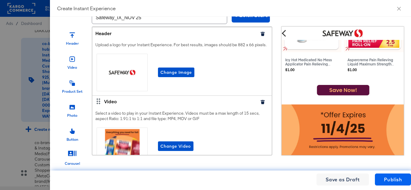
scroll to position [24, 0]
click at [394, 182] on span "Publish" at bounding box center [393, 180] width 18 height 8
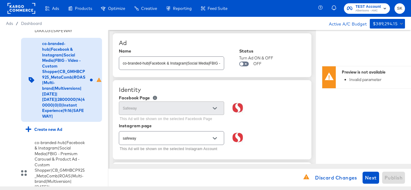
scroll to position [0, 0]
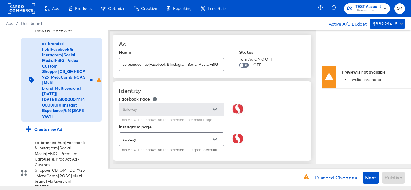
type textarea "x"
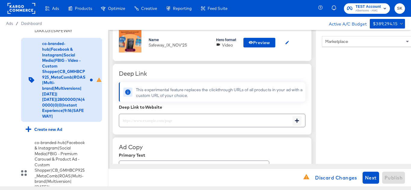
scroll to position [241, 0]
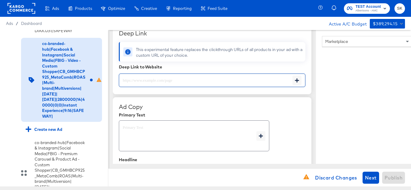
click at [183, 76] on input "text" at bounding box center [205, 78] width 173 height 13
paste input "https://www.safeway.com/order/personal-care-essentials.html"
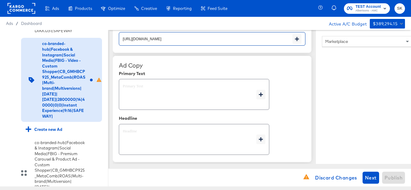
scroll to position [301, 0]
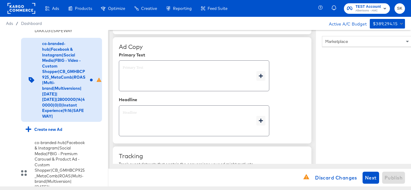
type input "https://www.safeway.com/order/personal-care-essentials.html"
type textarea "x"
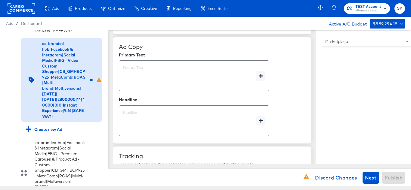
click at [164, 72] on textarea at bounding box center [190, 76] width 134 height 22
type textarea "x"
paste textarea "Shop your favorite brands for you and your home!"
type textarea "Shop your favorite brands for you and your home!"
type textarea "x"
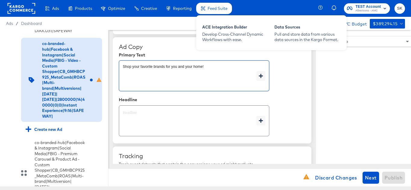
type textarea "Shop your favorite brands for you and your home!"
type textarea "x"
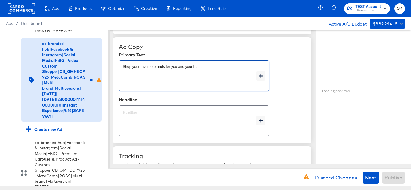
type textarea "x"
click at [168, 114] on textarea at bounding box center [190, 121] width 134 height 22
type textarea "x"
paste textarea "Explore latest arrivals"
type textarea "Explore latest arrivals"
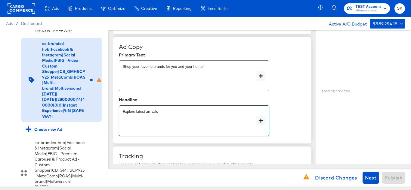
type textarea "x"
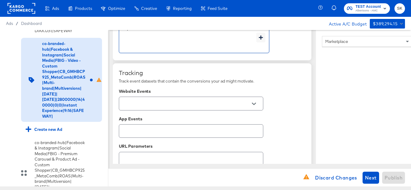
scroll to position [391, 0]
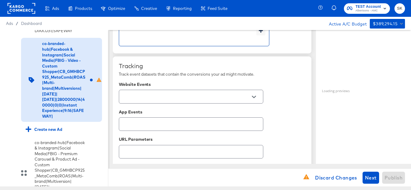
type textarea "Explore latest arrivals"
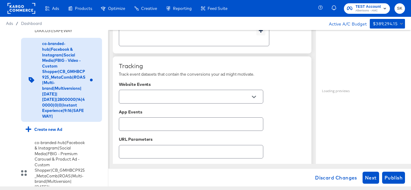
type textarea "x"
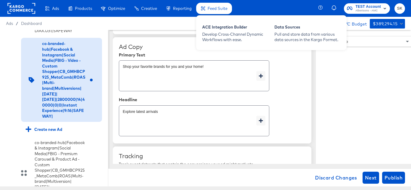
type textarea "x"
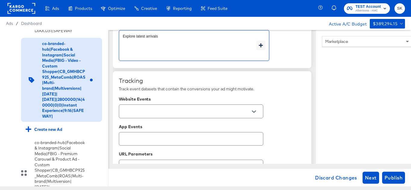
scroll to position [391, 0]
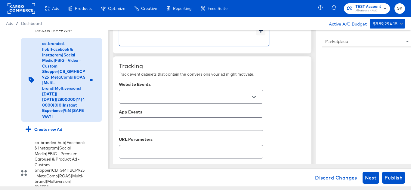
click at [253, 96] on icon "Open" at bounding box center [254, 97] width 4 height 4
type textarea "x"
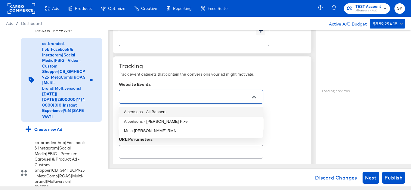
click at [154, 94] on input "text" at bounding box center [187, 97] width 130 height 7
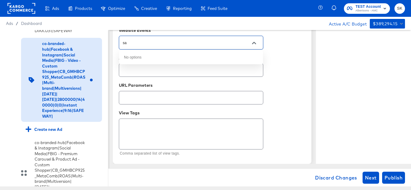
scroll to position [420, 0]
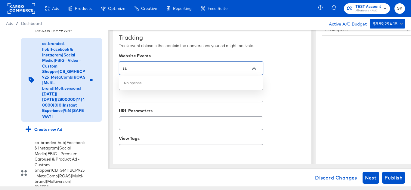
type input "sa"
click at [293, 75] on div "Tracking Track event datasets that contain the conversions your ad might motiva…" at bounding box center [212, 109] width 187 height 150
drag, startPoint x: 258, startPoint y: 65, endPoint x: 254, endPoint y: 67, distance: 4.4
click at [258, 65] on div at bounding box center [254, 68] width 13 height 9
click at [254, 67] on icon "Open" at bounding box center [254, 68] width 4 height 4
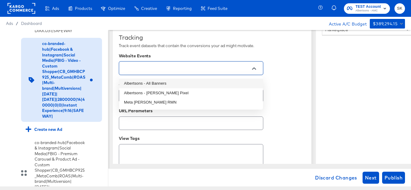
click at [187, 86] on li "Albertsons - All Banners" at bounding box center [191, 84] width 144 height 10
type textarea "x"
type input "Albertsons - All Banners"
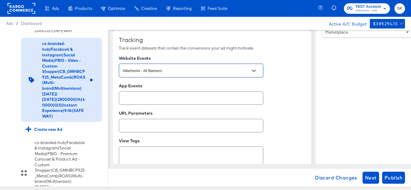
scroll to position [450, 0]
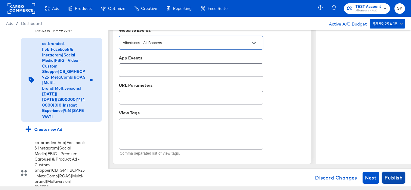
click at [400, 178] on span "Publish" at bounding box center [393, 178] width 18 height 8
type textarea "x"
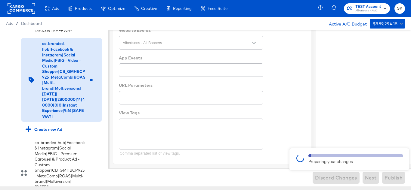
type textarea "x"
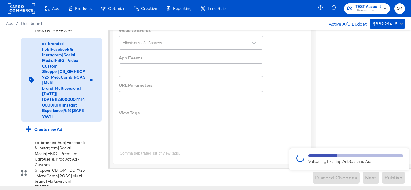
type textarea "x"
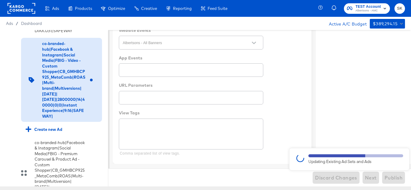
type textarea "x"
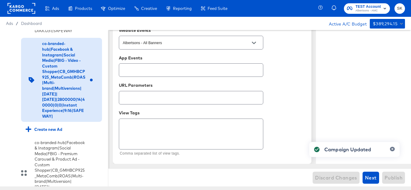
type textarea "x"
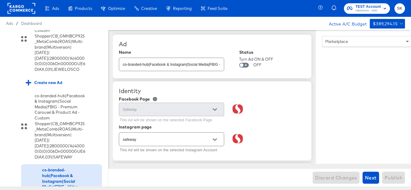
scroll to position [1101, 0]
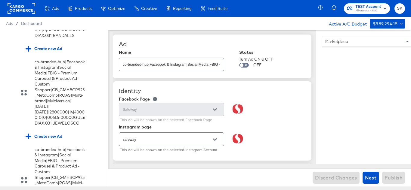
click at [31, 8] on rect at bounding box center [22, 8] width 28 height 11
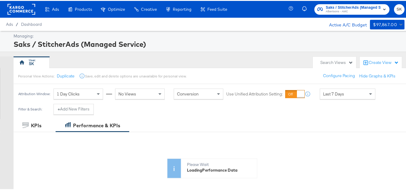
click at [326, 5] on span "Saks / StitcherAds (Managed Service)" at bounding box center [353, 7] width 55 height 6
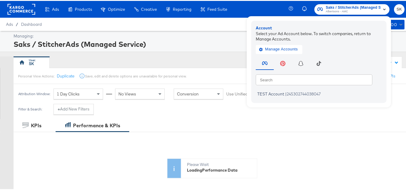
click at [9, 7] on rect at bounding box center [22, 8] width 28 height 11
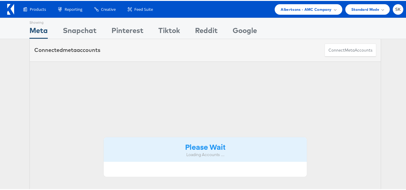
click at [309, 10] on span "Albertsons - AMC Company" at bounding box center [306, 8] width 51 height 6
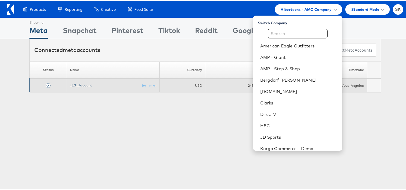
click at [77, 83] on link "TEST Account" at bounding box center [81, 84] width 22 height 5
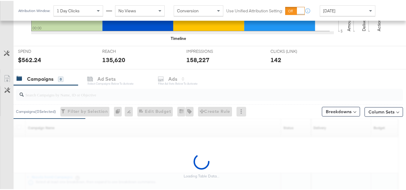
scroll to position [241, 0]
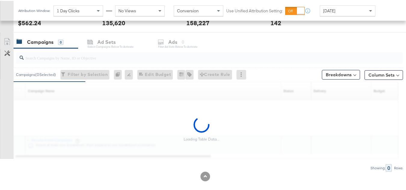
click at [71, 61] on div at bounding box center [209, 57] width 387 height 12
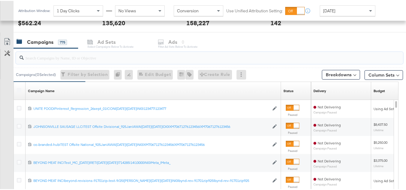
paste input "co-branded-hub|Multibrand|Multi-brand_FY25 CoBrand National GMHBC P8|[PERSON_NA…"
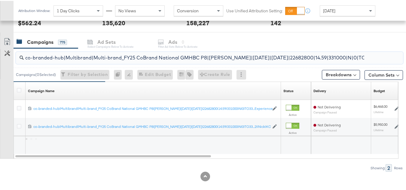
scroll to position [0, 97]
type input "co-branded-hub|Multibrand|Multi-brand_FY25 CoBrand National GMHBC P8|[PERSON_NA…"
click at [20, 90] on icon at bounding box center [19, 89] width 5 height 5
click at [0, 0] on input "checkbox" at bounding box center [0, 0] width 0 height 0
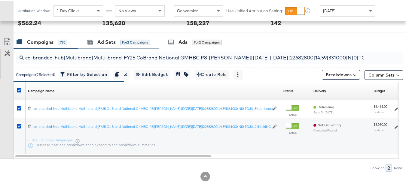
click at [113, 45] on div "Ad Sets for 2 Campaigns" at bounding box center [118, 41] width 81 height 13
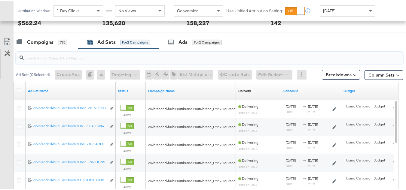
click at [83, 56] on input "search" at bounding box center [196, 55] width 345 height 12
paste input "co-branded-hub|Facebook & Instagram|Social Media|FBIG - Premium Carousel & Prod…"
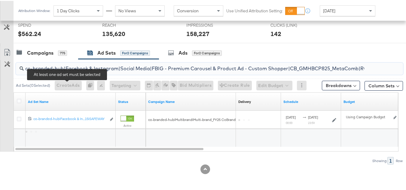
scroll to position [0, 277]
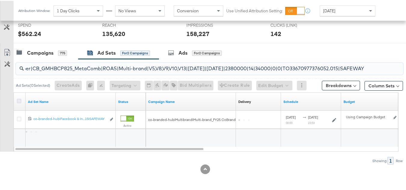
type input "co-branded-hub|Facebook & Instagram|Social Media|FBIG - Premium Carousel & Prod…"
click at [21, 100] on icon at bounding box center [19, 100] width 5 height 5
click at [0, 0] on input "checkbox" at bounding box center [0, 0] width 0 height 0
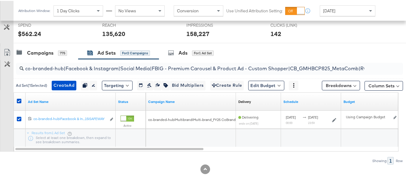
click at [113, 118] on icon "link" at bounding box center [111, 118] width 3 height 3
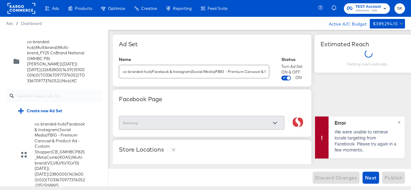
scroll to position [4213, 0]
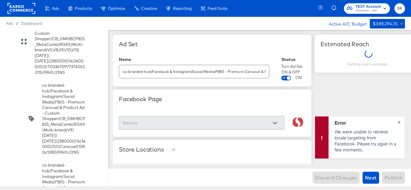
click at [399, 123] on span "×" at bounding box center [399, 122] width 3 height 7
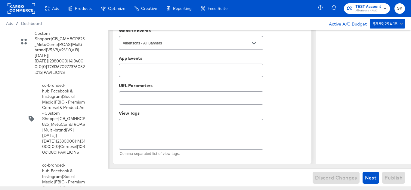
scroll to position [0, 0]
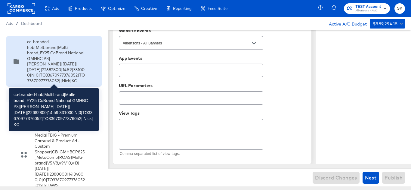
click at [47, 66] on div "co-branded-hub|Multibrand|Multi-brand_FY25 CoBrand National GMHBC P8|[PERSON_NA…" at bounding box center [56, 61] width 58 height 45
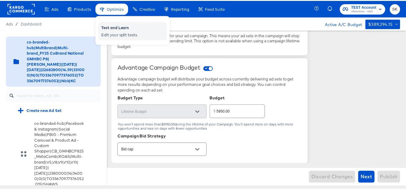
scroll to position [7752, 0]
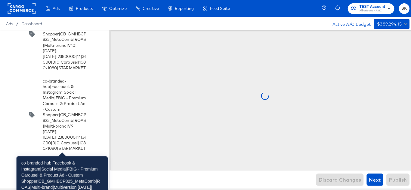
scroll to position [7746, 0]
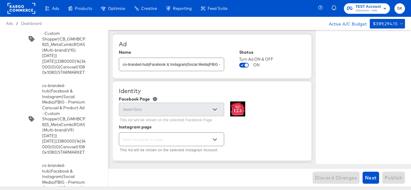
type textarea "x"
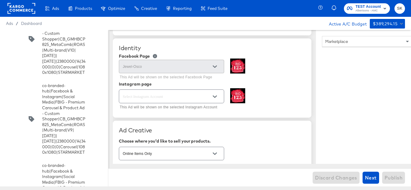
scroll to position [0, 0]
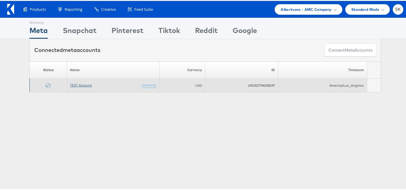
click at [76, 83] on link "TEST Account" at bounding box center [81, 84] width 22 height 5
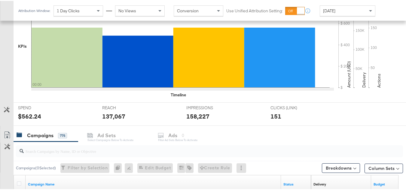
scroll to position [180, 0]
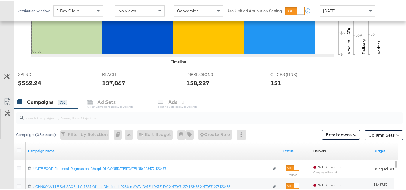
click at [78, 123] on div at bounding box center [209, 117] width 387 height 12
paste input "co-branded-hub|Multi-brand|GMHBC P9_Digital Circular_Multi-Brand_FY25|[PERSON_N…"
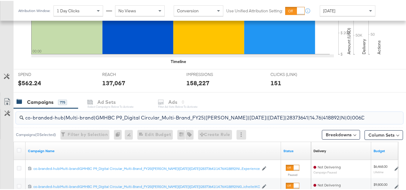
scroll to position [0, 128]
type input "co-branded-hub|Multi-brand|GMHBC P9_Digital Circular_Multi-Brand_FY25|[PERSON_N…"
click at [17, 150] on icon at bounding box center [19, 149] width 5 height 5
click at [0, 0] on input "checkbox" at bounding box center [0, 0] width 0 height 0
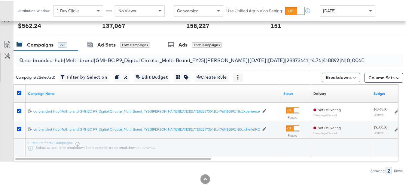
scroll to position [241, 0]
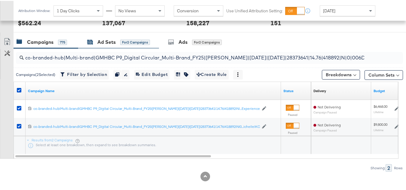
click at [111, 45] on div "Ad Sets" at bounding box center [106, 41] width 18 height 7
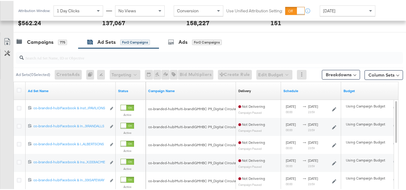
click at [97, 63] on div at bounding box center [209, 57] width 387 height 12
paste input "co-branded-hub|Facebook & Instagram|Social Media|FBIG - Premium Carousel & Prod…"
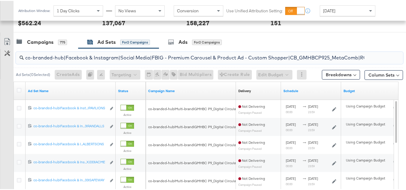
scroll to position [230, 0]
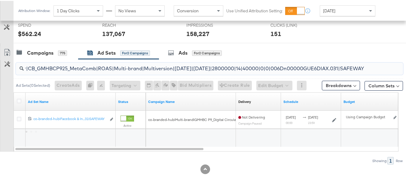
type input "co-branded-hub|Facebook & Instagram|Social Media|FBIG - Premium Carousel & Prod…"
click at [20, 103] on div at bounding box center [20, 101] width 6 height 6
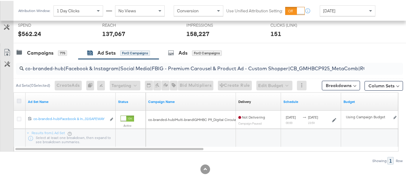
click at [19, 100] on icon at bounding box center [19, 100] width 5 height 5
click at [0, 0] on input "checkbox" at bounding box center [0, 0] width 0 height 0
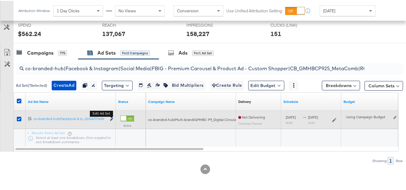
click at [111, 118] on icon "link" at bounding box center [111, 118] width 3 height 3
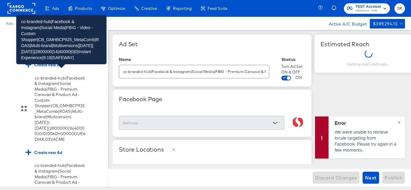
scroll to position [1360, 0]
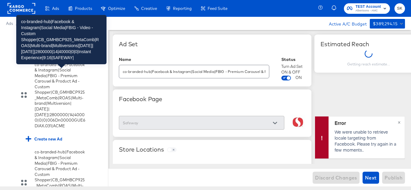
click at [58, 41] on div "co-branded-hub|Facebook & Instagram|Social Media|FBIG - Video - Custom Shopper|…" at bounding box center [63, 2] width 43 height 78
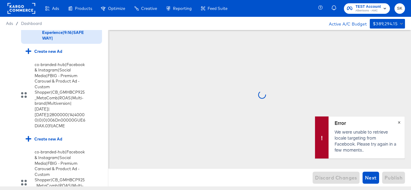
click at [401, 124] on button "×" at bounding box center [398, 122] width 11 height 11
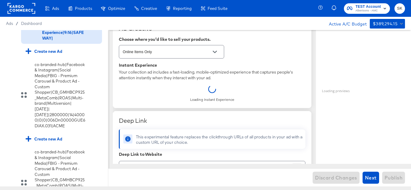
scroll to position [150, 0]
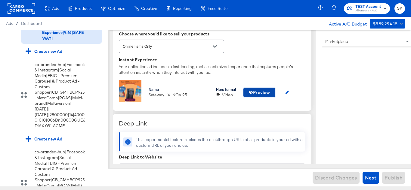
click at [259, 94] on span "Preview" at bounding box center [259, 93] width 22 height 8
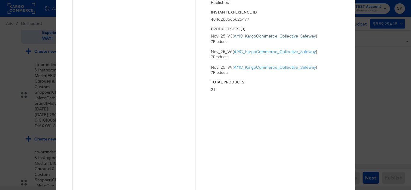
click at [260, 37] on link "AMC_KargoCommerce_Collective_Safeway" at bounding box center [275, 35] width 82 height 5
click at [385, 57] on div "× Previewing ' Safeway_IX_NOV'25 ' Status Published Instant Experience ID 40462…" at bounding box center [205, 95] width 411 height 190
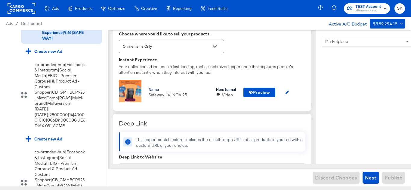
click at [21, 11] on rect at bounding box center [22, 8] width 28 height 11
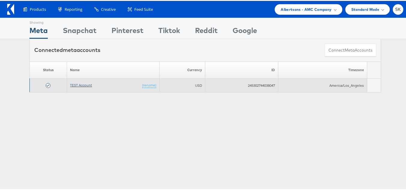
click at [76, 84] on link "TEST Account" at bounding box center [81, 84] width 22 height 5
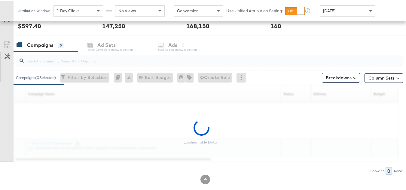
scroll to position [241, 0]
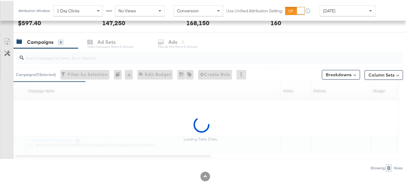
click at [71, 58] on input "search" at bounding box center [196, 55] width 345 height 12
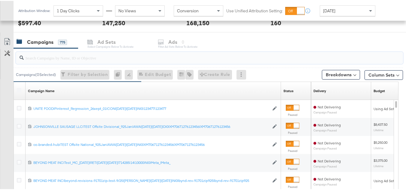
click at [100, 58] on input "search" at bounding box center [196, 55] width 345 height 12
paste input "co-branded-hub|Multi-brand|GMHBC P9_Digital Circular_Multi-Brand_FY25|[PERSON_N…"
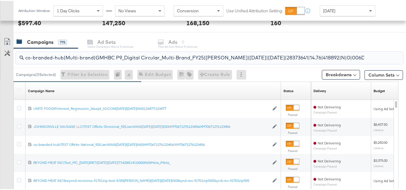
scroll to position [0, 128]
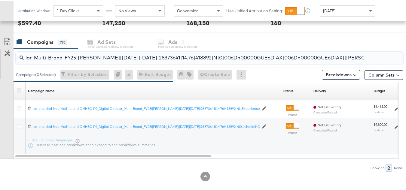
type input "co-branded-hub|Multi-brand|GMHBC P9_Digital Circular_Multi-Brand_FY25|[PERSON_N…"
click at [19, 90] on icon at bounding box center [19, 89] width 5 height 5
click at [0, 0] on input "checkbox" at bounding box center [0, 0] width 0 height 0
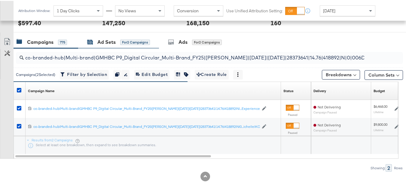
click at [96, 42] on div "Ad Sets for 2 Campaigns" at bounding box center [118, 41] width 63 height 7
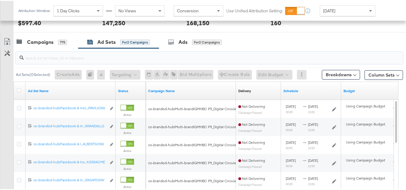
click at [108, 60] on input "search" at bounding box center [196, 55] width 345 height 12
paste input "co-branded-hub|Facebook & Instagram|Social Media|FBIG - Premium Carousel & Prod…"
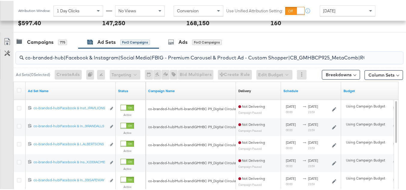
scroll to position [230, 0]
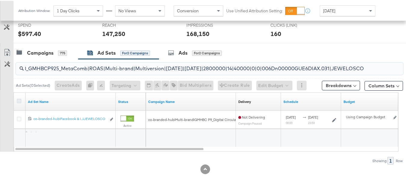
type input "co-branded-hub|Facebook & Instagram|Social Media|FBIG - Premium Carousel & Prod…"
click at [19, 100] on icon at bounding box center [19, 100] width 5 height 5
click at [0, 0] on input "checkbox" at bounding box center [0, 0] width 0 height 0
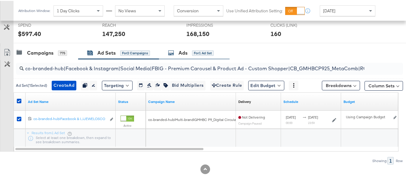
click at [196, 54] on div "for 1 Ad Set" at bounding box center [203, 52] width 22 height 5
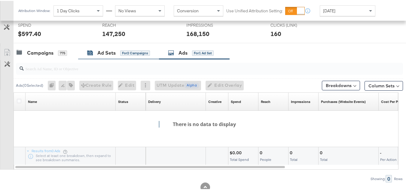
click at [121, 53] on div "for 2 Campaigns" at bounding box center [135, 52] width 30 height 5
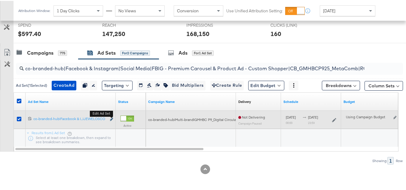
click at [112, 118] on icon "link" at bounding box center [111, 118] width 3 height 3
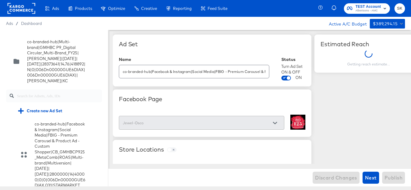
scroll to position [1183, 0]
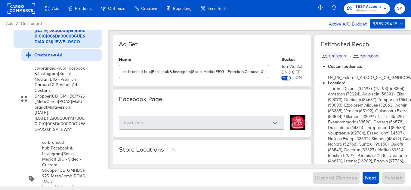
click at [44, 58] on div "Create new Ad" at bounding box center [44, 55] width 37 height 6
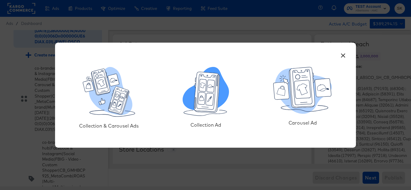
click at [208, 87] on icon at bounding box center [211, 86] width 8 height 12
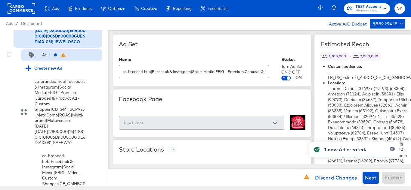
click at [42, 58] on div "Ad 1" at bounding box center [38, 55] width 24 height 6
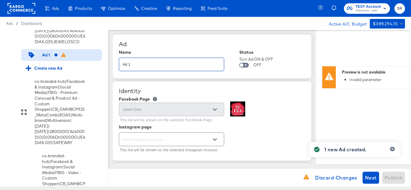
click at [156, 63] on input "Ad 1" at bounding box center [171, 62] width 105 height 13
paste input "co-branded-hub|Facebook & Instagram|Social Media|FBIG - Video - Custom Shopper|…"
type input "co-branded-hub|Facebook & Instagram|Social Media|FBIG - Video - Custom Shopper|…"
type textarea "x"
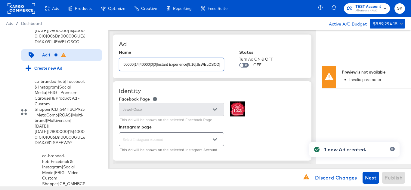
type textarea "x"
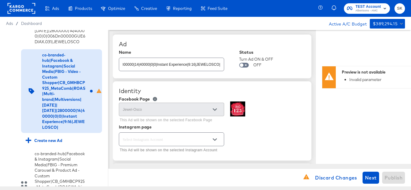
click at [199, 42] on div "Ad" at bounding box center [212, 44] width 187 height 7
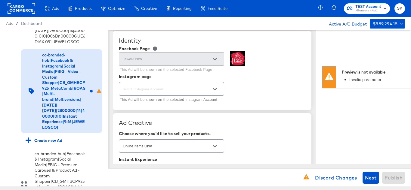
scroll to position [60, 0]
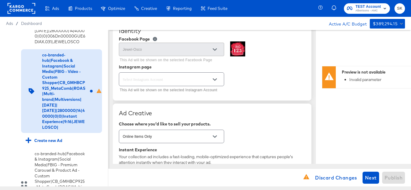
click at [216, 80] on icon "Open" at bounding box center [215, 80] width 4 height 2
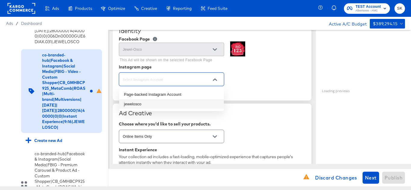
click at [135, 104] on li "jewelosco" at bounding box center [171, 105] width 105 height 10
type textarea "x"
type input "jewelosco"
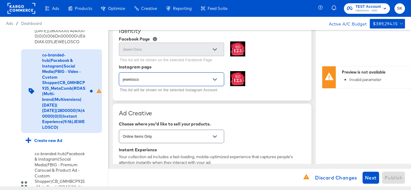
click at [285, 78] on div "jewelosco This Ad will be shown on the selected Instagram Account" at bounding box center [212, 82] width 187 height 23
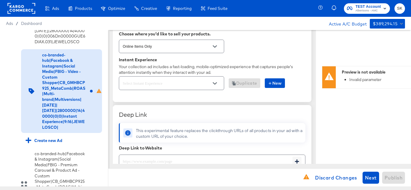
scroll to position [180, 0]
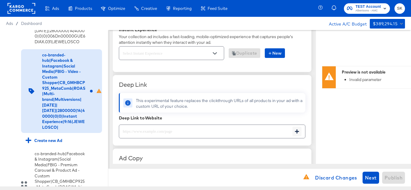
click at [217, 54] on icon "Open" at bounding box center [215, 53] width 4 height 4
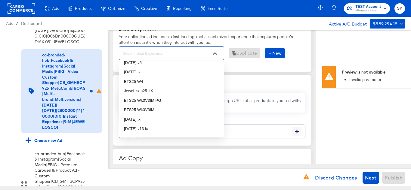
scroll to position [0, 0]
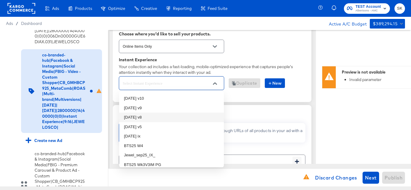
click at [294, 65] on div "Your collection ad includes a fast-loading, mobile-optimized experience that ca…" at bounding box center [212, 69] width 187 height 11
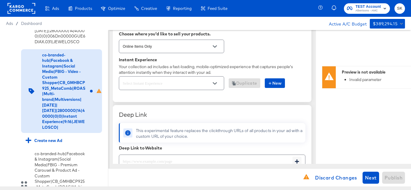
scroll to position [180, 0]
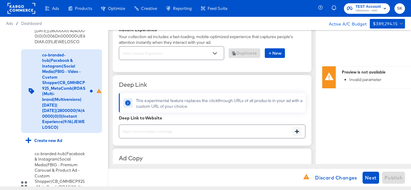
click at [278, 47] on div "Duplicate New" at bounding box center [212, 53] width 187 height 16
click at [276, 55] on span "New" at bounding box center [275, 54] width 14 height 8
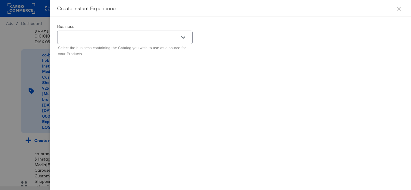
click at [182, 37] on icon "Open" at bounding box center [183, 37] width 4 height 2
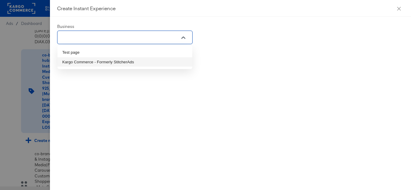
click at [97, 63] on li "Kargo Commerce - Formerly StitcherAds" at bounding box center [124, 62] width 135 height 10
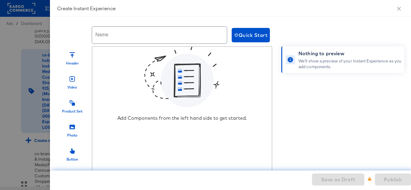
click at [266, 45] on div "Name Quick Start" at bounding box center [297, 35] width 481 height 23
click at [256, 38] on span "Quick Start" at bounding box center [250, 35] width 33 height 8
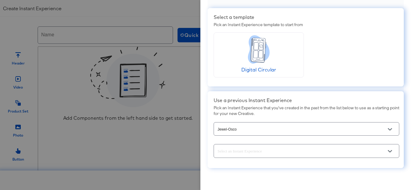
scroll to position [23, 0]
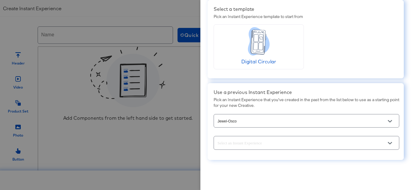
click at [388, 142] on icon "Open" at bounding box center [390, 143] width 4 height 4
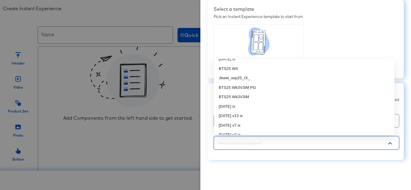
scroll to position [0, 0]
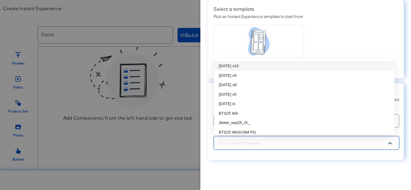
click at [374, 42] on div "Digital Circular" at bounding box center [307, 46] width 186 height 45
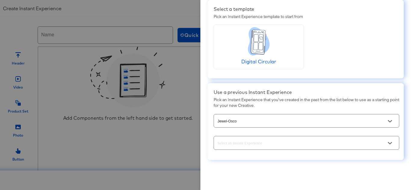
click at [388, 119] on button "Open" at bounding box center [389, 121] width 9 height 9
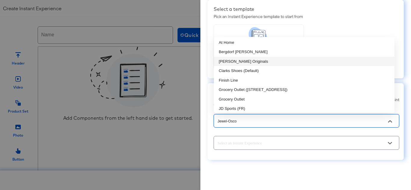
scroll to position [2, 0]
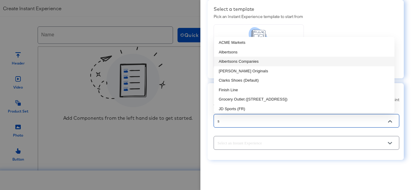
type input "sa"
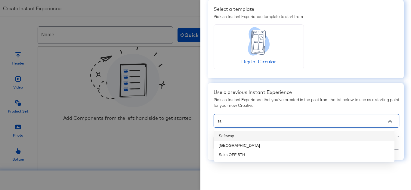
click at [236, 137] on li "Safeway" at bounding box center [304, 136] width 180 height 10
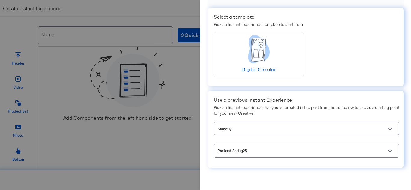
scroll to position [23, 0]
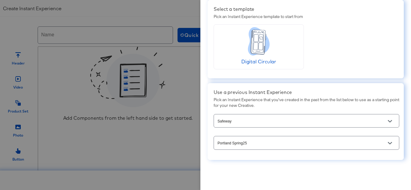
click at [388, 144] on button "Open" at bounding box center [389, 143] width 9 height 9
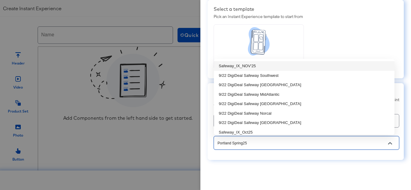
click at [234, 63] on li "Safeway_IX_NOV'25" at bounding box center [304, 66] width 180 height 10
type input "Safeway_IX_NOV'25"
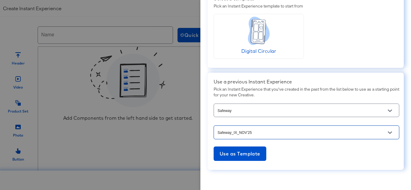
scroll to position [43, 0]
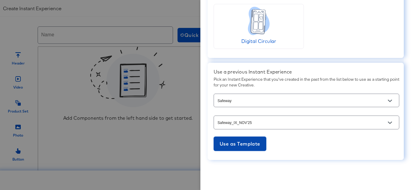
click at [246, 146] on span "Use as Template" at bounding box center [240, 144] width 41 height 8
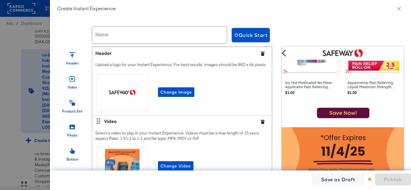
scroll to position [1080, 0]
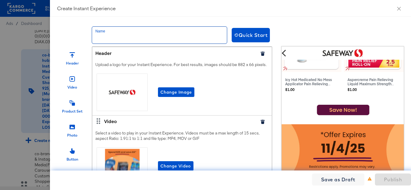
click at [130, 35] on input "text" at bounding box center [159, 35] width 135 height 17
paste input "Safeway_IX_NOV'25"
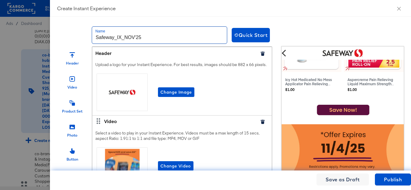
drag, startPoint x: 113, startPoint y: 36, endPoint x: 70, endPoint y: 35, distance: 42.7
click at [70, 35] on div "Name Safeway_IX_NOV'25 Quick Start" at bounding box center [297, 35] width 481 height 23
paste input "Jewel-Osco (Carousel + IX)"
click at [164, 36] on input "Jewel-Osco_IX_NOV'25" at bounding box center [159, 35] width 135 height 17
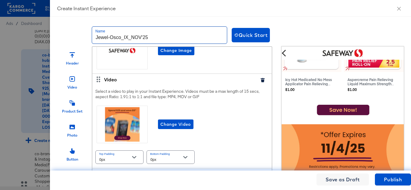
scroll to position [0, 0]
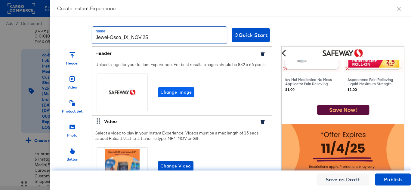
type input "Jewel-Osco_IX_NOV'25"
click at [173, 96] on span "Change Image" at bounding box center [176, 93] width 32 height 8
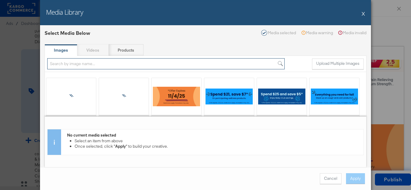
click at [82, 64] on input "search" at bounding box center [165, 63] width 237 height 11
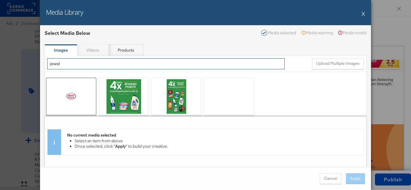
scroll to position [10, 0]
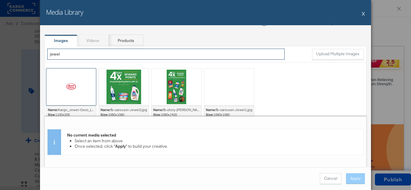
type input "jewel"
click at [76, 86] on div at bounding box center [71, 87] width 50 height 37
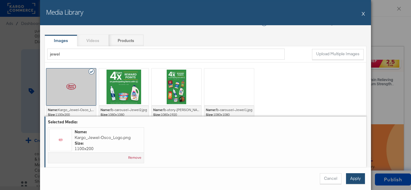
click at [354, 180] on button "Apply" at bounding box center [355, 179] width 19 height 11
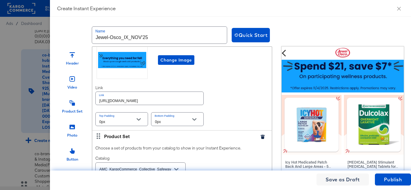
scroll to position [211, 0]
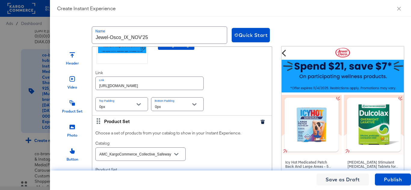
click at [173, 90] on input "[URL][DOMAIN_NAME]" at bounding box center [150, 83] width 108 height 13
paste input "jewelosco"
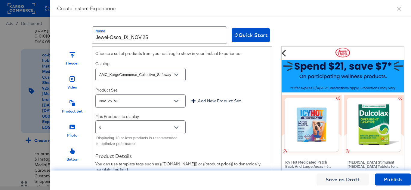
scroll to position [301, 0]
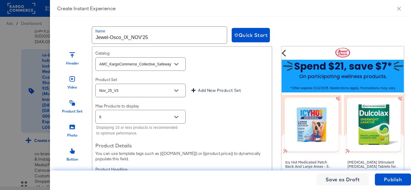
click at [176, 66] on icon "Open" at bounding box center [176, 64] width 4 height 4
type input "[URL][DOMAIN_NAME]"
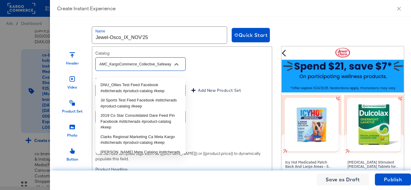
scroll to position [0, 0]
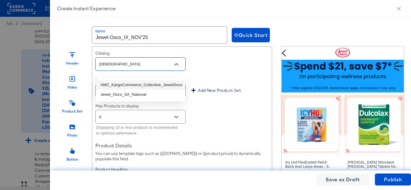
click at [133, 83] on li "AMC_KargoCommerce_Collective_JewelOsco" at bounding box center [141, 85] width 90 height 10
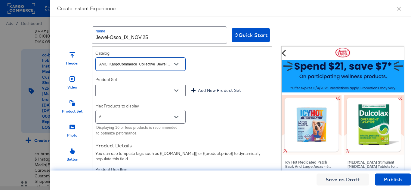
type input "AMC_KargoCommerce_Collective_JewelOsco"
click at [223, 69] on div "Catalog AMC_KargoCommerce_Collective_JewelOsco" at bounding box center [181, 62] width 173 height 22
click at [175, 93] on icon "Open" at bounding box center [176, 91] width 4 height 4
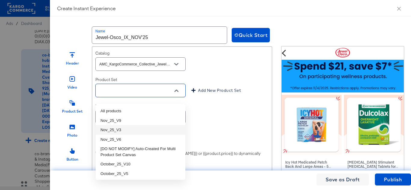
click at [130, 132] on li "Nov_25_V3" at bounding box center [141, 130] width 90 height 10
type input "Nov_25_V3"
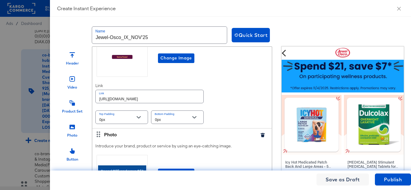
scroll to position [541, 0]
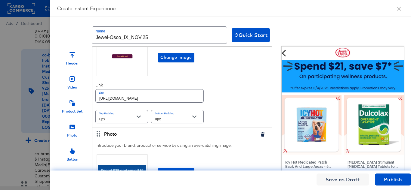
click at [172, 103] on input "[URL][DOMAIN_NAME]" at bounding box center [150, 96] width 108 height 13
paste input "jewelosco"
type input "[URL][DOMAIN_NAME]"
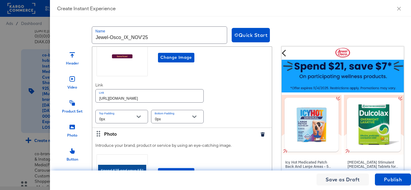
click at [231, 100] on div "Introduce your brand, product or service by using an eye-catching image. Change…" at bounding box center [181, 76] width 179 height 104
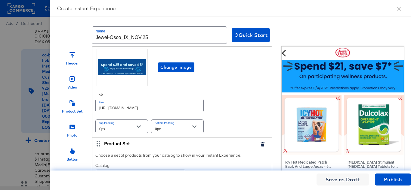
scroll to position [662, 0]
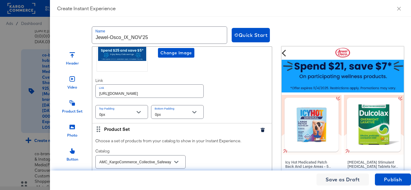
click at [145, 97] on input "[URL][DOMAIN_NAME]" at bounding box center [150, 91] width 108 height 13
paste input "jewelosco"
type input "[URL][DOMAIN_NAME]"
click at [241, 95] on div "Introduce your brand, product or service by using an eye-catching image. Change…" at bounding box center [181, 72] width 179 height 104
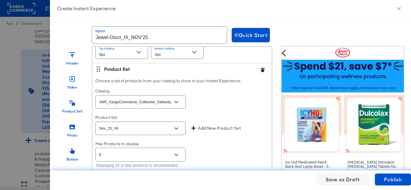
scroll to position [752, 0]
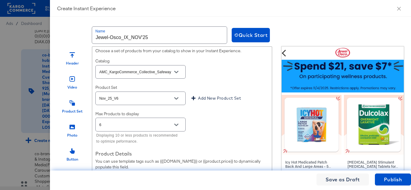
click at [176, 74] on icon "Open" at bounding box center [176, 72] width 4 height 4
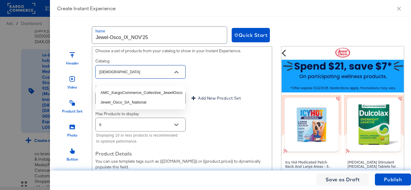
type input "jewe"
click at [137, 95] on li "AMC_KargoCommerce_Collective_JewelOsco" at bounding box center [141, 93] width 90 height 10
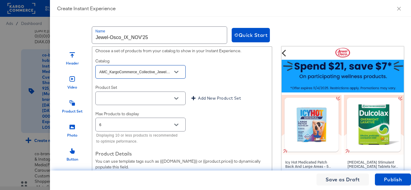
scroll to position [782, 0]
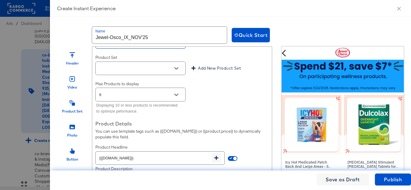
click at [177, 73] on button "Open" at bounding box center [176, 68] width 9 height 9
type input "AMC_KargoCommerce_Collective_JewelOsco"
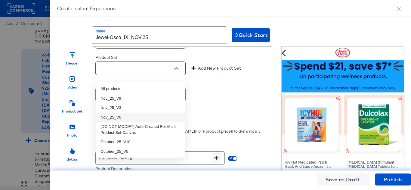
click at [127, 119] on li "Nov_25_V6" at bounding box center [141, 118] width 90 height 10
type input "Nov_25_V6"
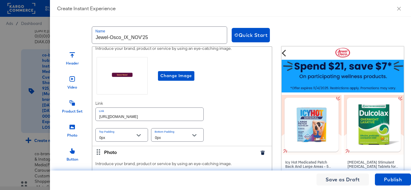
scroll to position [993, 0]
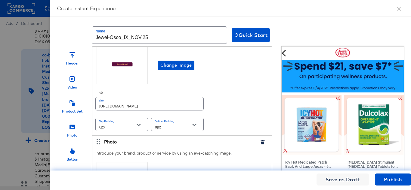
click at [126, 109] on input "[URL][DOMAIN_NAME]" at bounding box center [150, 103] width 108 height 13
paste input "jewelosco"
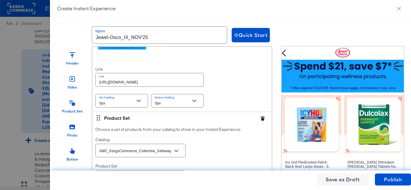
scroll to position [1143, 0]
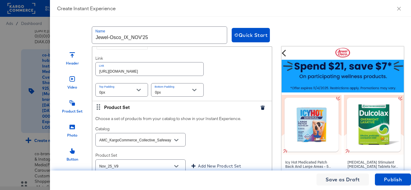
type input "[URL][DOMAIN_NAME]"
click at [146, 76] on input "[URL][DOMAIN_NAME]" at bounding box center [150, 69] width 108 height 13
paste input "jewelosco"
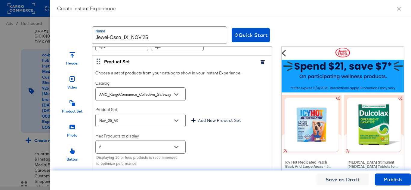
scroll to position [1203, 0]
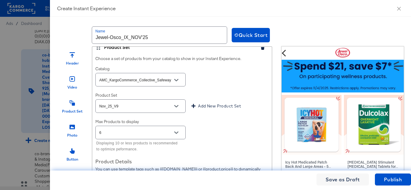
click at [177, 82] on icon "Open" at bounding box center [176, 80] width 4 height 4
type input "[URL][DOMAIN_NAME]"
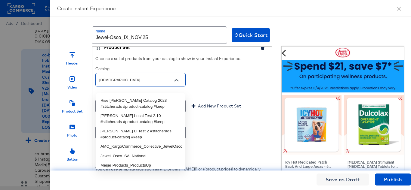
type input "jewe"
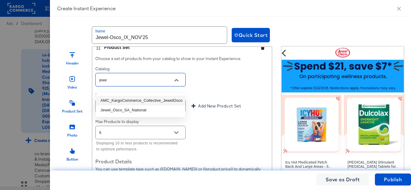
click at [138, 100] on li "AMC_KargoCommerce_Collective_JewelOsco" at bounding box center [141, 101] width 90 height 10
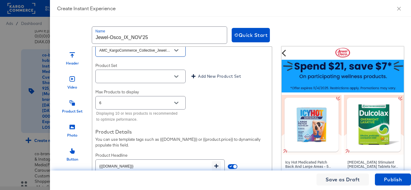
scroll to position [1233, 0]
click at [179, 81] on button "Open" at bounding box center [176, 76] width 9 height 9
type input "AMC_KargoCommerce_Collective_JewelOsco"
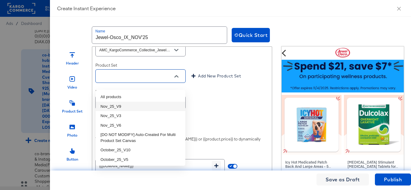
click at [114, 107] on li "Nov_25_V9" at bounding box center [141, 107] width 90 height 10
type input "Nov_25_V9"
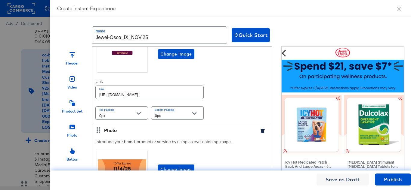
scroll to position [1474, 0]
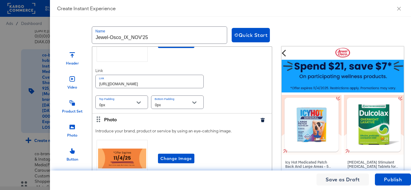
click at [174, 88] on input "[URL][DOMAIN_NAME]" at bounding box center [150, 81] width 108 height 13
paste input "jewelosco"
type input "[URL][DOMAIN_NAME]"
click at [221, 94] on div "Introduce your brand, product or service by using an eye-catching image. Change…" at bounding box center [181, 62] width 179 height 104
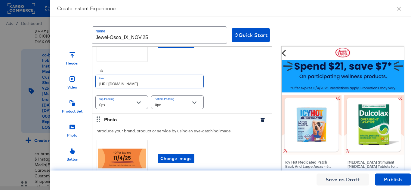
scroll to position [0, 0]
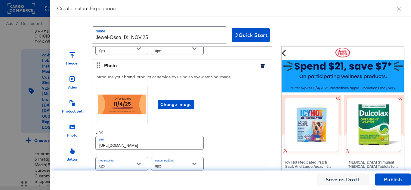
click at [150, 141] on input "[URL][DOMAIN_NAME]" at bounding box center [150, 143] width 108 height 13
paste input "jewelosco"
type input "[URL][DOMAIN_NAME]"
click at [227, 136] on div "Introduce your brand, product or service by using an eye-catching image. Change…" at bounding box center [181, 123] width 179 height 104
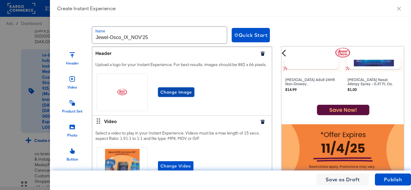
click at [174, 94] on span "Change Image" at bounding box center [176, 93] width 32 height 8
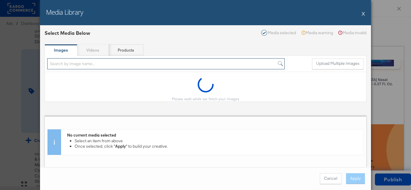
click at [81, 66] on input "search" at bounding box center [165, 63] width 237 height 11
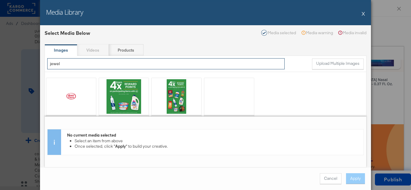
type input "jewel"
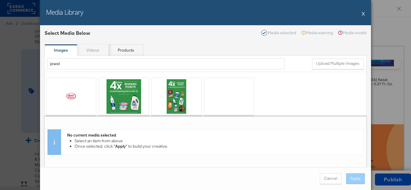
click at [395, 24] on div "Media Library X Select Media Below Media selected Media warning Media invalid I…" at bounding box center [205, 95] width 411 height 190
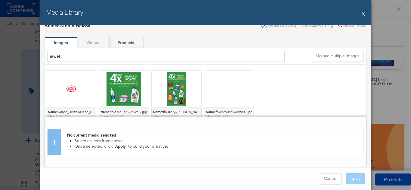
scroll to position [10, 0]
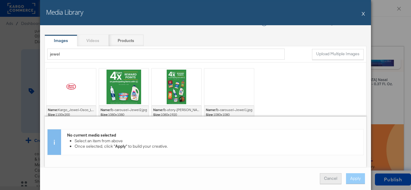
click at [330, 180] on button "Cancel" at bounding box center [331, 179] width 22 height 11
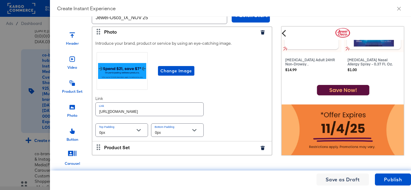
scroll to position [1534, 0]
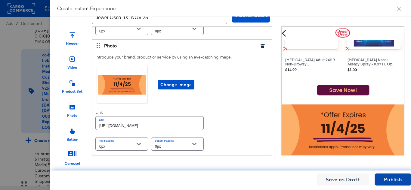
click at [394, 184] on button "Publish" at bounding box center [393, 180] width 36 height 12
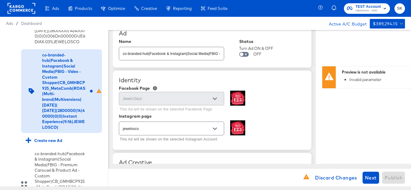
scroll to position [0, 0]
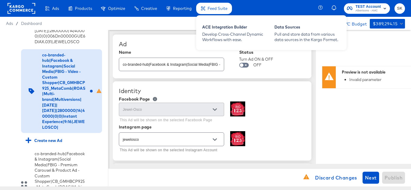
type textarea "x"
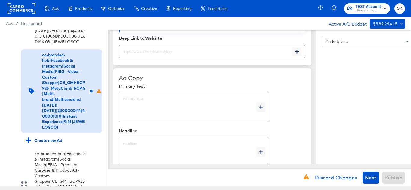
scroll to position [271, 0]
click at [171, 49] on input "text" at bounding box center [205, 48] width 173 height 13
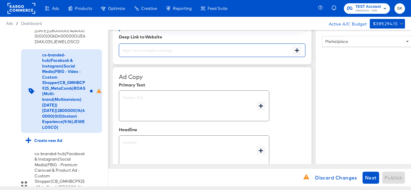
paste input "[URL][DOMAIN_NAME]"
type input "[URL][DOMAIN_NAME]"
type textarea "x"
click at [276, 75] on div "Ad Copy" at bounding box center [212, 76] width 187 height 7
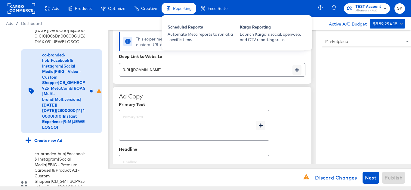
scroll to position [241, 0]
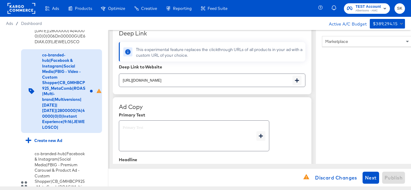
click at [147, 129] on textarea at bounding box center [190, 136] width 134 height 22
type textarea "x"
paste textarea "Shop your favorite brands for you and your home!"
type textarea "Shop your favorite brands for you and your home!"
type textarea "x"
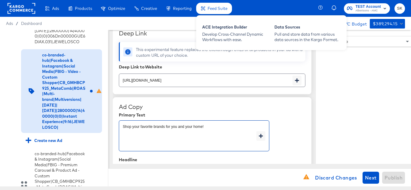
type textarea "Shop your favorite brands for you and your home!"
type textarea "x"
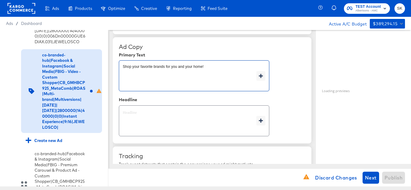
type textarea "x"
click at [165, 115] on textarea at bounding box center [190, 121] width 134 height 22
type textarea "x"
paste textarea "Explore latest arrivals"
type textarea "Explore latest arrivals"
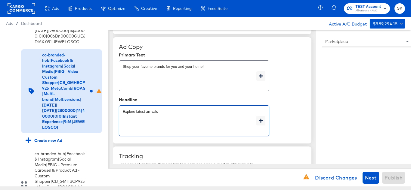
type textarea "x"
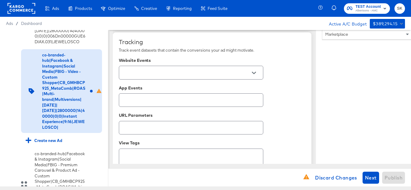
scroll to position [421, 0]
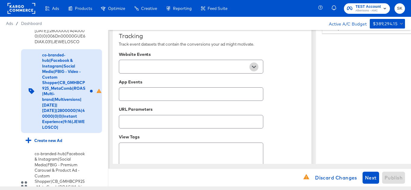
click at [252, 68] on icon "Open" at bounding box center [254, 67] width 4 height 4
type textarea "Explore latest arrivals"
type textarea "x"
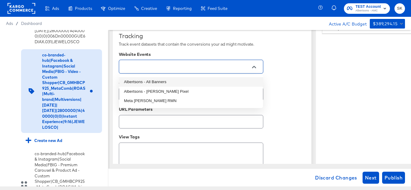
click at [158, 78] on li "Albertsons - All Banners" at bounding box center [191, 82] width 144 height 10
type textarea "x"
type input "Albertsons - All Banners"
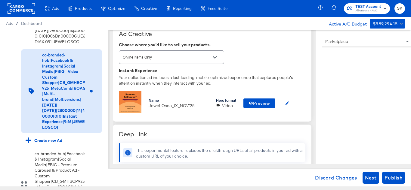
scroll to position [150, 0]
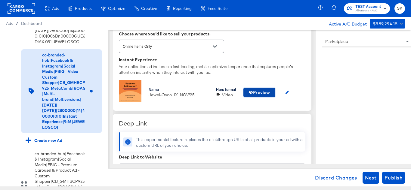
click at [255, 90] on span "Preview" at bounding box center [259, 93] width 22 height 8
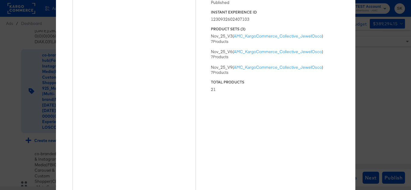
click at [381, 58] on div "× Previewing ' Jewel-Osco_IX_NOV'25 ' Status Published Instant Experience ID 12…" at bounding box center [205, 95] width 411 height 190
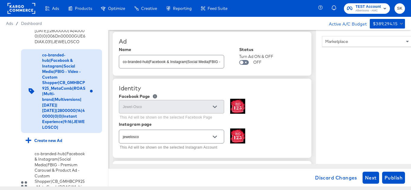
scroll to position [0, 0]
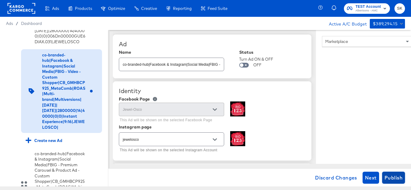
click at [396, 178] on span "Publish" at bounding box center [393, 178] width 18 height 8
type textarea "x"
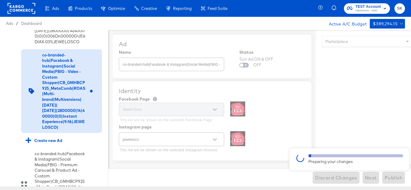
type textarea "x"
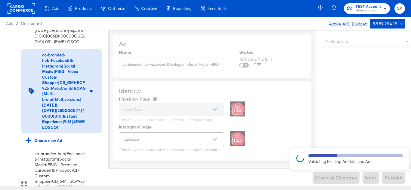
type textarea "x"
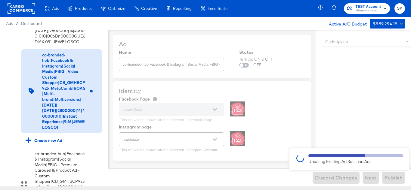
type textarea "x"
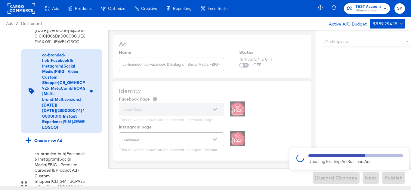
type textarea "x"
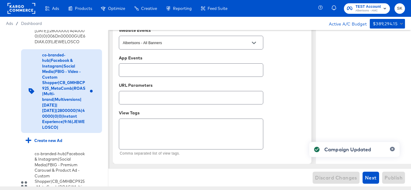
type textarea "x"
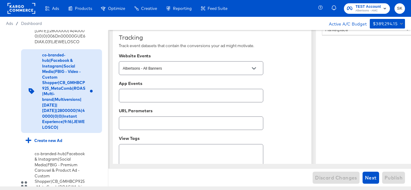
scroll to position [450, 0]
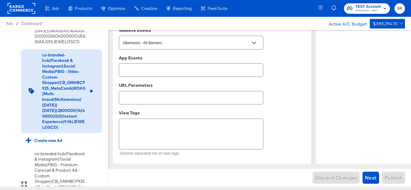
click at [24, 12] on rect at bounding box center [22, 8] width 28 height 11
